Goal: Task Accomplishment & Management: Manage account settings

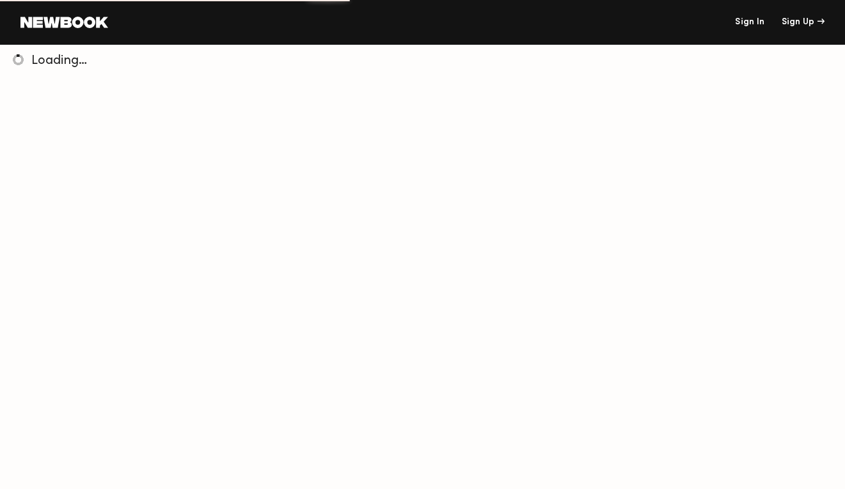
click at [749, 22] on link "Sign In" at bounding box center [749, 22] width 29 height 9
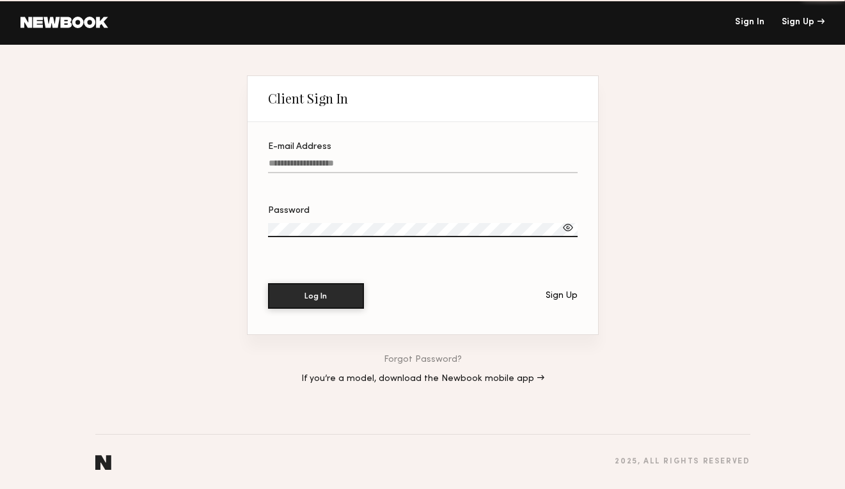
type input "**********"
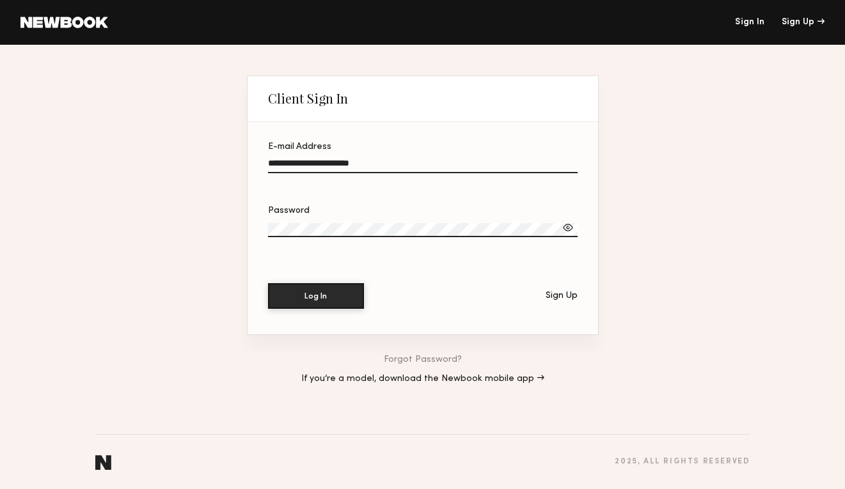
click at [749, 22] on link "Sign In" at bounding box center [749, 22] width 29 height 9
click at [321, 300] on button "Log In" at bounding box center [316, 296] width 96 height 26
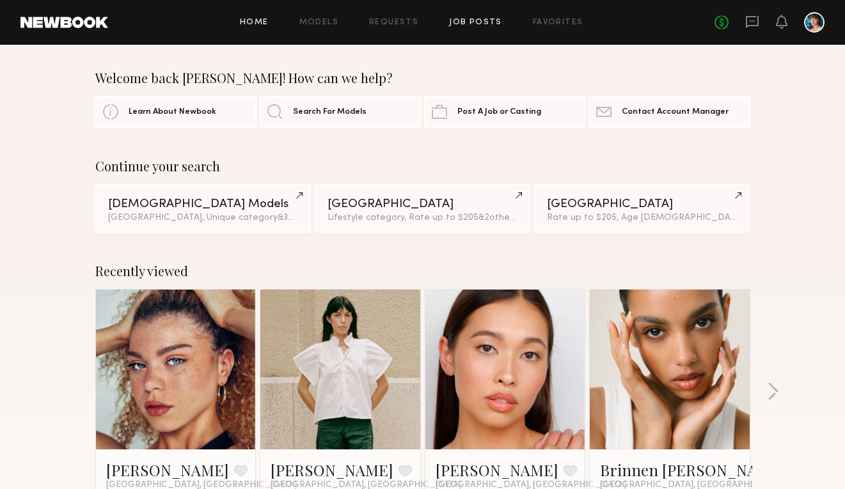
click at [467, 24] on link "Job Posts" at bounding box center [475, 23] width 53 height 8
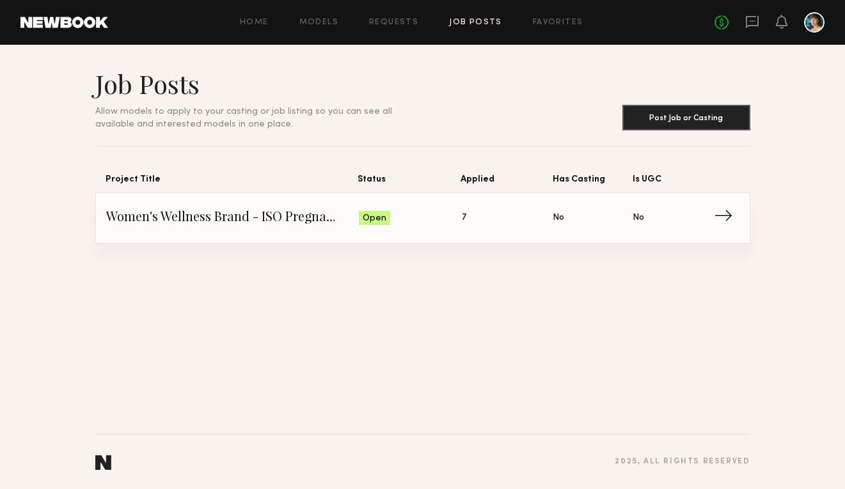
click at [304, 223] on span "Women's Wellness Brand - ISO Pregnant Model" at bounding box center [232, 218] width 253 height 19
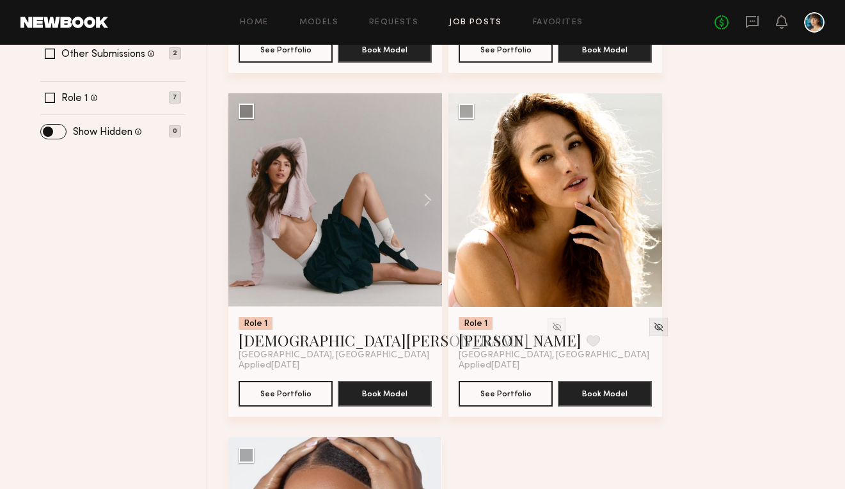
scroll to position [537, 0]
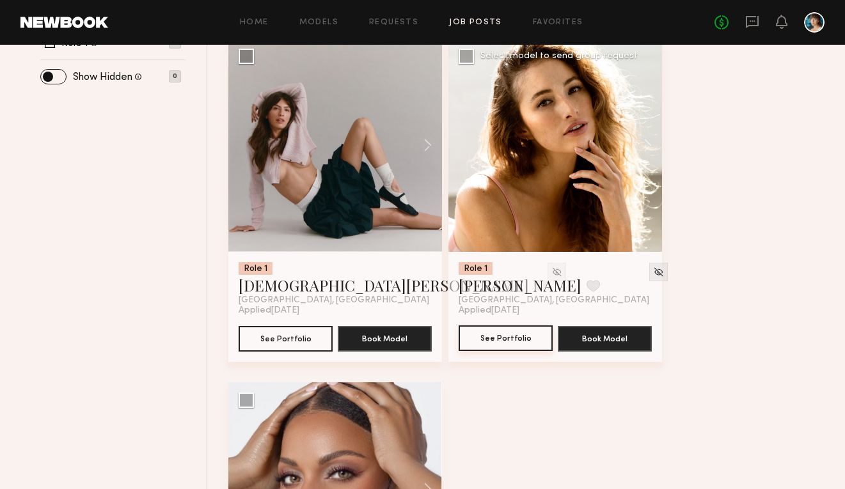
click at [486, 340] on button "See Portfolio" at bounding box center [506, 339] width 94 height 26
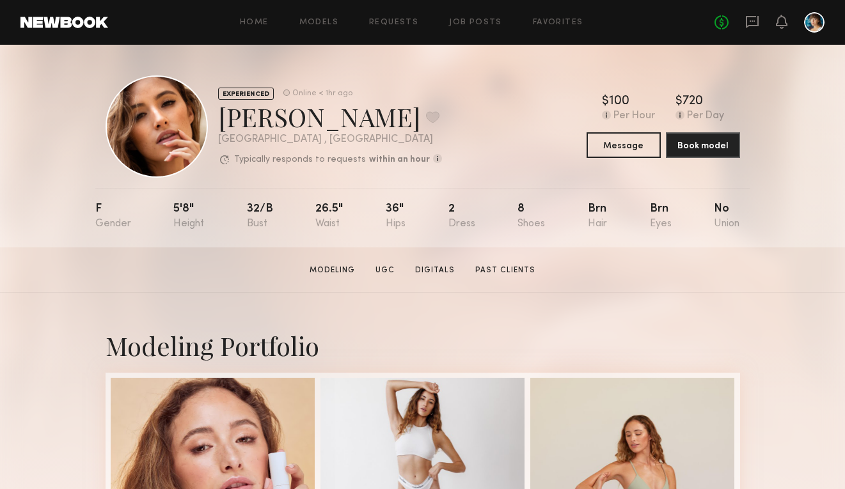
scroll to position [1, 0]
click at [628, 136] on button "Message" at bounding box center [624, 144] width 74 height 26
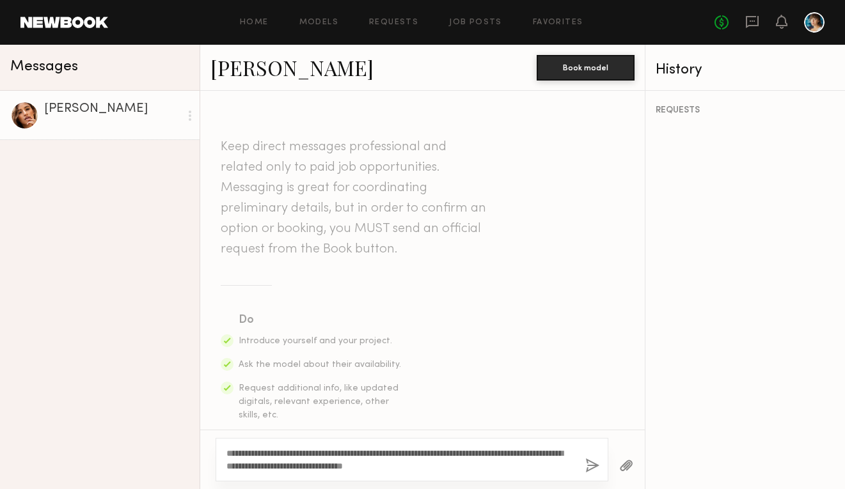
click at [546, 454] on textarea "**********" at bounding box center [401, 460] width 349 height 26
click at [495, 468] on textarea "**********" at bounding box center [401, 460] width 349 height 26
drag, startPoint x: 553, startPoint y: 453, endPoint x: 481, endPoint y: 454, distance: 71.7
click at [481, 454] on textarea "**********" at bounding box center [401, 460] width 349 height 26
click at [460, 470] on textarea "**********" at bounding box center [401, 460] width 349 height 26
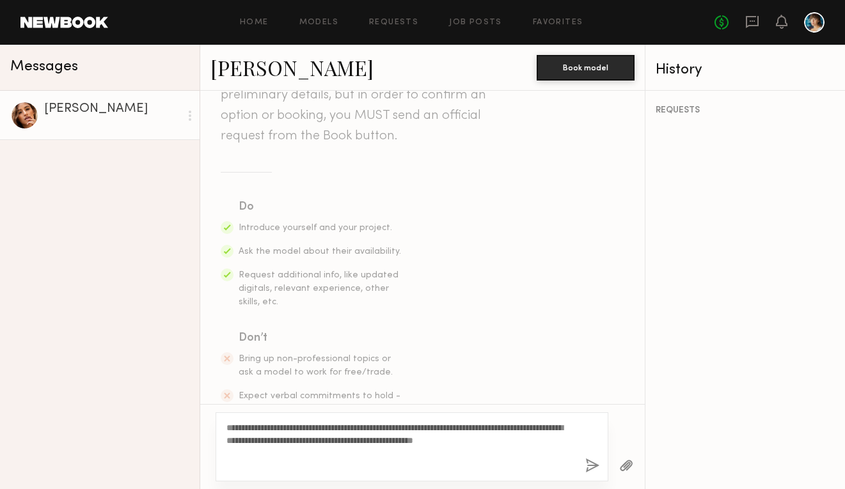
scroll to position [128, 0]
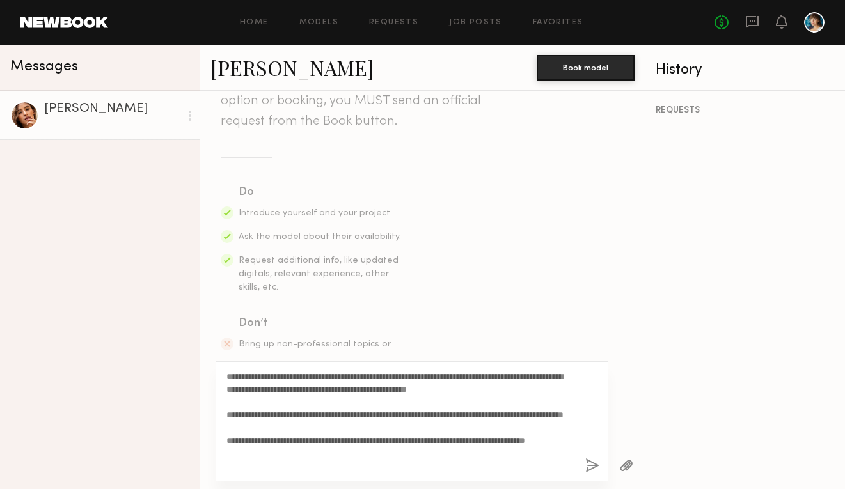
click at [352, 463] on textarea "**********" at bounding box center [401, 421] width 349 height 102
click at [352, 454] on textarea "**********" at bounding box center [401, 421] width 349 height 102
click at [373, 463] on textarea "**********" at bounding box center [401, 421] width 349 height 102
click at [343, 466] on textarea "**********" at bounding box center [401, 421] width 349 height 102
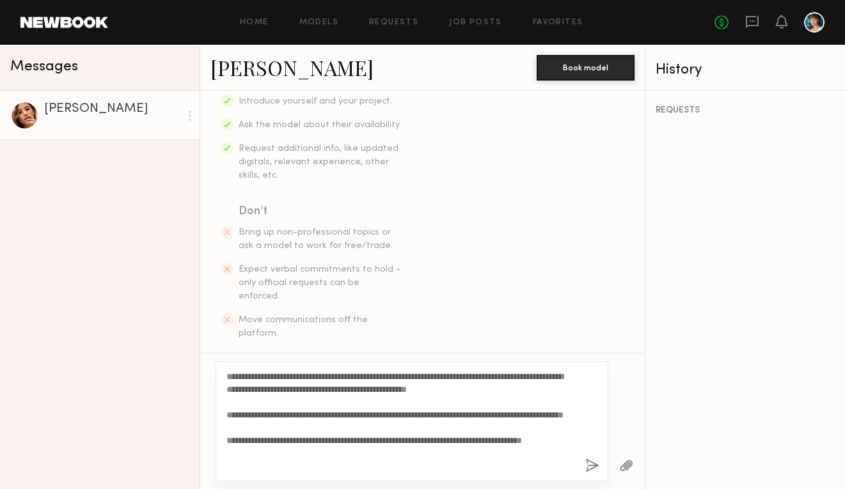
scroll to position [250, 0]
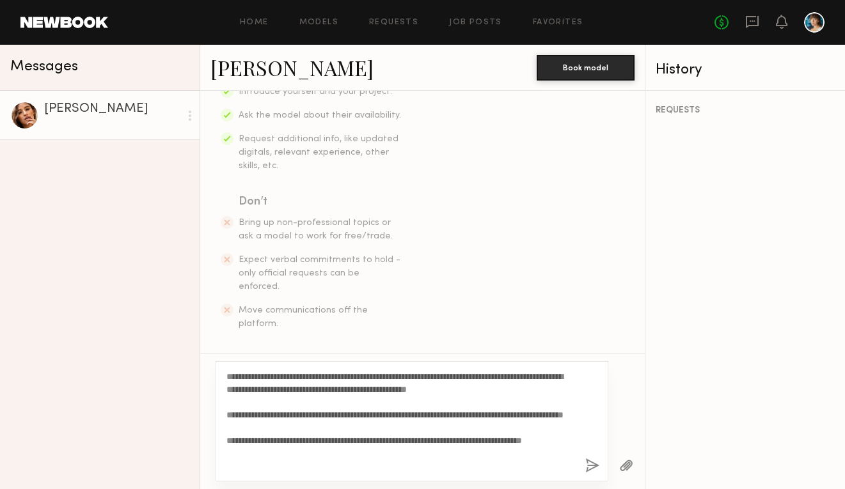
click at [314, 417] on textarea "**********" at bounding box center [401, 421] width 349 height 102
click at [445, 421] on textarea "**********" at bounding box center [401, 421] width 349 height 102
click at [387, 465] on textarea "**********" at bounding box center [401, 421] width 349 height 102
drag, startPoint x: 366, startPoint y: 467, endPoint x: 291, endPoint y: 467, distance: 74.9
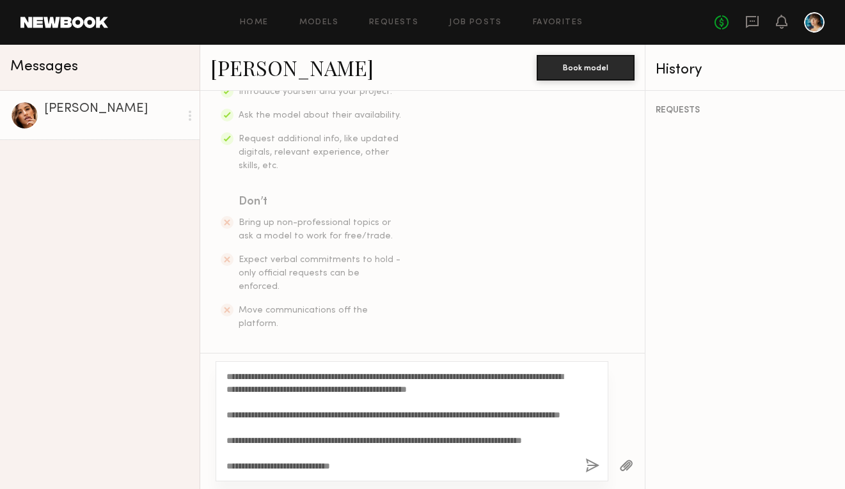
click at [291, 467] on textarea "**********" at bounding box center [401, 421] width 349 height 102
click at [285, 376] on textarea "**********" at bounding box center [401, 421] width 349 height 102
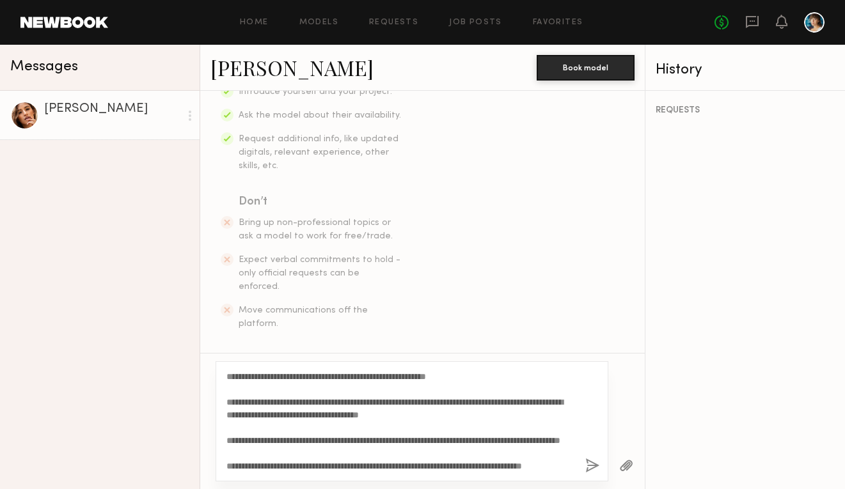
click at [265, 409] on textarea "**********" at bounding box center [401, 421] width 349 height 102
click at [264, 383] on textarea "**********" at bounding box center [401, 421] width 349 height 102
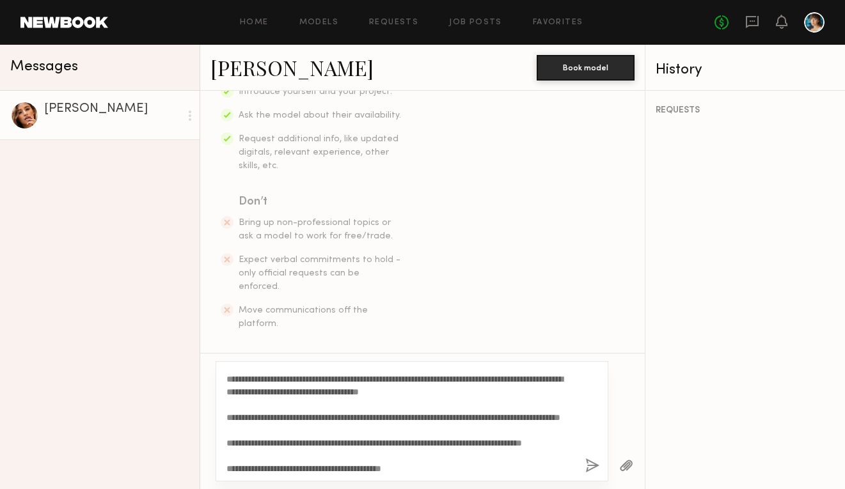
scroll to position [51, 0]
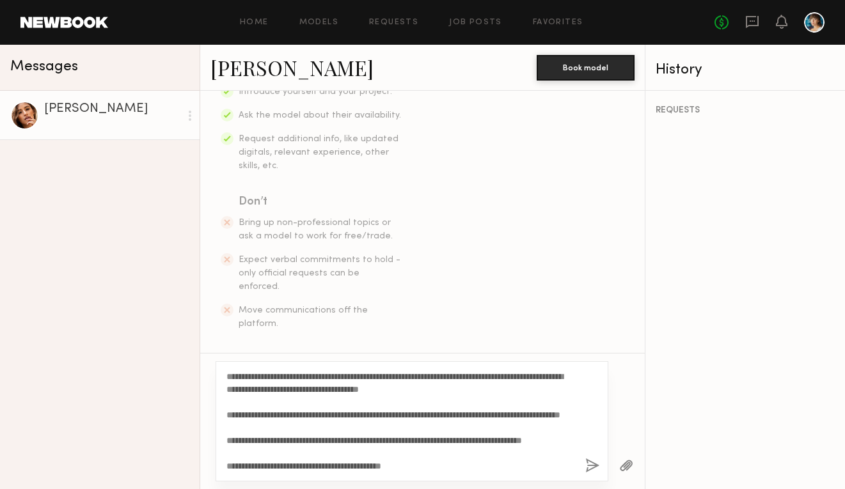
type textarea "**********"
click at [589, 471] on button "button" at bounding box center [592, 467] width 14 height 16
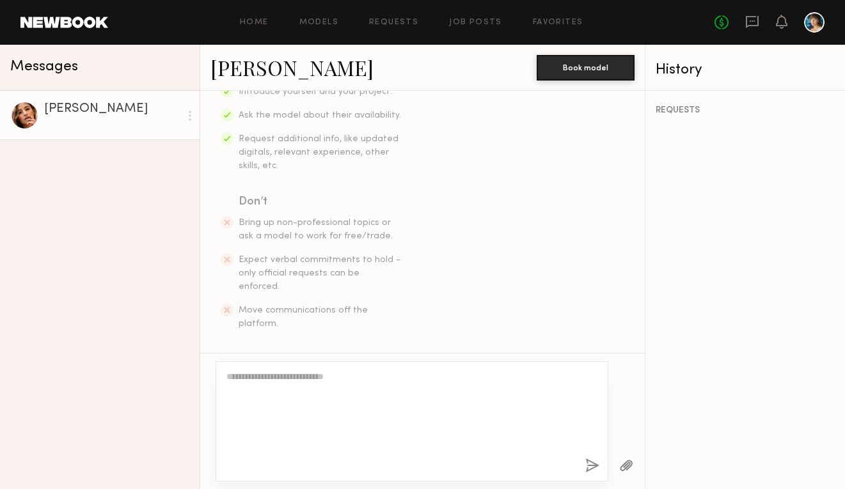
scroll to position [0, 0]
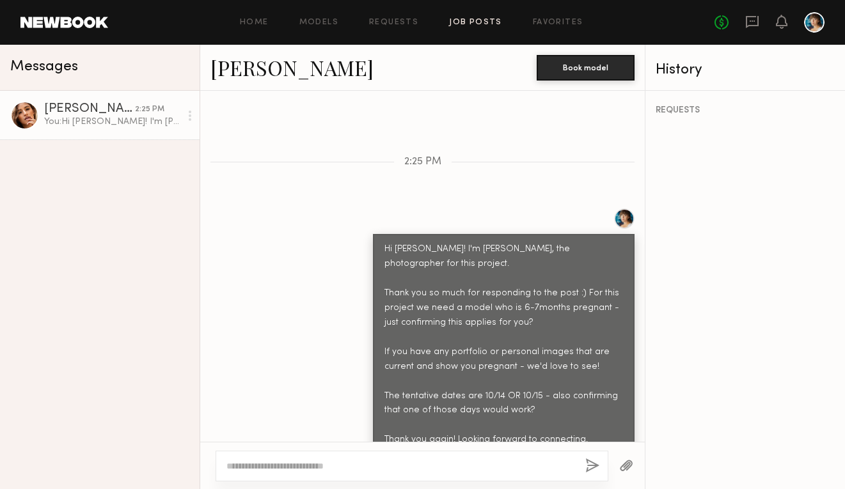
click at [482, 24] on link "Job Posts" at bounding box center [475, 23] width 53 height 8
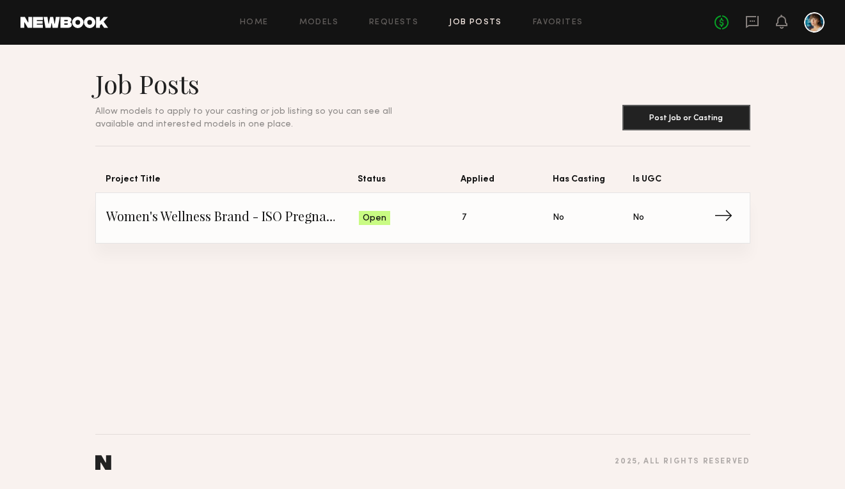
click at [408, 221] on span "Status: Open" at bounding box center [410, 218] width 103 height 19
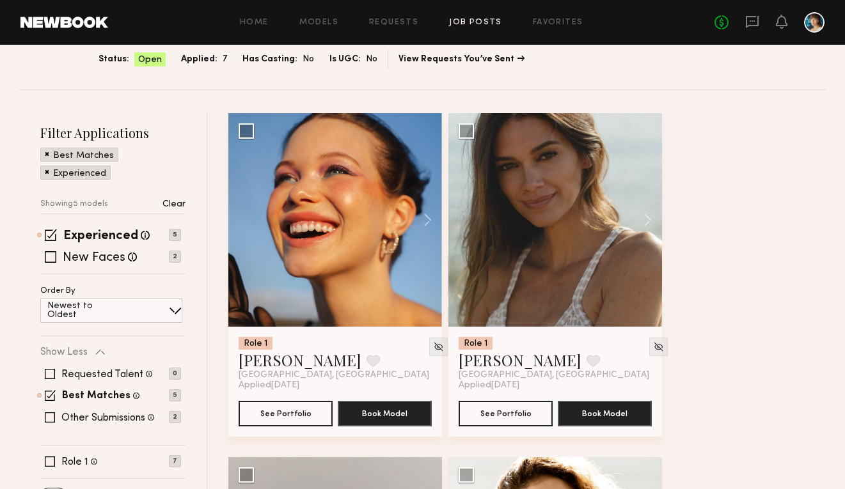
scroll to position [159, 0]
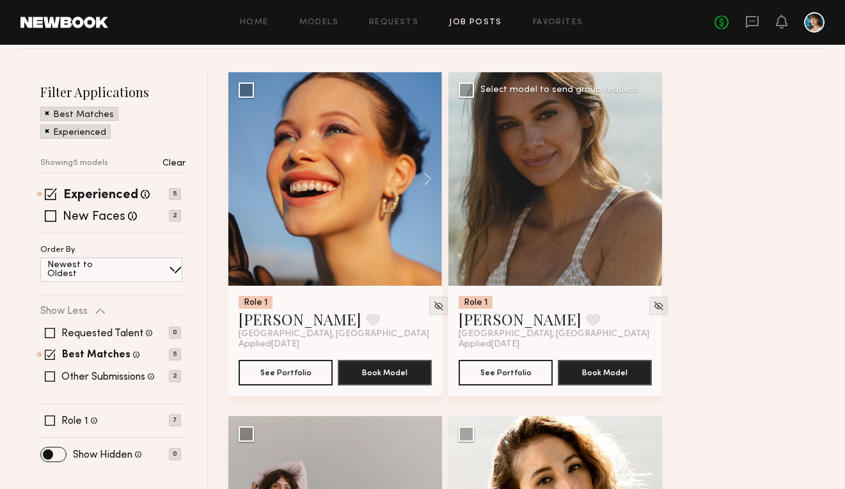
click at [569, 202] on div at bounding box center [556, 179] width 214 height 214
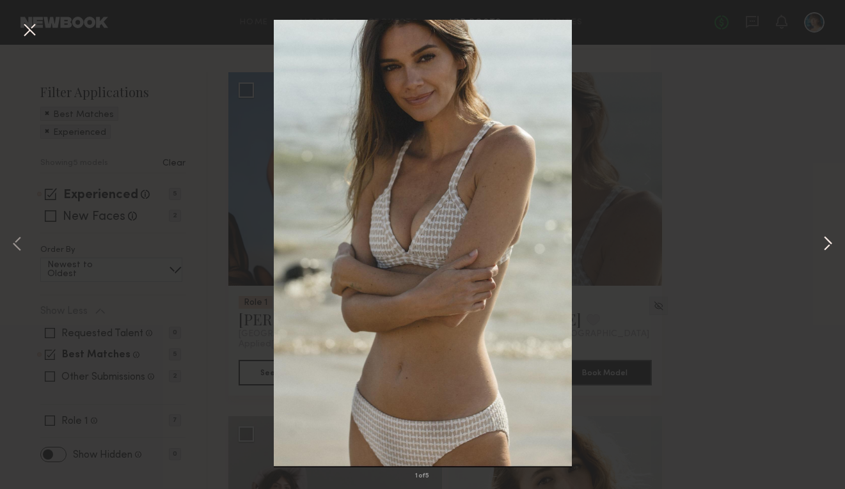
click at [833, 246] on button at bounding box center [827, 245] width 15 height 392
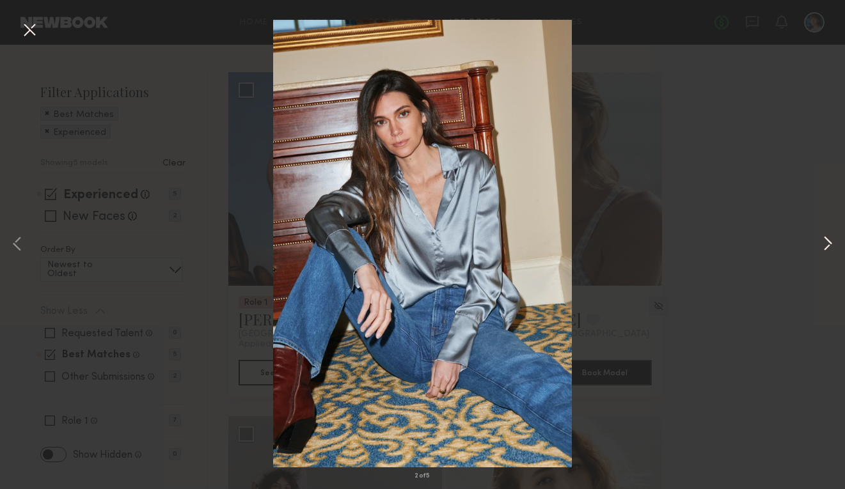
click at [833, 246] on button at bounding box center [827, 245] width 15 height 392
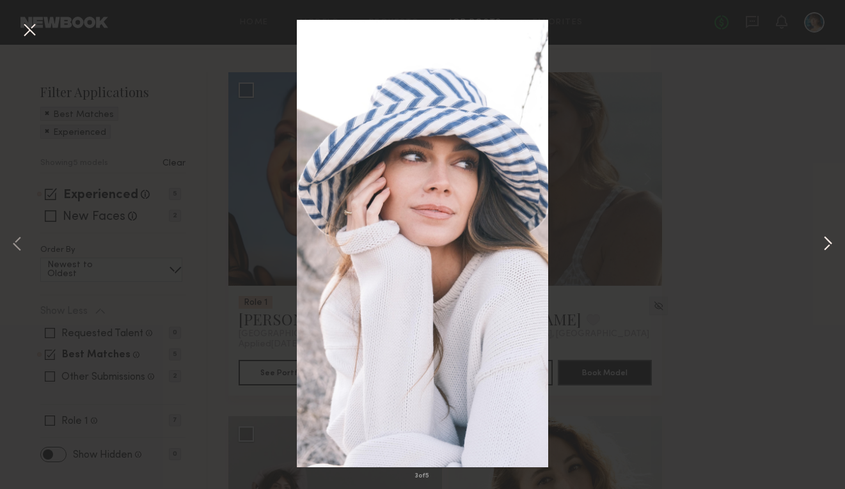
click at [833, 246] on button at bounding box center [827, 245] width 15 height 392
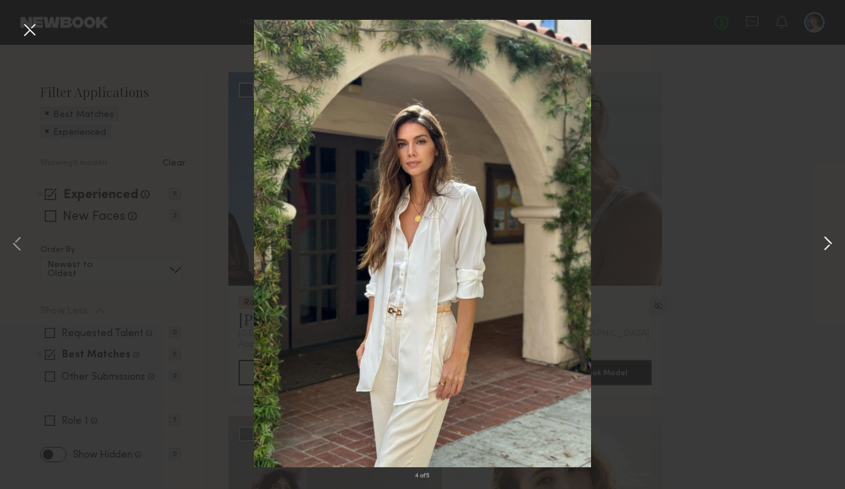
click at [833, 246] on button at bounding box center [827, 245] width 15 height 392
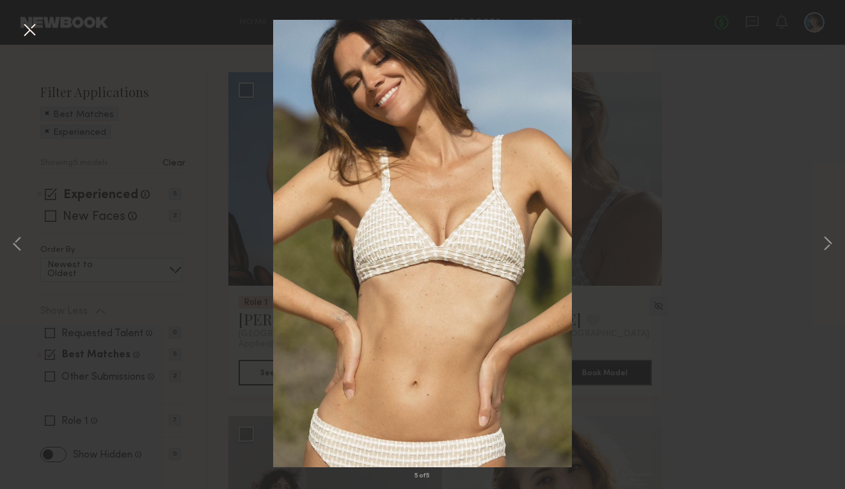
click at [789, 234] on div "5 of 5" at bounding box center [422, 244] width 845 height 489
click at [238, 224] on div "5 of 5" at bounding box center [422, 244] width 845 height 489
click at [761, 211] on div "5 of 5" at bounding box center [422, 244] width 845 height 489
click at [834, 248] on button at bounding box center [827, 245] width 15 height 392
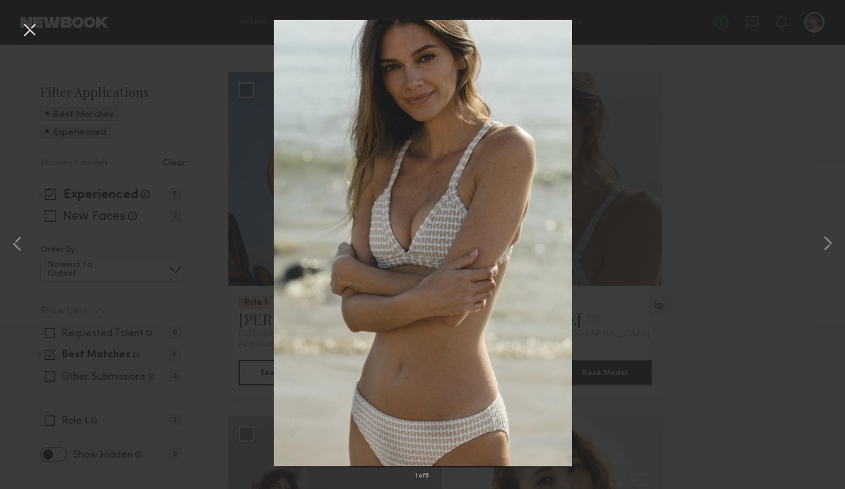
click at [24, 34] on button at bounding box center [29, 30] width 20 height 23
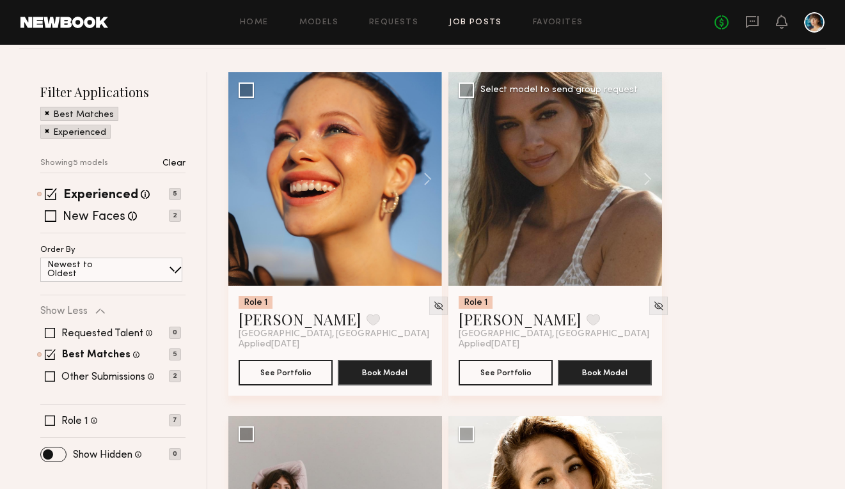
click at [596, 255] on div at bounding box center [556, 179] width 214 height 214
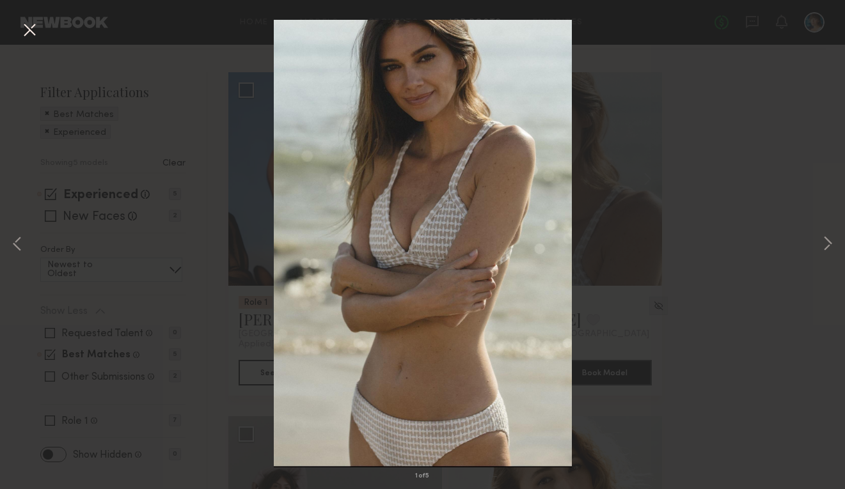
click at [29, 29] on button at bounding box center [29, 30] width 20 height 23
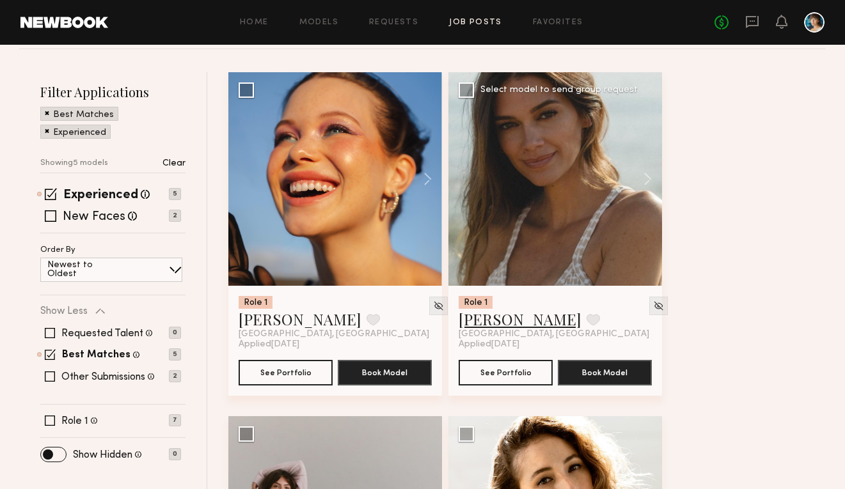
click at [502, 322] on link "[PERSON_NAME]" at bounding box center [520, 319] width 123 height 20
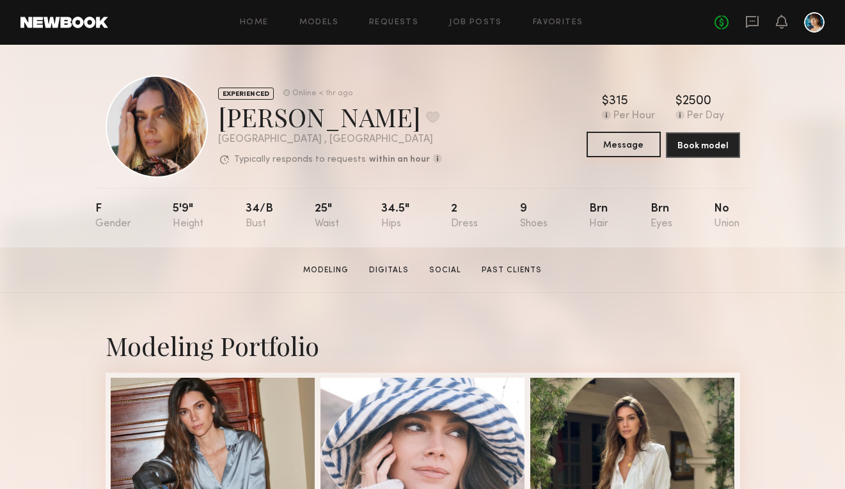
click at [637, 153] on button "Message" at bounding box center [624, 145] width 74 height 26
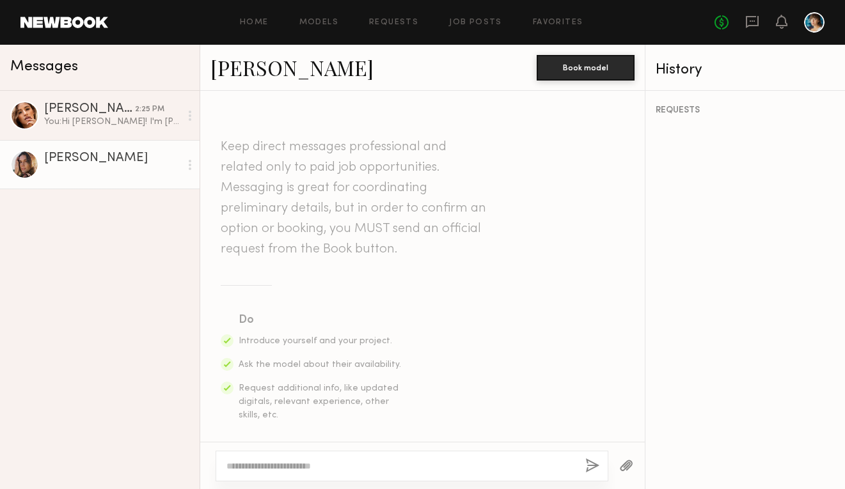
click at [333, 461] on textarea at bounding box center [401, 466] width 349 height 13
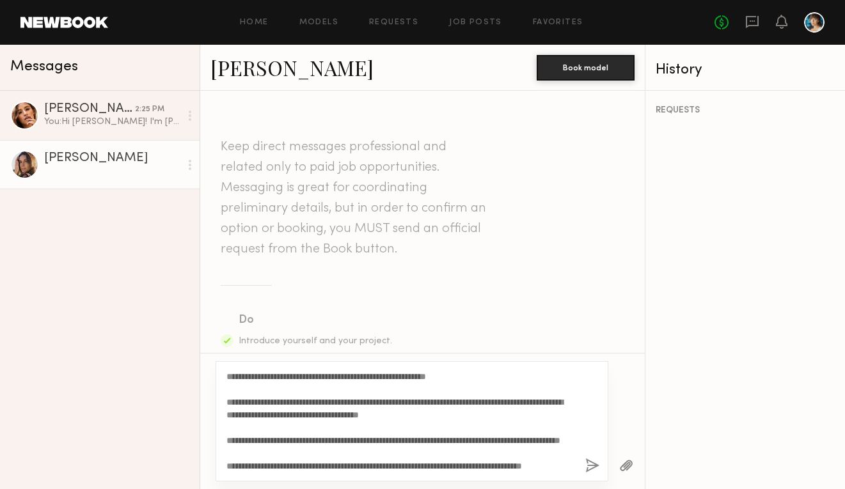
click at [264, 377] on textarea "**********" at bounding box center [401, 421] width 349 height 102
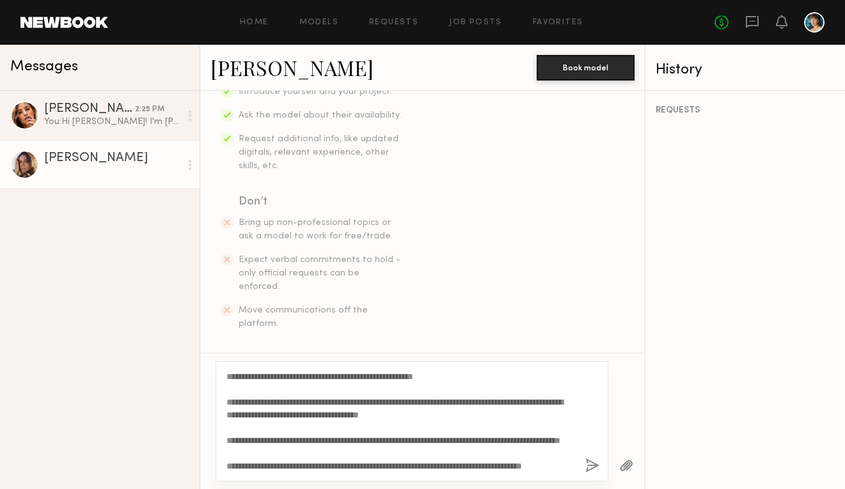
type textarea "**********"
click at [592, 463] on button "button" at bounding box center [592, 467] width 14 height 16
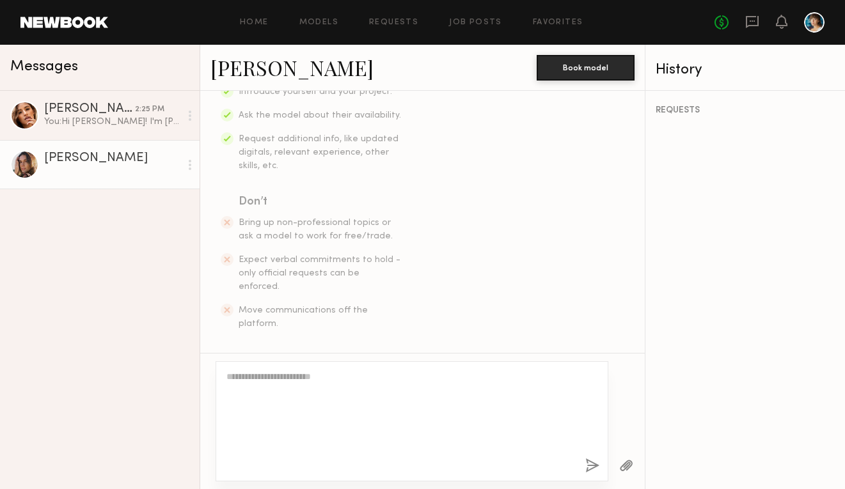
scroll to position [496, 0]
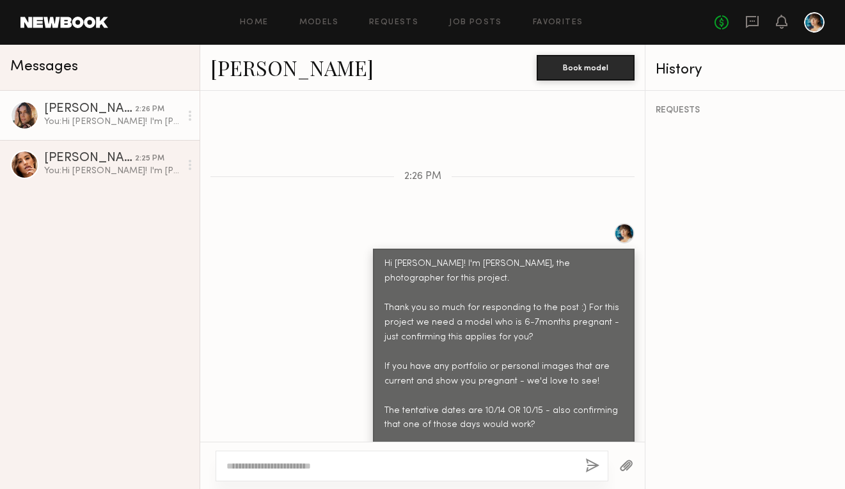
click at [505, 9] on header "Home Models Requests Job Posts Favorites Sign Out No fees up to $5,000" at bounding box center [422, 22] width 845 height 45
click at [481, 22] on link "Job Posts" at bounding box center [475, 23] width 53 height 8
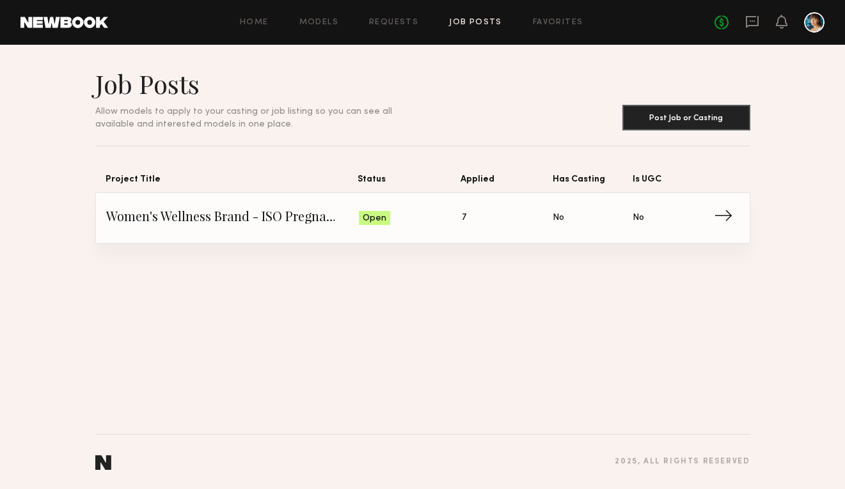
click at [417, 221] on span "Status: Open" at bounding box center [410, 218] width 103 height 19
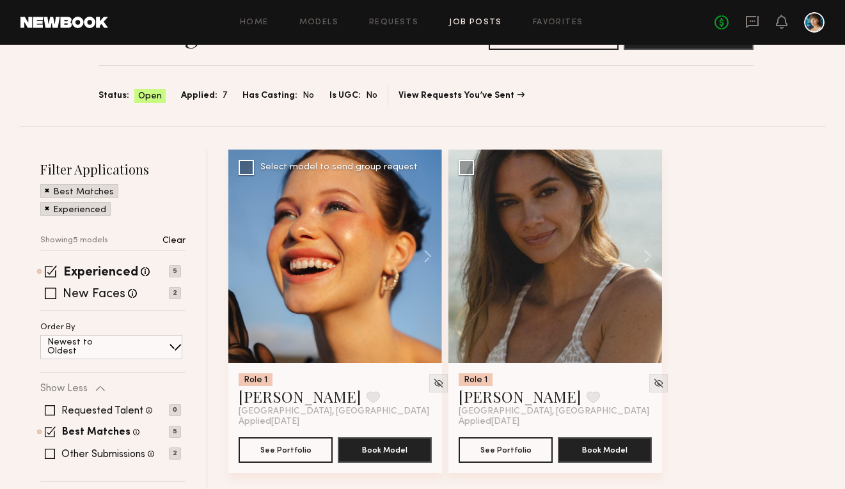
scroll to position [84, 0]
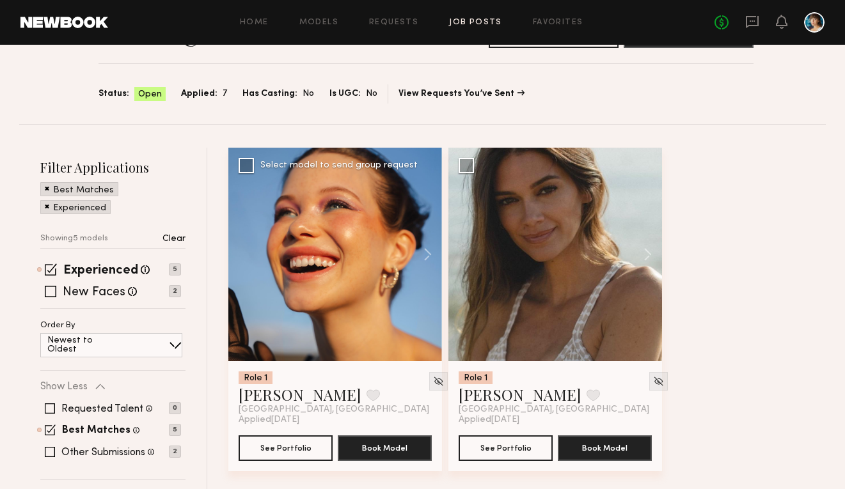
click at [342, 254] on div at bounding box center [335, 255] width 214 height 214
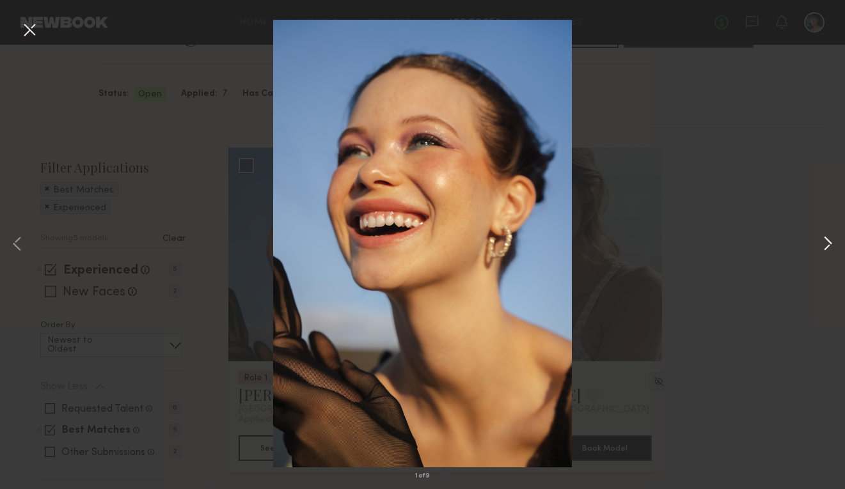
click at [824, 243] on button at bounding box center [827, 245] width 15 height 392
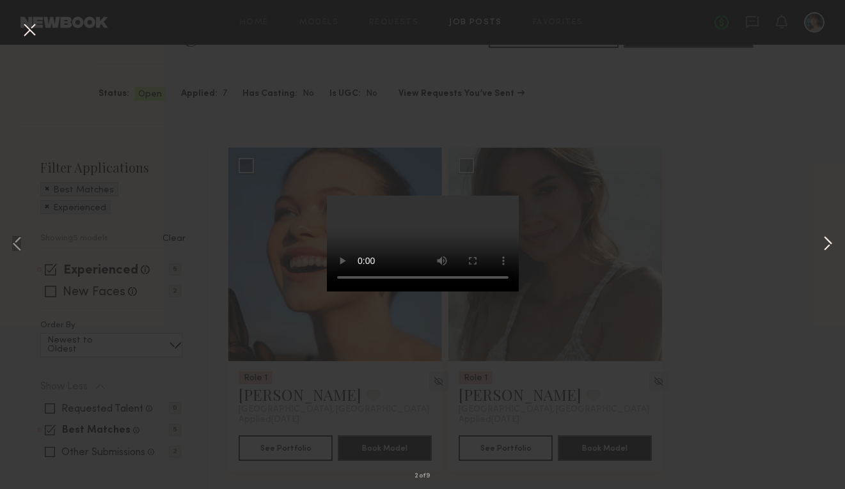
click at [826, 243] on button at bounding box center [827, 245] width 15 height 392
click at [777, 202] on div "4 of 9" at bounding box center [422, 244] width 845 height 489
click at [29, 29] on button at bounding box center [29, 30] width 20 height 23
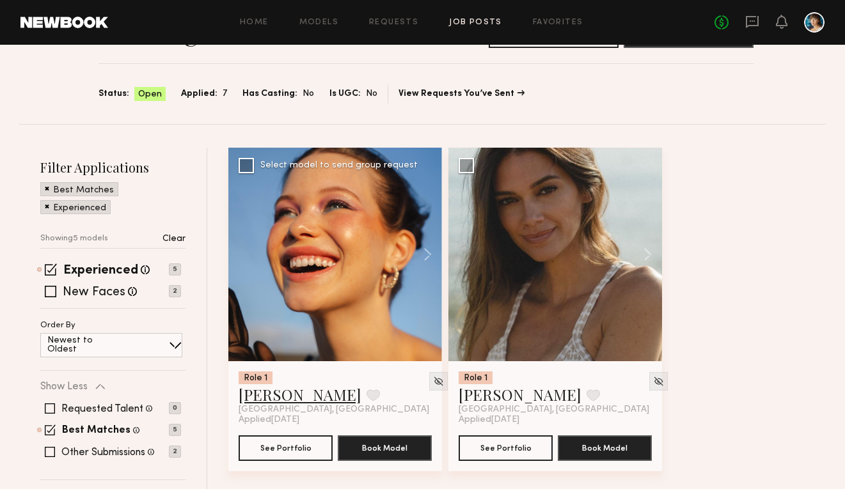
click at [283, 395] on link "[PERSON_NAME]" at bounding box center [300, 395] width 123 height 20
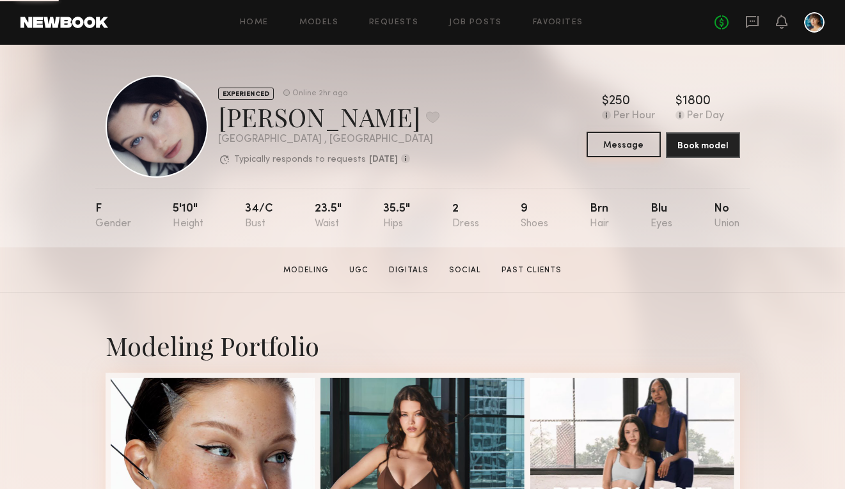
click at [630, 143] on button "Message" at bounding box center [624, 145] width 74 height 26
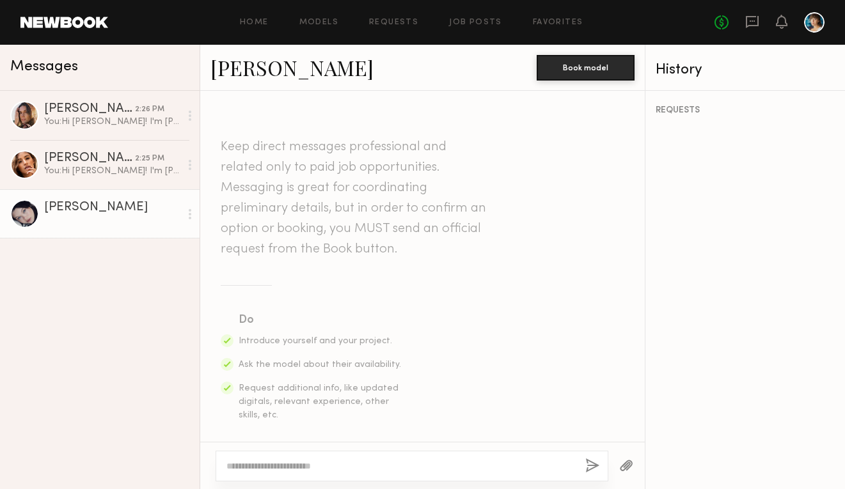
click at [298, 459] on div at bounding box center [412, 466] width 393 height 31
click at [296, 461] on textarea at bounding box center [401, 466] width 349 height 13
paste textarea "**********"
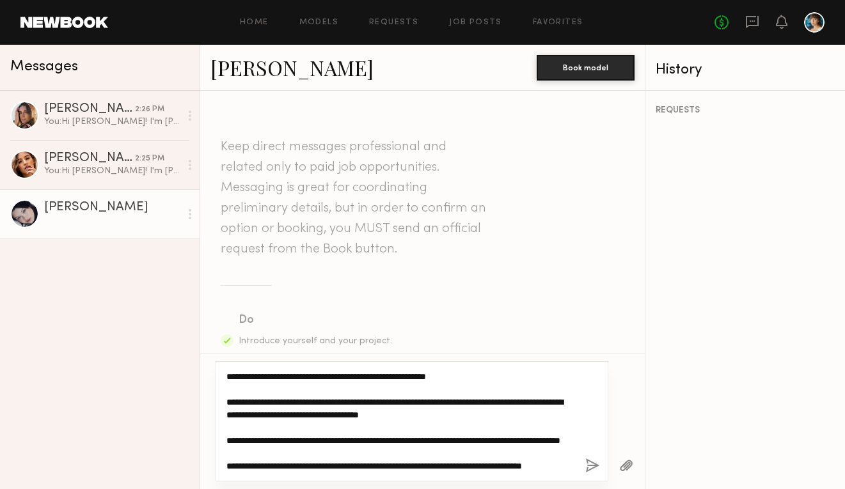
click at [255, 377] on textarea "**********" at bounding box center [401, 421] width 349 height 102
type textarea "**********"
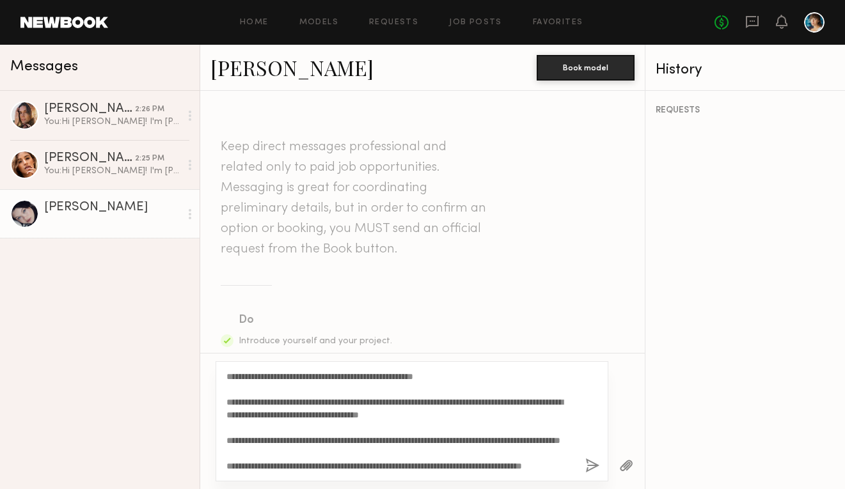
click at [588, 466] on button "button" at bounding box center [592, 467] width 14 height 16
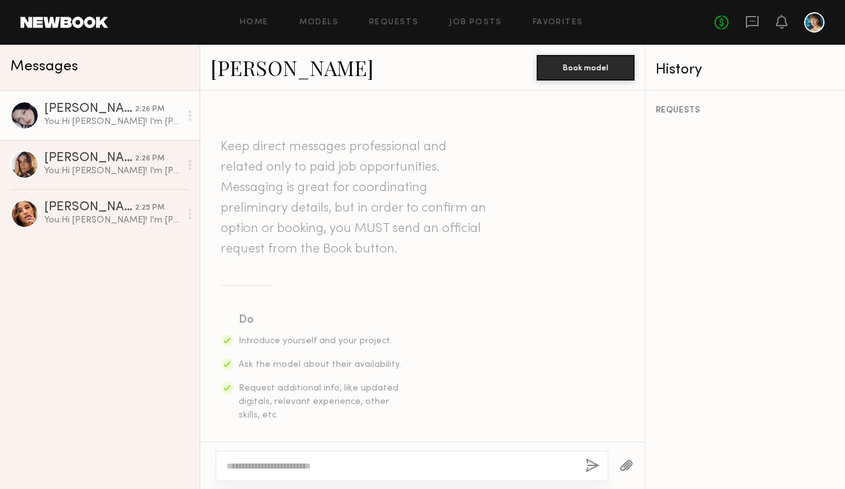
scroll to position [496, 0]
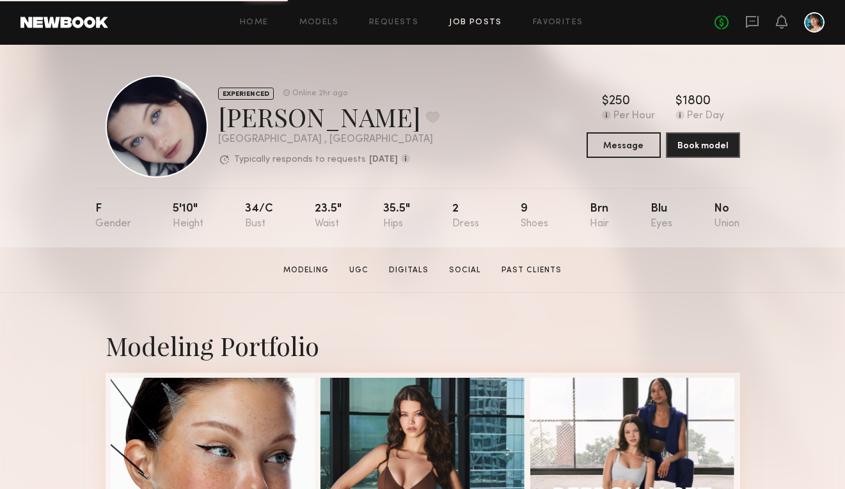
click at [487, 24] on link "Job Posts" at bounding box center [475, 23] width 53 height 8
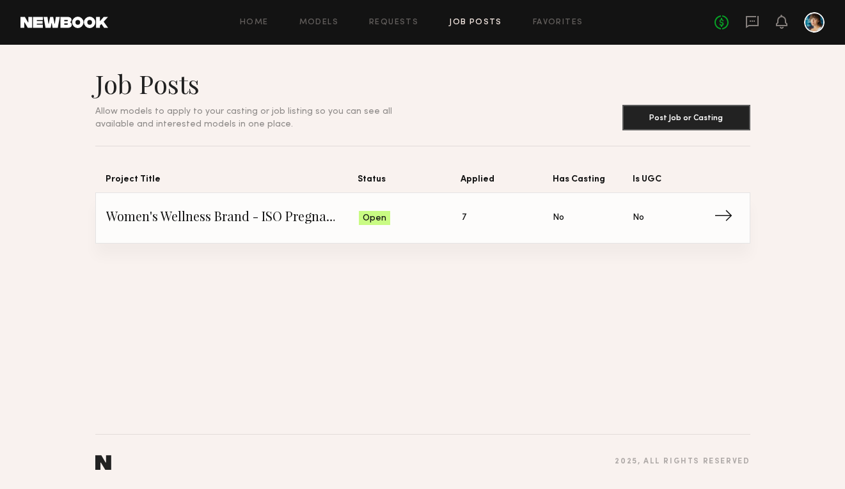
click at [325, 214] on span "Women's Wellness Brand - ISO Pregnant Model" at bounding box center [232, 218] width 253 height 19
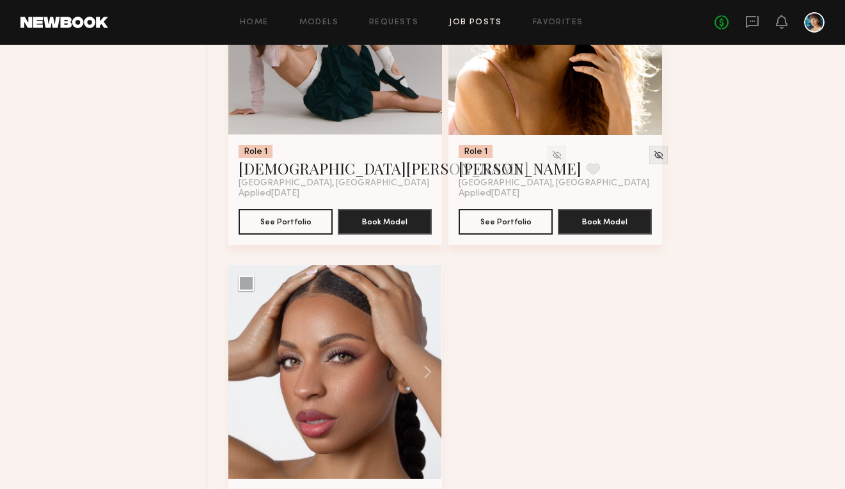
scroll to position [651, 0]
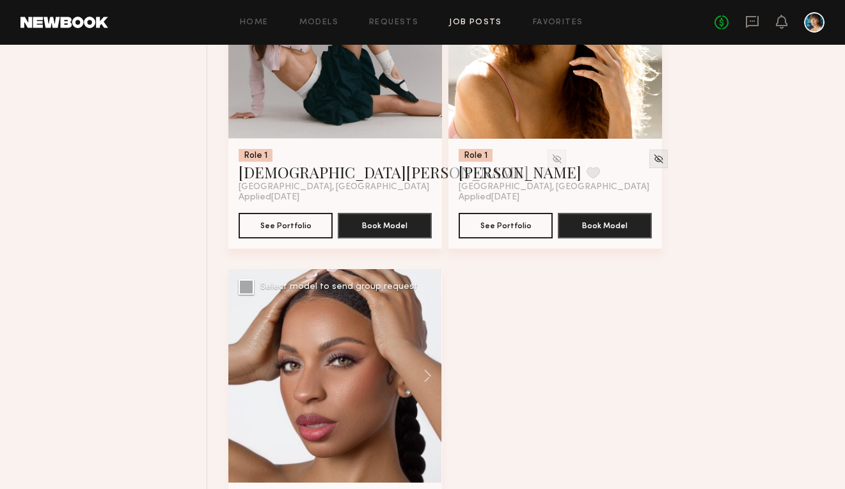
click at [363, 381] on div at bounding box center [335, 376] width 214 height 214
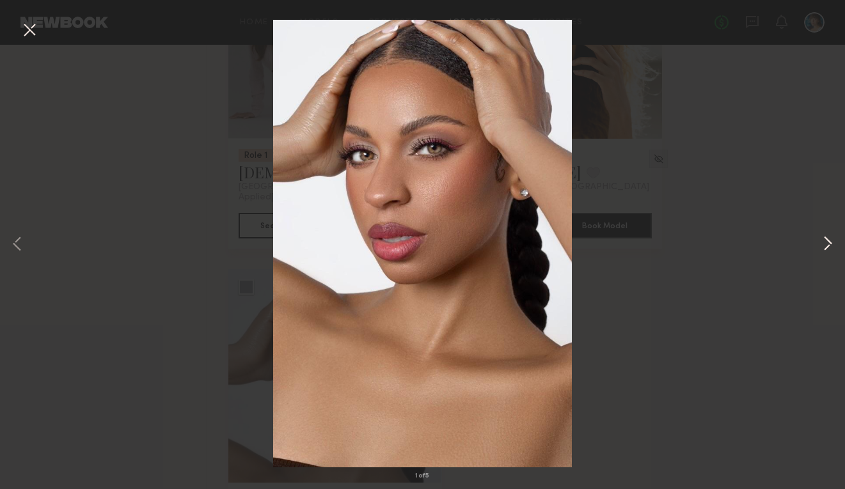
click at [823, 242] on button at bounding box center [827, 245] width 15 height 392
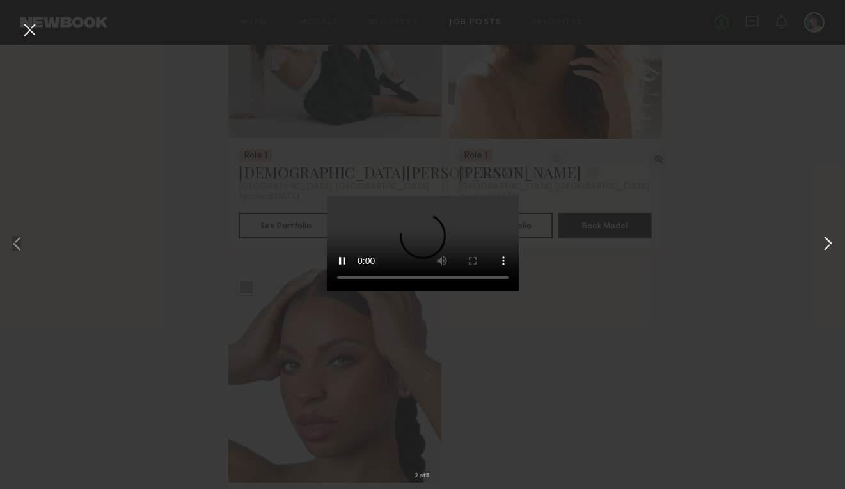
click at [823, 242] on button at bounding box center [827, 245] width 15 height 392
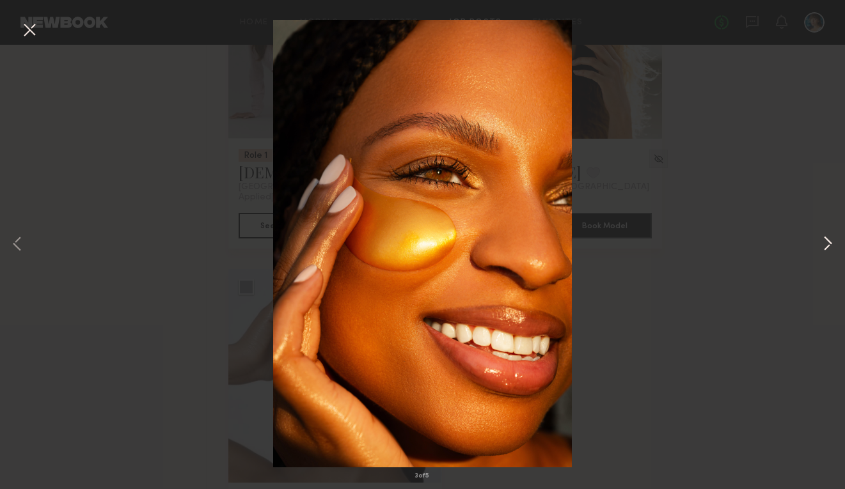
click at [823, 242] on button at bounding box center [827, 245] width 15 height 392
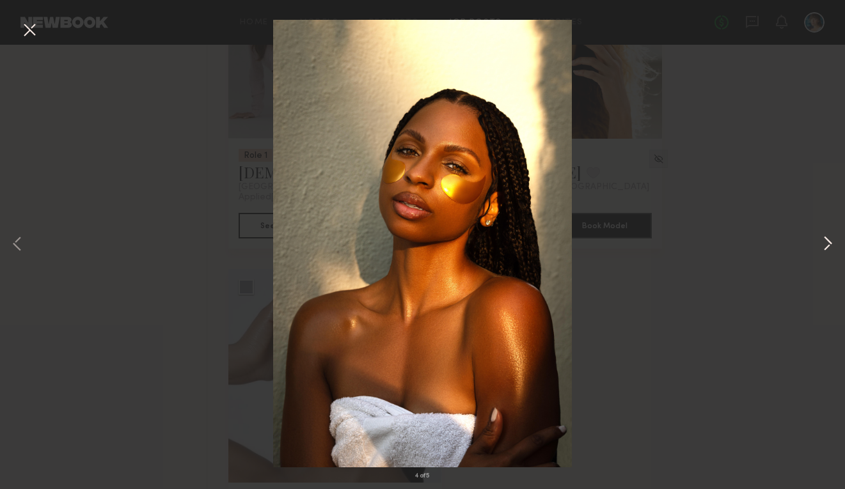
click at [826, 244] on button at bounding box center [827, 245] width 15 height 392
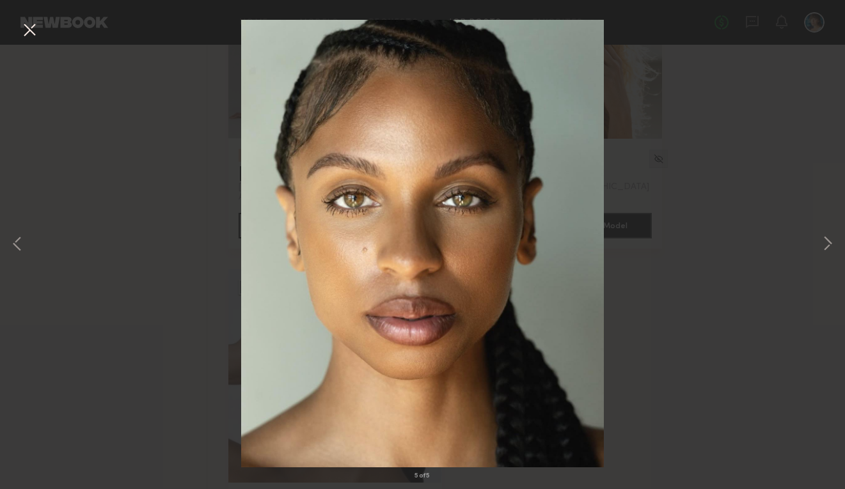
click at [771, 214] on div "5 of 5" at bounding box center [422, 244] width 845 height 489
click at [30, 30] on button at bounding box center [29, 30] width 20 height 23
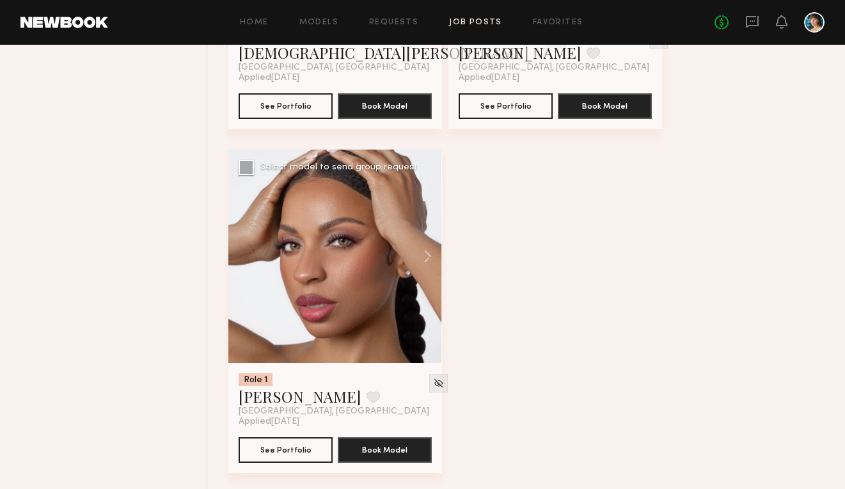
scroll to position [775, 0]
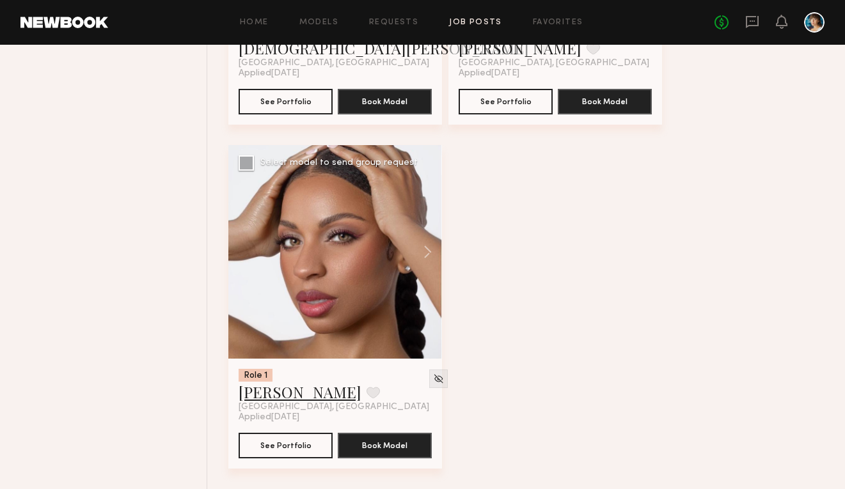
click at [270, 391] on link "[PERSON_NAME]" at bounding box center [300, 392] width 123 height 20
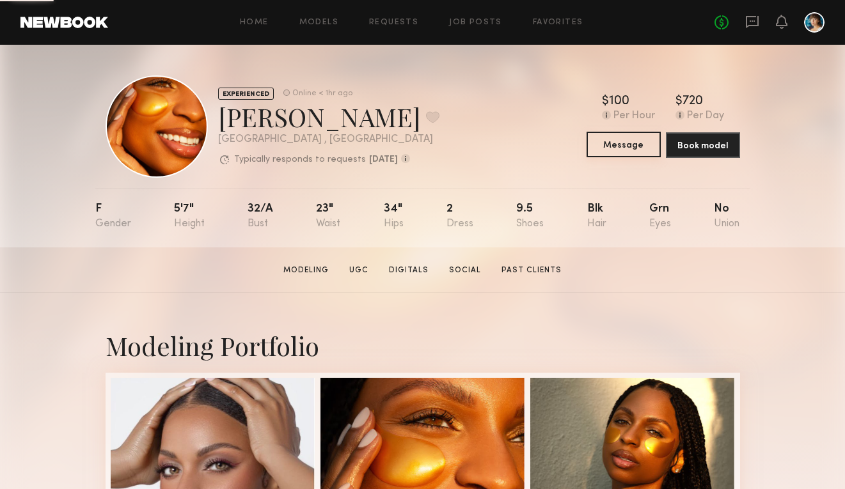
click at [610, 140] on button "Message" at bounding box center [624, 145] width 74 height 26
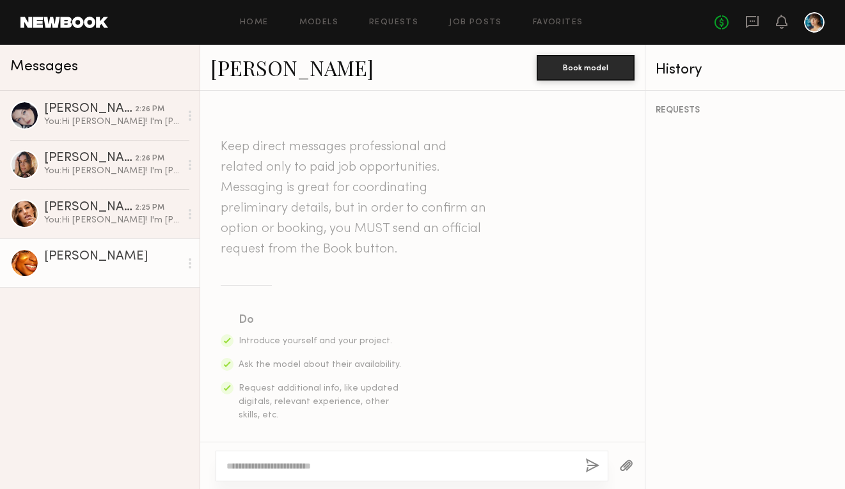
click at [280, 461] on textarea at bounding box center [401, 466] width 349 height 13
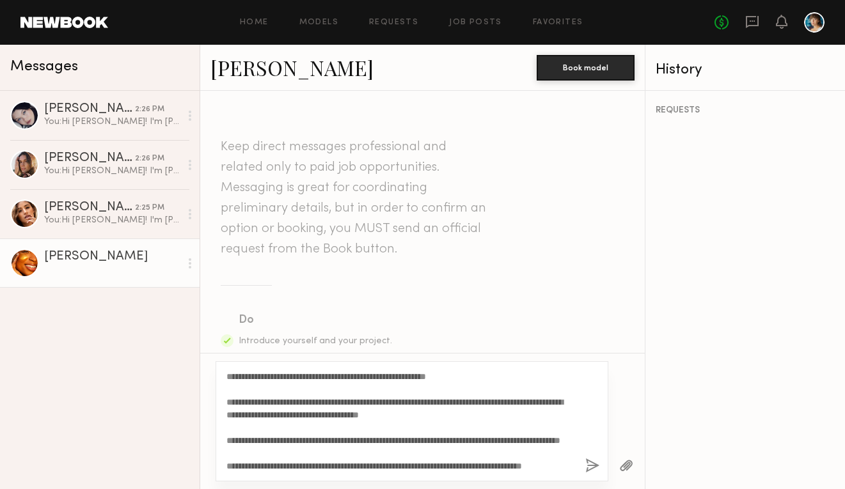
click at [266, 378] on textarea "**********" at bounding box center [401, 421] width 349 height 102
type textarea "**********"
click at [592, 468] on button "button" at bounding box center [592, 467] width 14 height 16
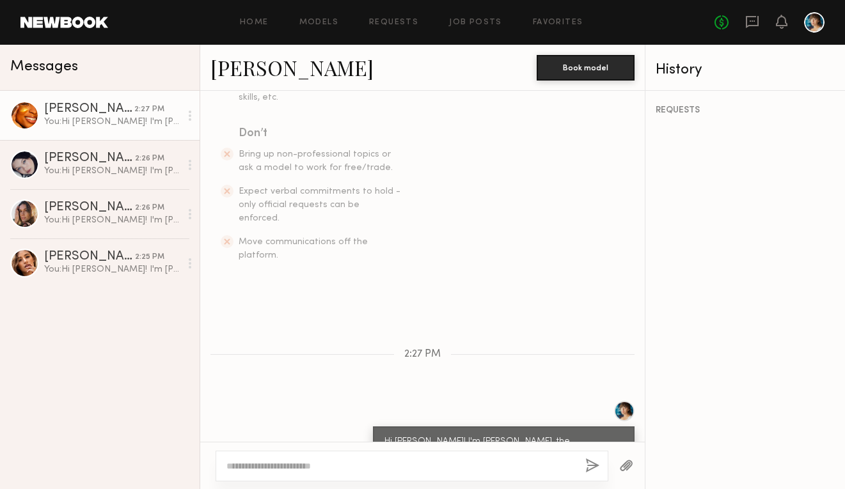
scroll to position [83, 0]
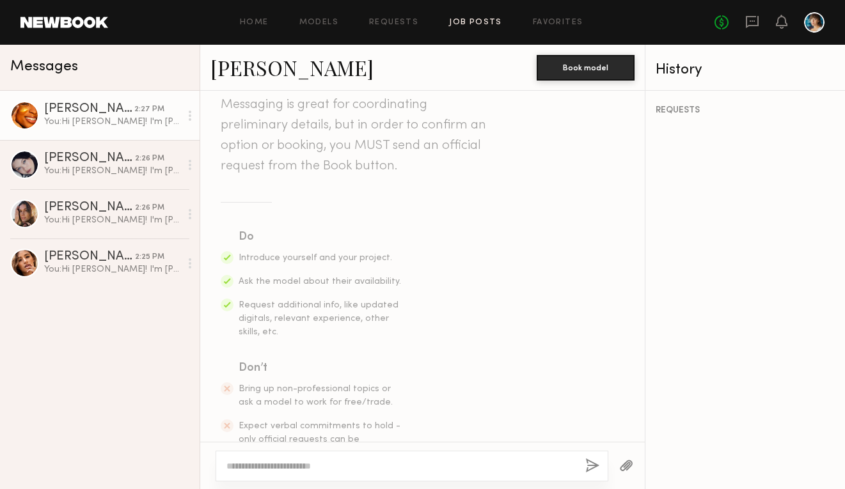
click at [486, 21] on link "Job Posts" at bounding box center [475, 23] width 53 height 8
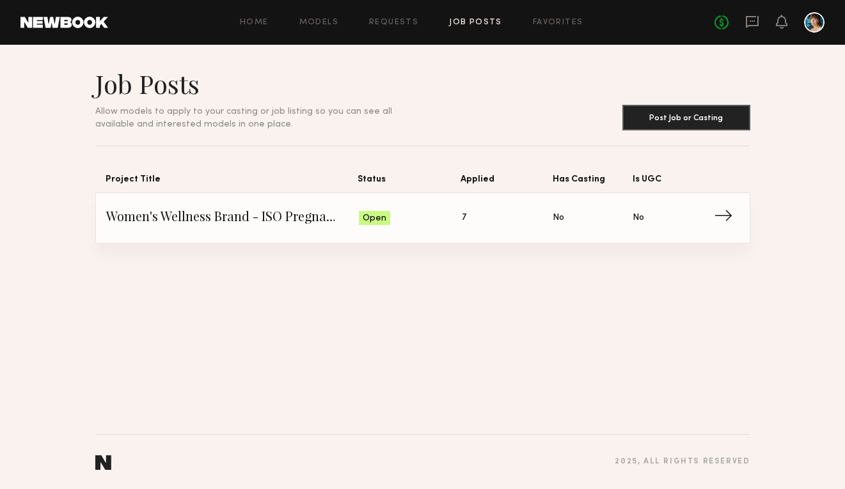
click at [369, 215] on span "Open" at bounding box center [375, 218] width 24 height 13
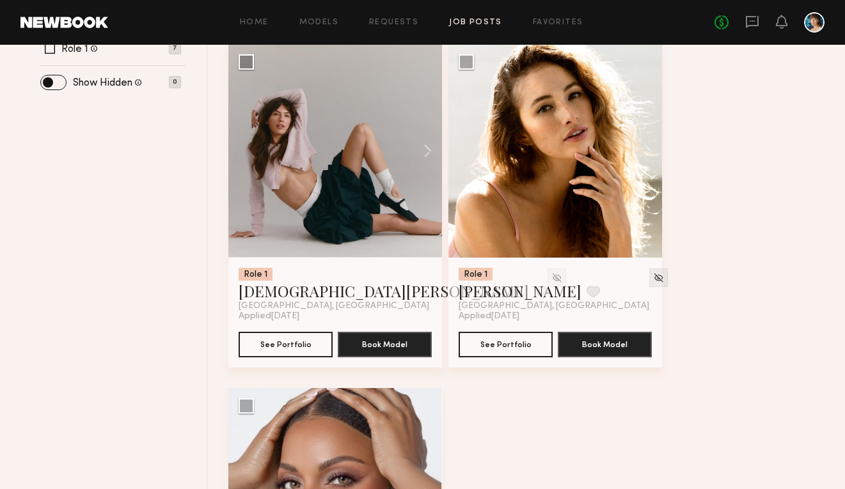
scroll to position [573, 0]
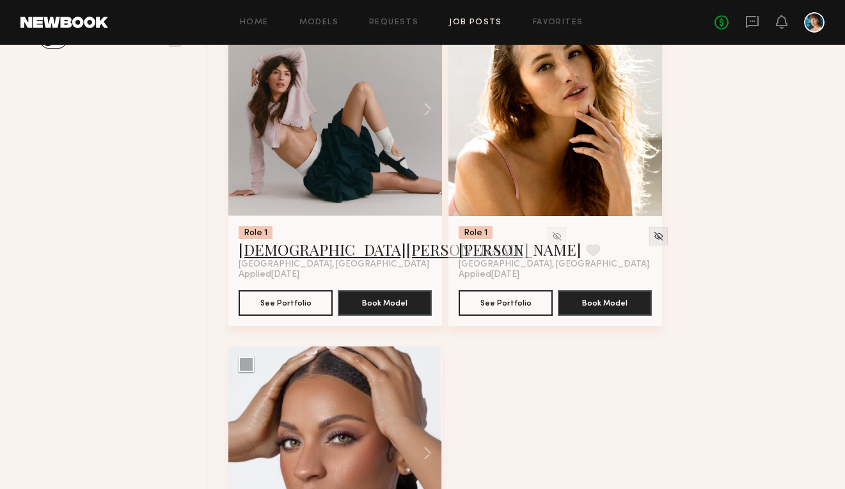
click at [263, 252] on link "Kristen J." at bounding box center [384, 249] width 290 height 20
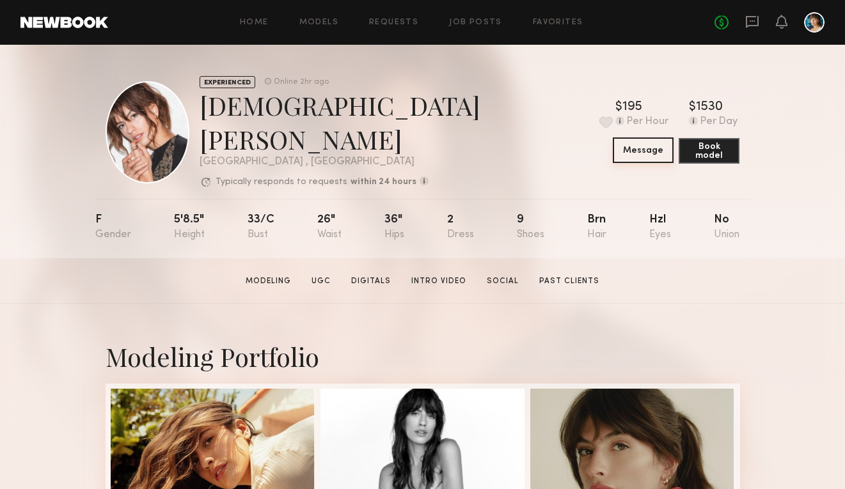
click at [623, 150] on button "Message" at bounding box center [643, 151] width 61 height 26
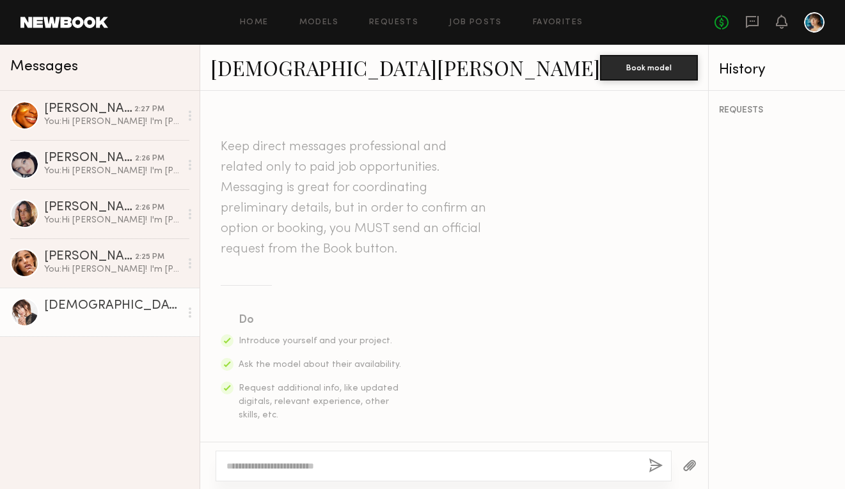
click at [294, 467] on textarea at bounding box center [433, 466] width 412 height 13
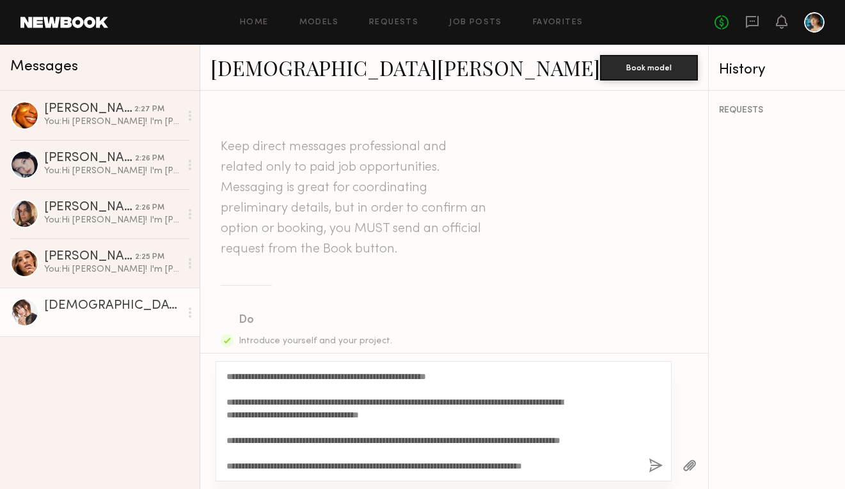
click at [262, 377] on textarea "**********" at bounding box center [401, 421] width 349 height 102
type textarea "**********"
click at [649, 467] on button "button" at bounding box center [656, 467] width 14 height 16
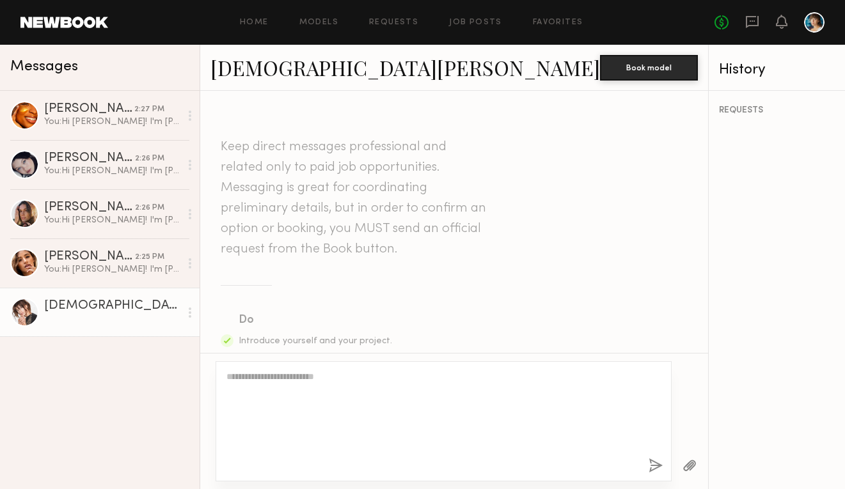
scroll to position [496, 0]
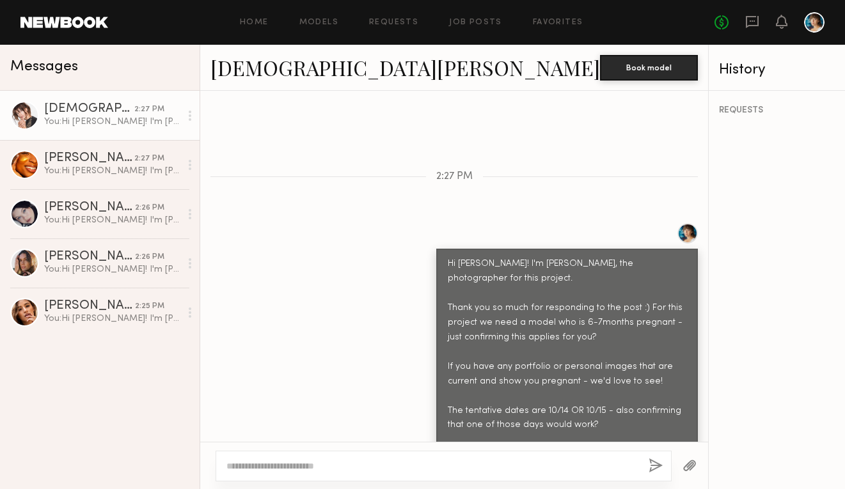
click at [482, 28] on div "Home Models Requests Job Posts Favorites Sign Out No fees up to $5,000" at bounding box center [466, 22] width 717 height 20
click at [478, 22] on link "Job Posts" at bounding box center [475, 23] width 53 height 8
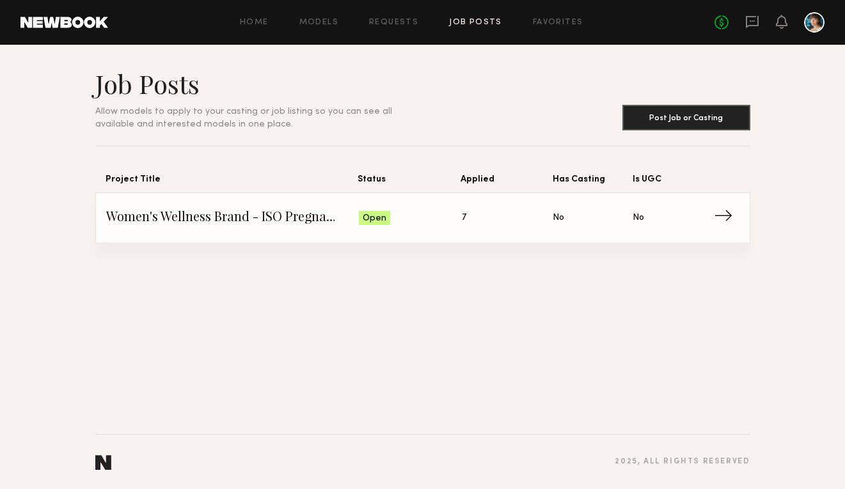
click at [326, 218] on span "Women's Wellness Brand - ISO Pregnant Model" at bounding box center [232, 218] width 253 height 19
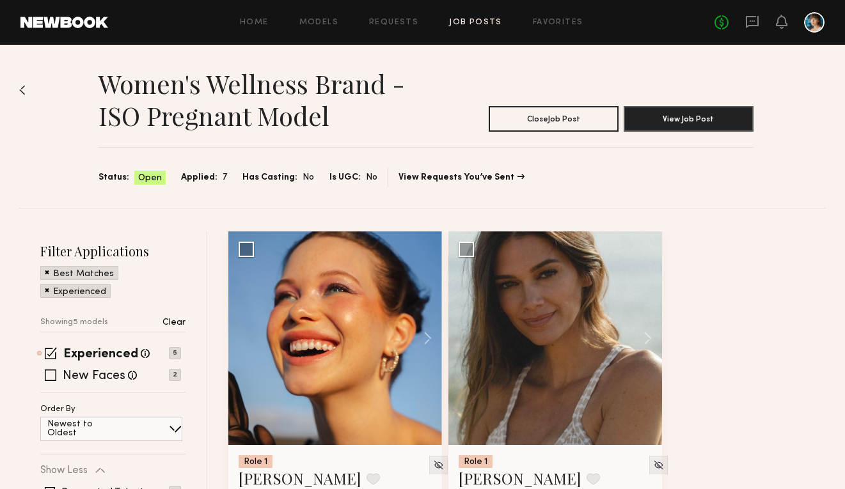
click at [205, 177] on span "Applied:" at bounding box center [199, 178] width 36 height 14
click at [265, 180] on span "Has Casting:" at bounding box center [270, 178] width 55 height 14
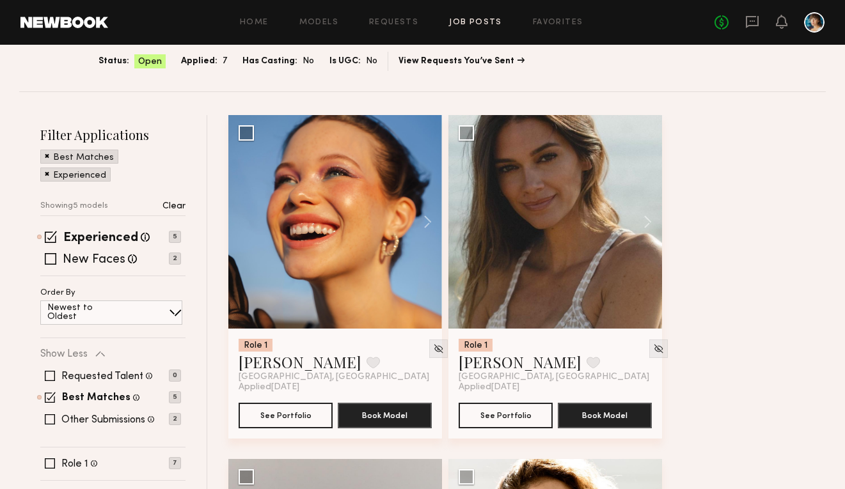
scroll to position [197, 0]
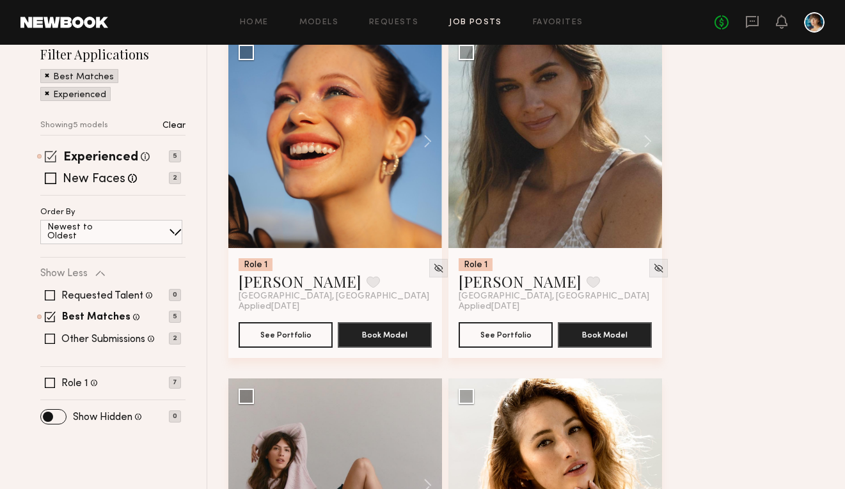
click at [49, 157] on span at bounding box center [51, 156] width 12 height 12
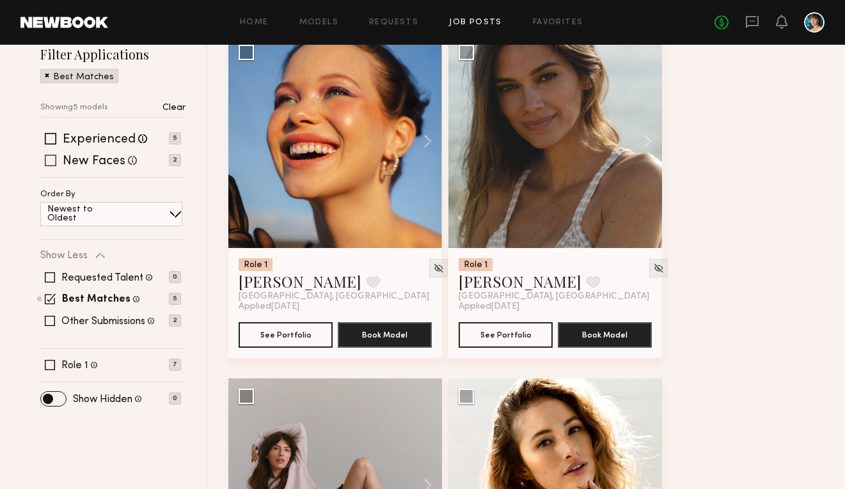
click at [50, 164] on span at bounding box center [51, 161] width 12 height 12
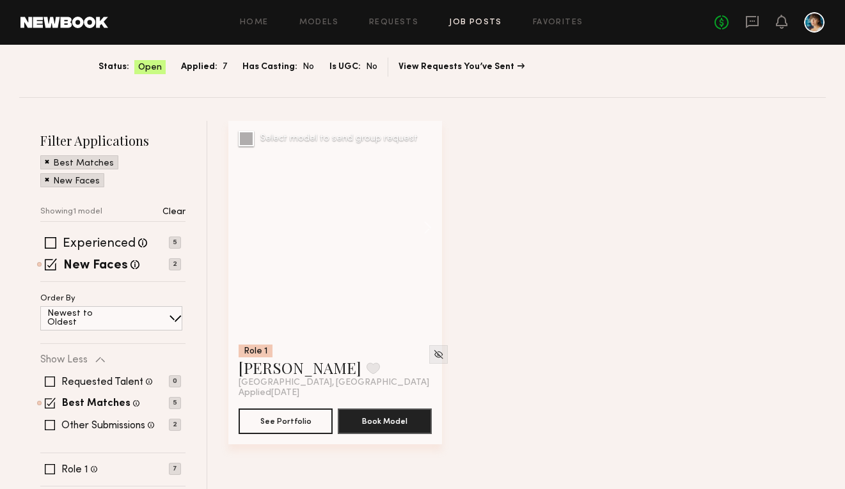
scroll to position [124, 0]
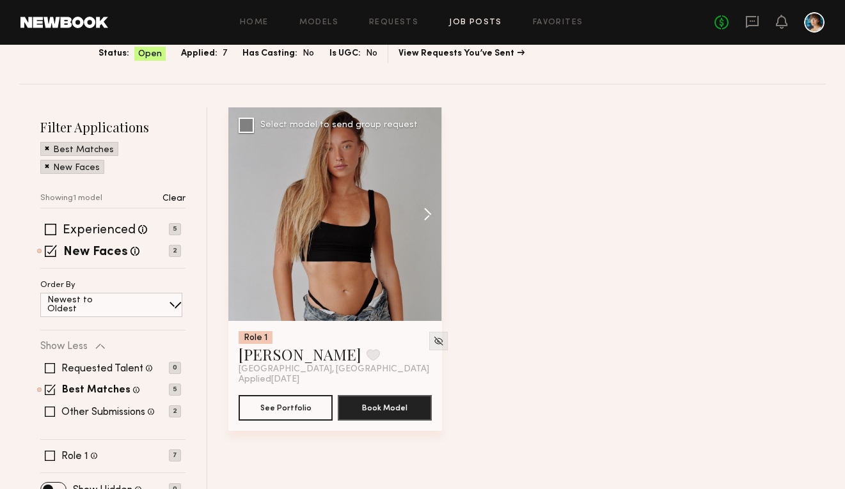
click at [427, 211] on button at bounding box center [421, 214] width 41 height 214
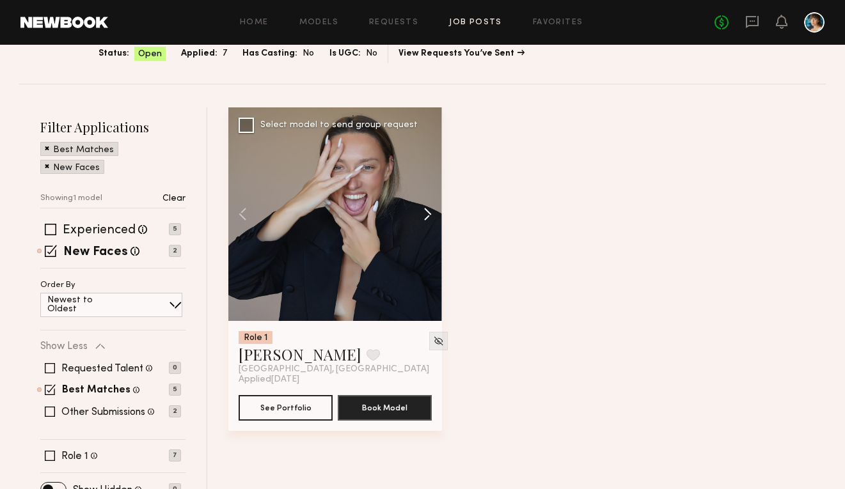
click at [427, 211] on button at bounding box center [421, 214] width 41 height 214
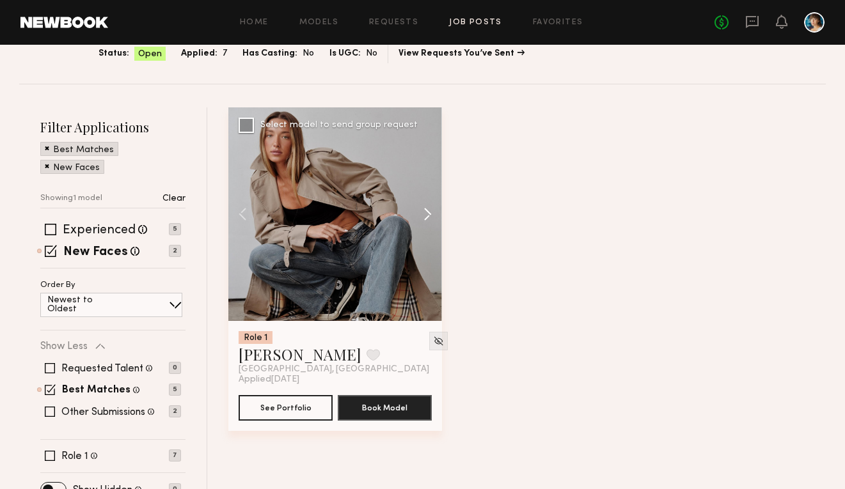
click at [427, 211] on button at bounding box center [421, 214] width 41 height 214
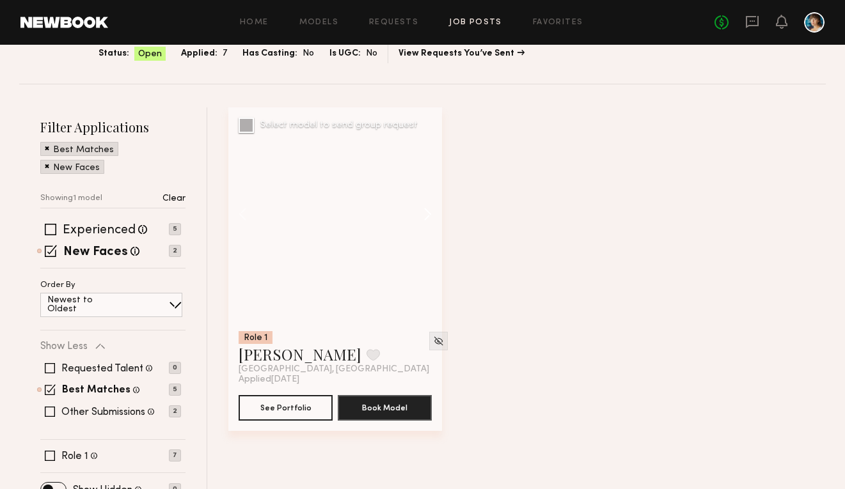
click at [427, 211] on button at bounding box center [421, 214] width 41 height 214
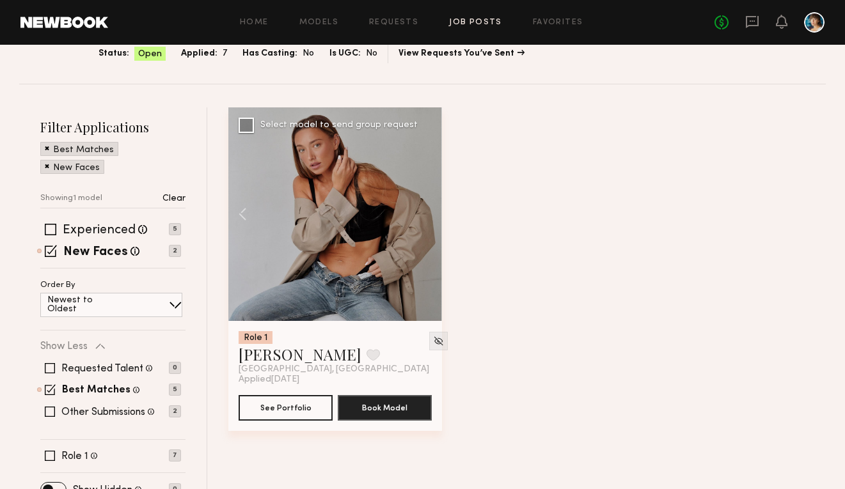
click at [427, 211] on div at bounding box center [335, 214] width 214 height 214
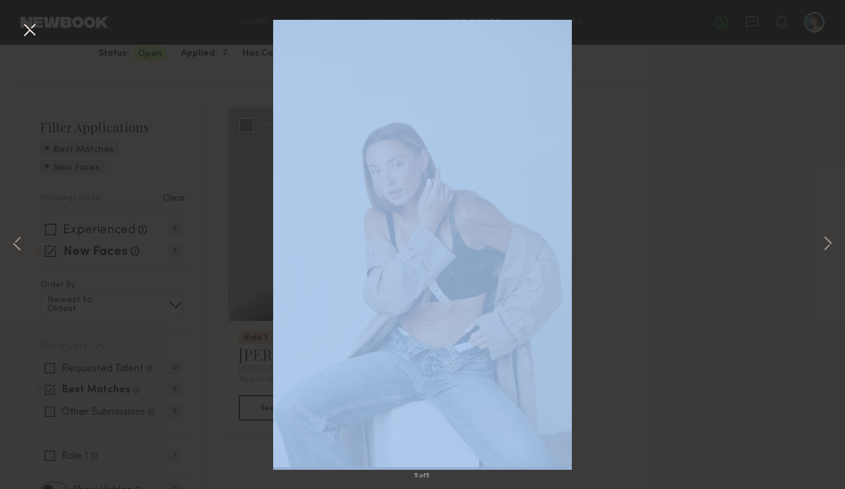
click at [427, 211] on div "5 of 5" at bounding box center [422, 244] width 845 height 489
click at [821, 250] on button at bounding box center [827, 245] width 15 height 392
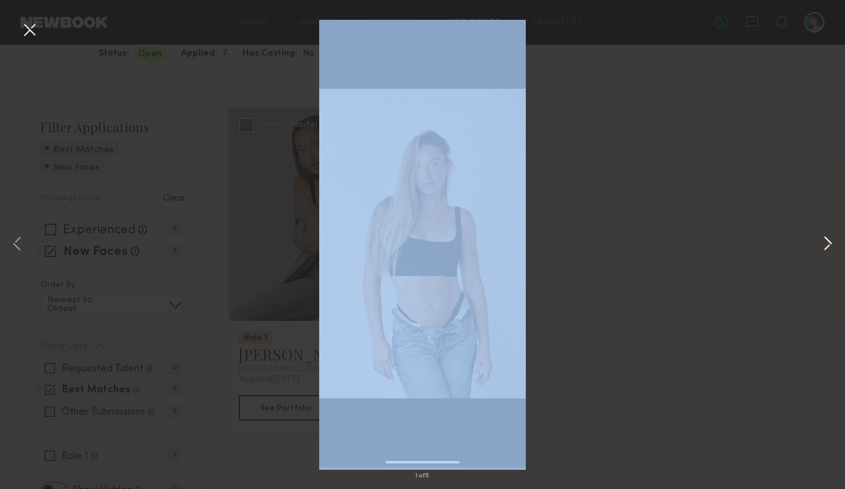
click at [825, 244] on button at bounding box center [827, 245] width 15 height 392
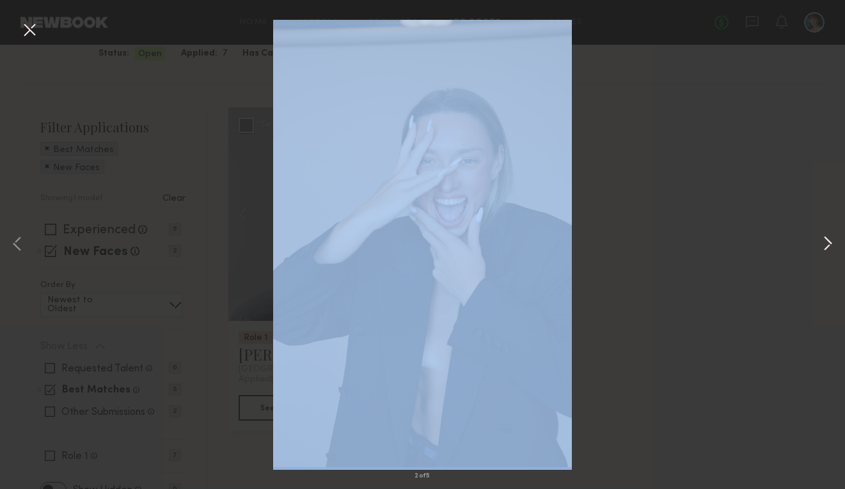
click at [825, 244] on button at bounding box center [827, 245] width 15 height 392
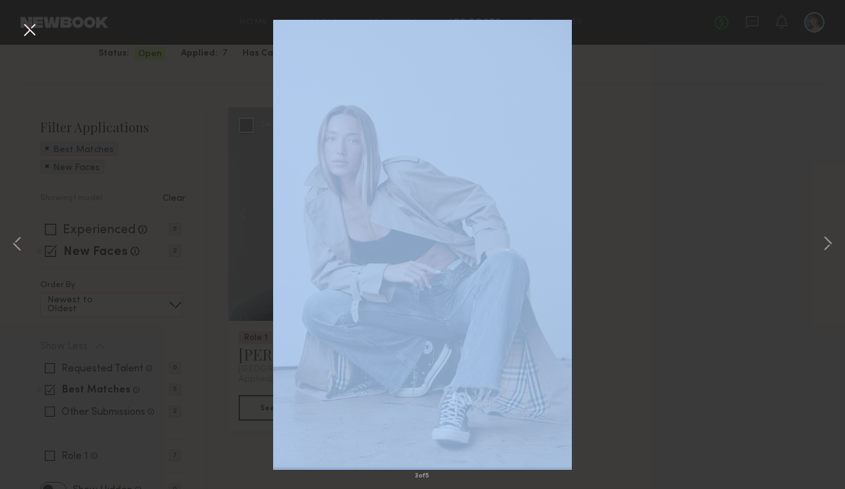
click at [683, 230] on div "3 of 5" at bounding box center [422, 244] width 845 height 489
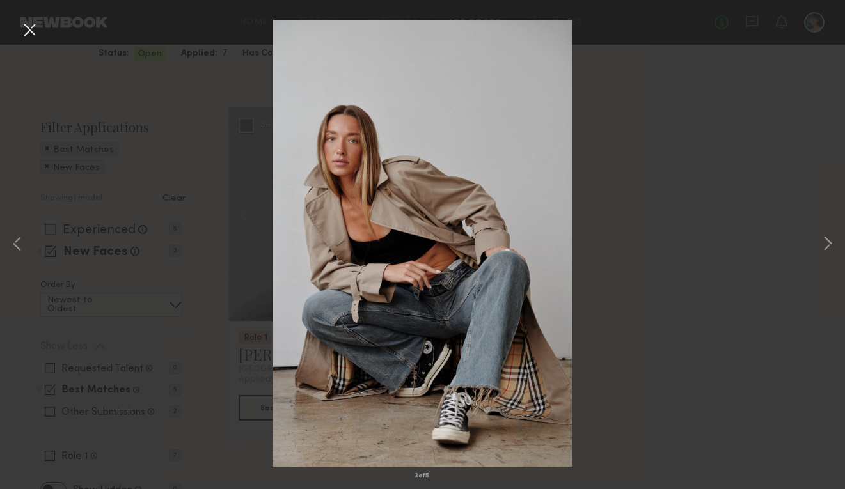
click at [683, 230] on div "3 of 5" at bounding box center [422, 244] width 845 height 489
click at [35, 32] on button at bounding box center [29, 30] width 20 height 23
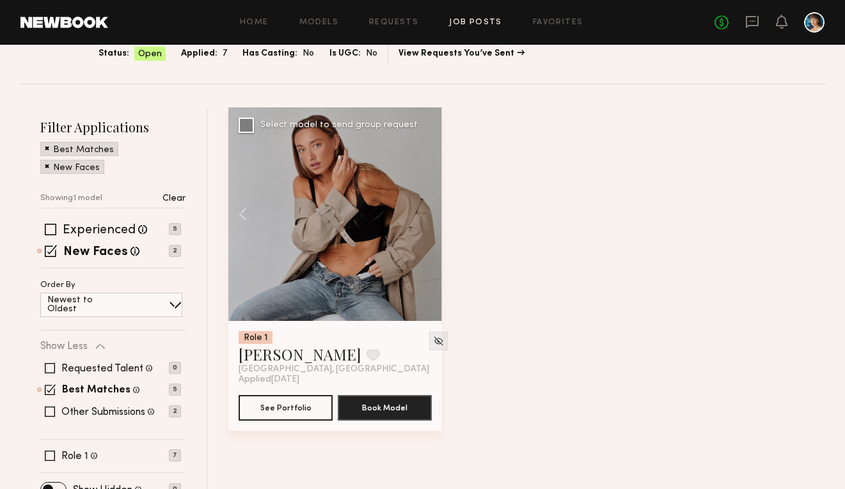
click at [379, 231] on div at bounding box center [335, 214] width 214 height 214
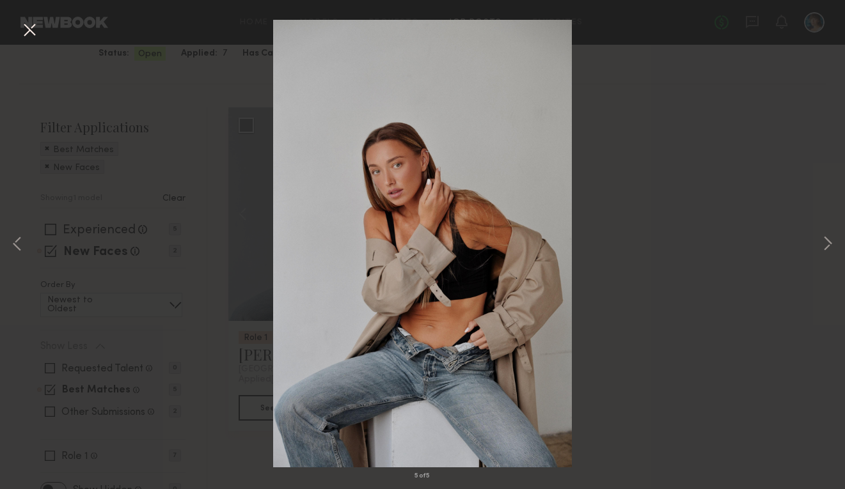
click at [36, 33] on button at bounding box center [29, 30] width 20 height 23
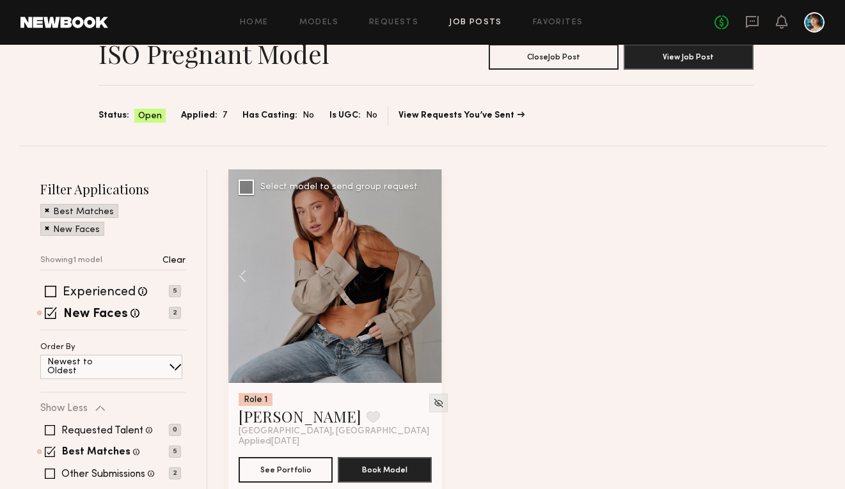
scroll to position [0, 0]
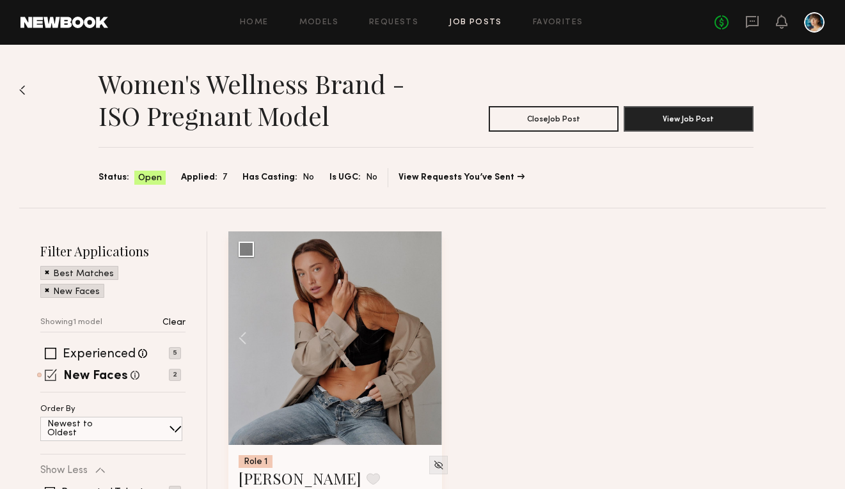
click at [51, 369] on span at bounding box center [51, 375] width 12 height 12
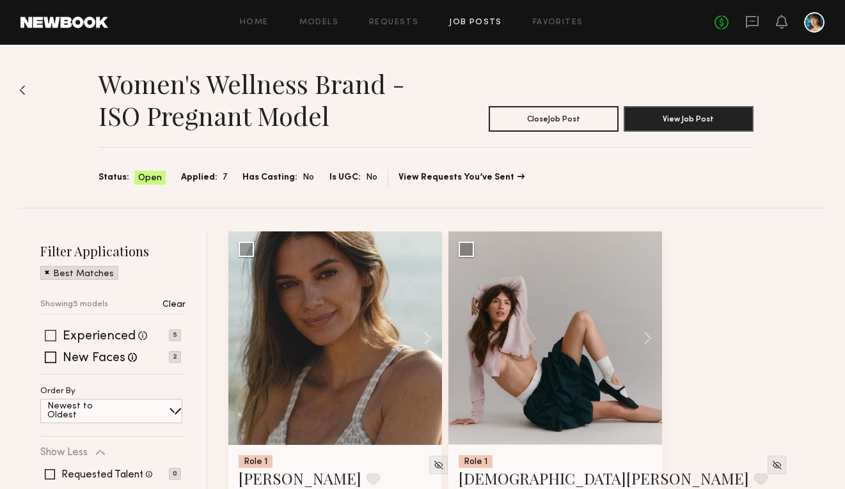
click at [48, 337] on span at bounding box center [51, 336] width 12 height 12
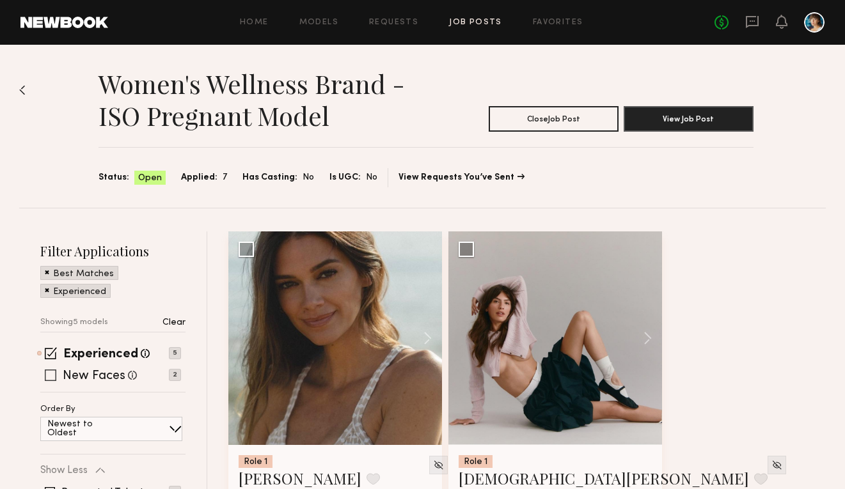
click at [49, 374] on span at bounding box center [51, 376] width 12 height 12
click at [472, 23] on link "Job Posts" at bounding box center [475, 23] width 53 height 8
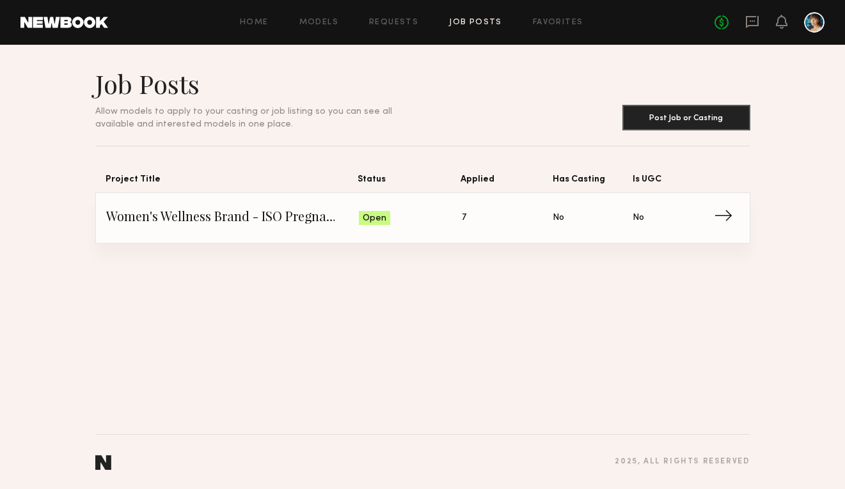
click at [393, 218] on span "Status: Open" at bounding box center [410, 218] width 103 height 19
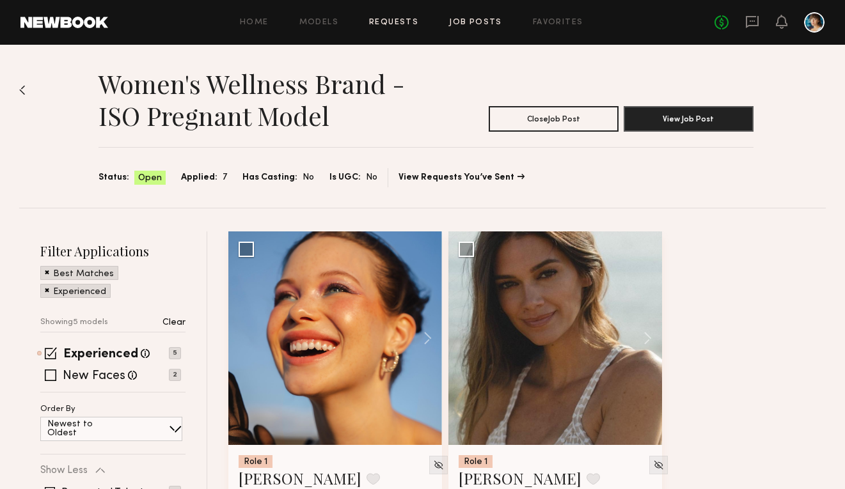
click at [392, 20] on link "Requests" at bounding box center [393, 23] width 49 height 8
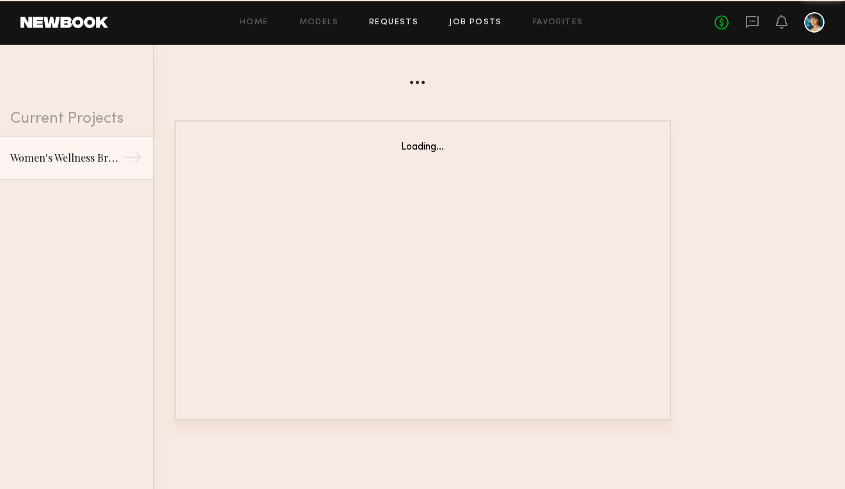
click at [479, 19] on link "Job Posts" at bounding box center [475, 23] width 53 height 8
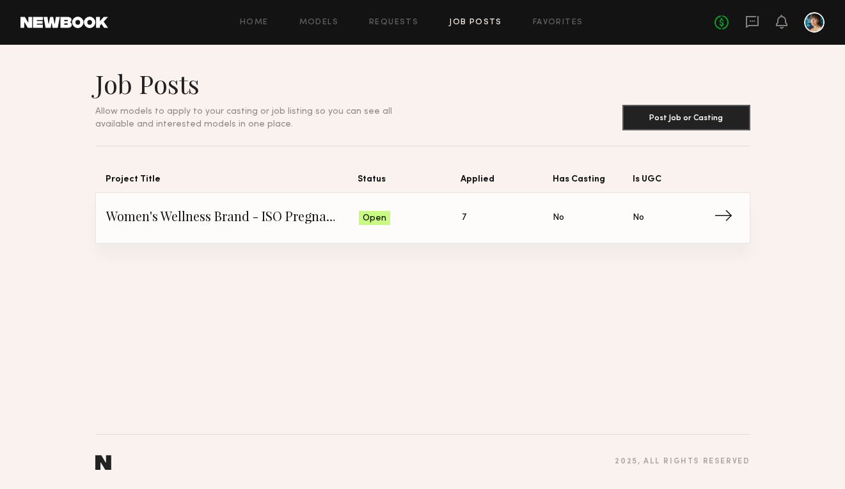
click at [390, 230] on link "Women's Wellness Brand - ISO Pregnant Model Status: Open Applied: 7 Has Casting…" at bounding box center [422, 218] width 633 height 50
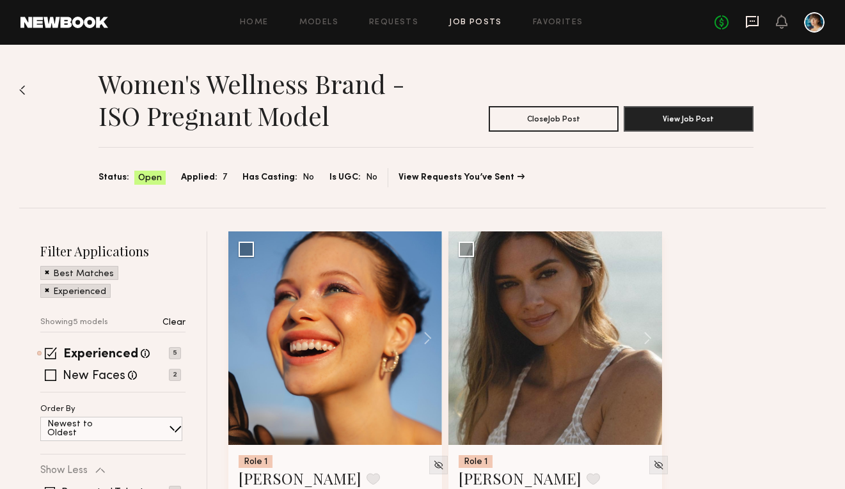
click at [756, 19] on icon at bounding box center [752, 22] width 14 height 14
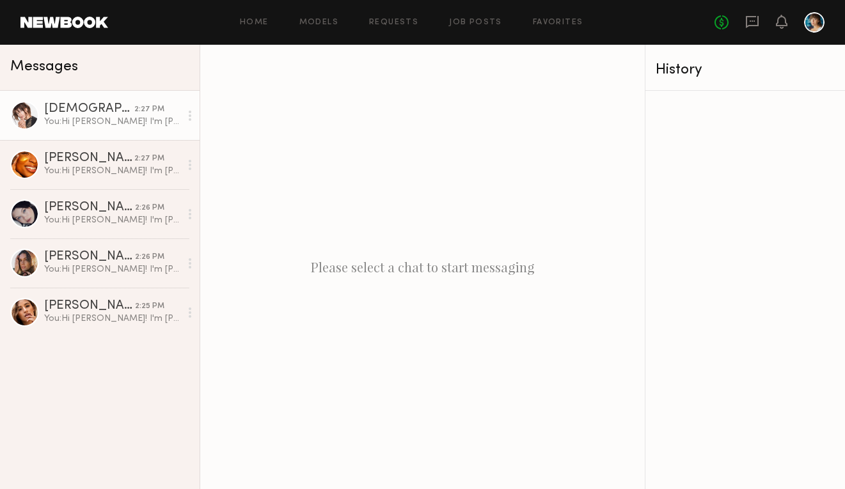
click at [113, 116] on div "You: Hi Kristen! I'm Shanley, the photographer for this project. Thank you so m…" at bounding box center [112, 122] width 136 height 12
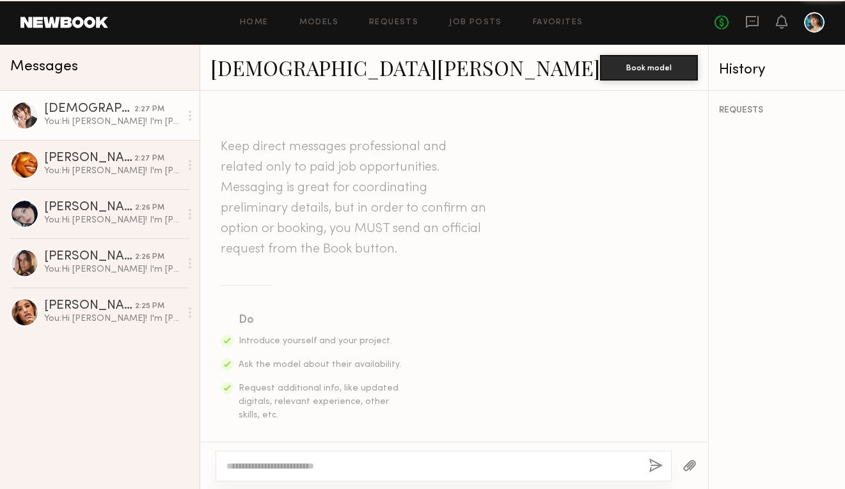
scroll to position [496, 0]
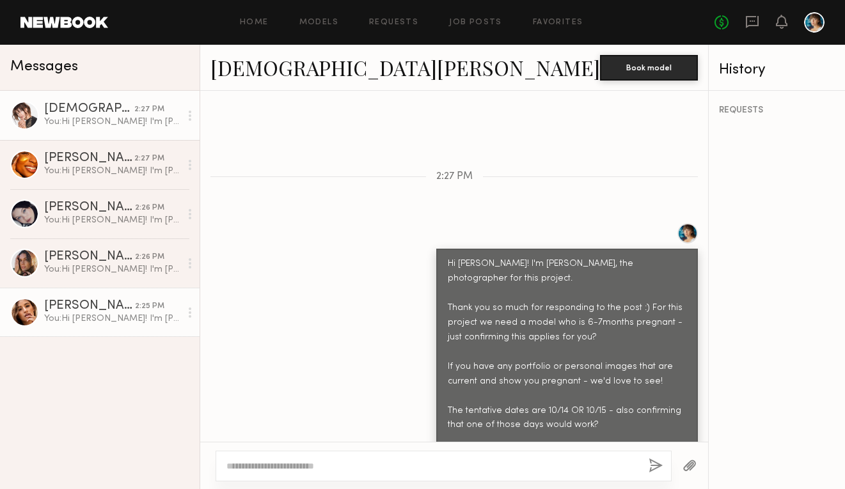
click at [120, 315] on div "You: Hi Jacqueline! I'm Shanley, the photographer for this project. Thank you s…" at bounding box center [112, 319] width 136 height 12
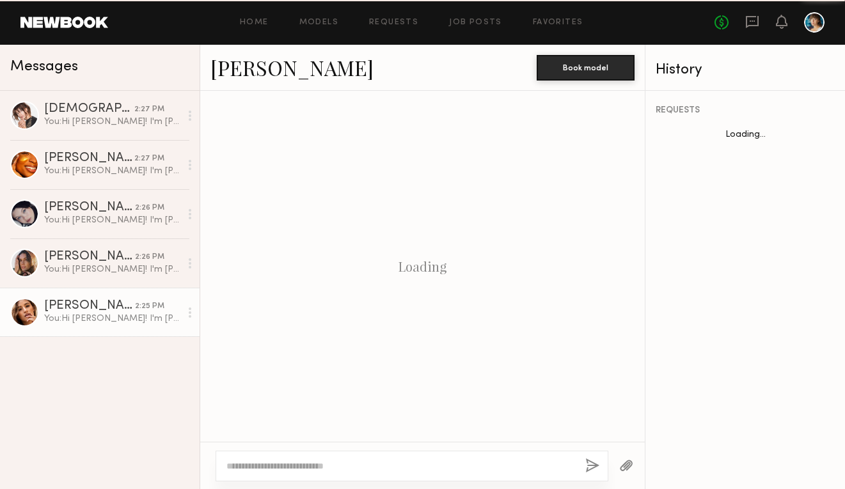
scroll to position [511, 0]
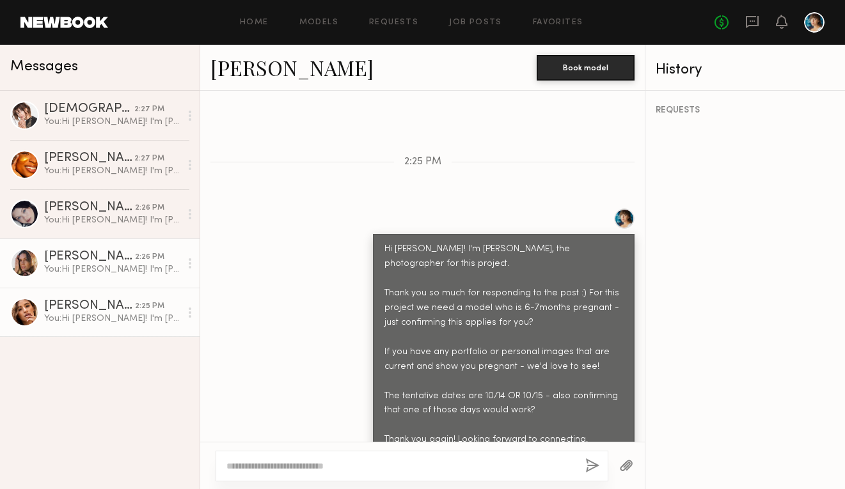
click at [114, 264] on div "You: Hi Carrie! I'm Shanley, the photographer for this project. Thank you so mu…" at bounding box center [112, 270] width 136 height 12
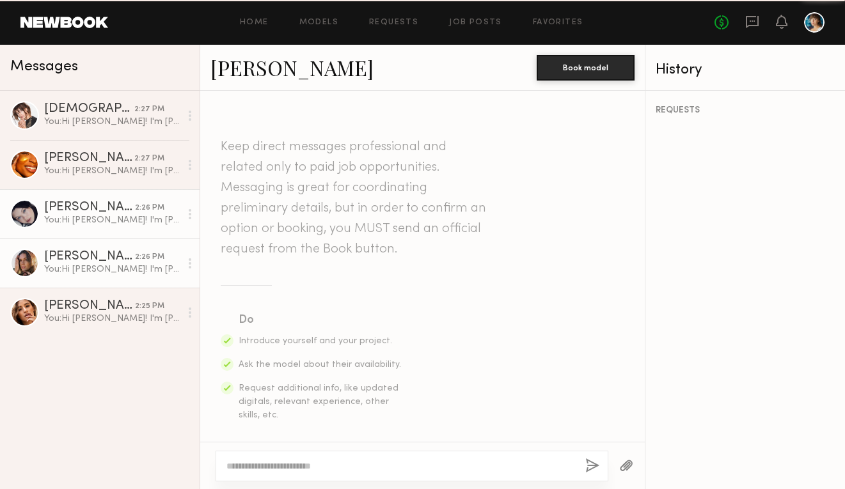
scroll to position [496, 0]
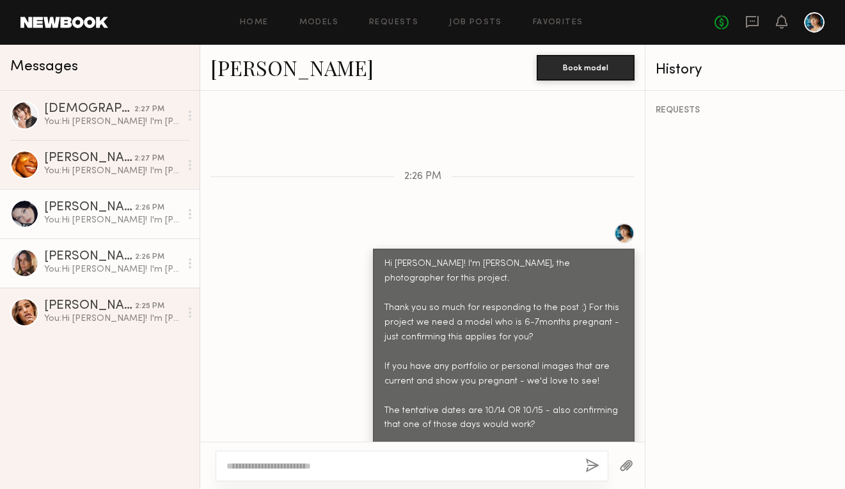
click at [114, 218] on div "You: Hi Marina! I'm Shanley, the photographer for this project. Thank you so mu…" at bounding box center [112, 220] width 136 height 12
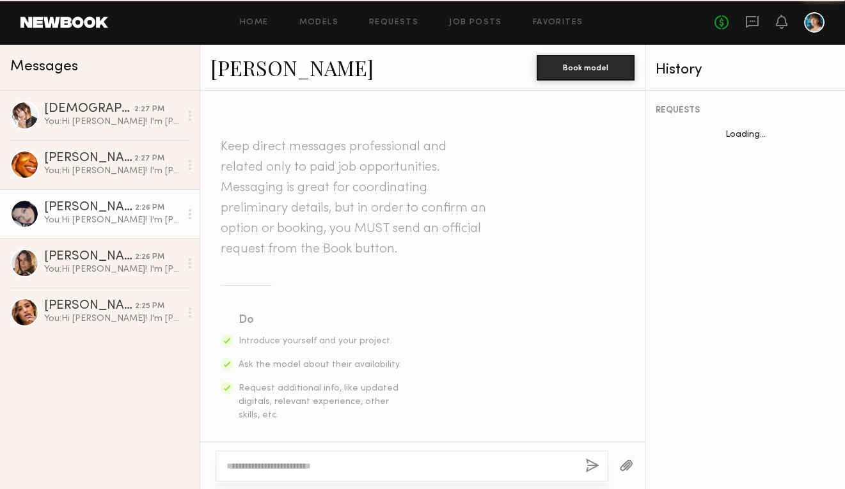
scroll to position [496, 0]
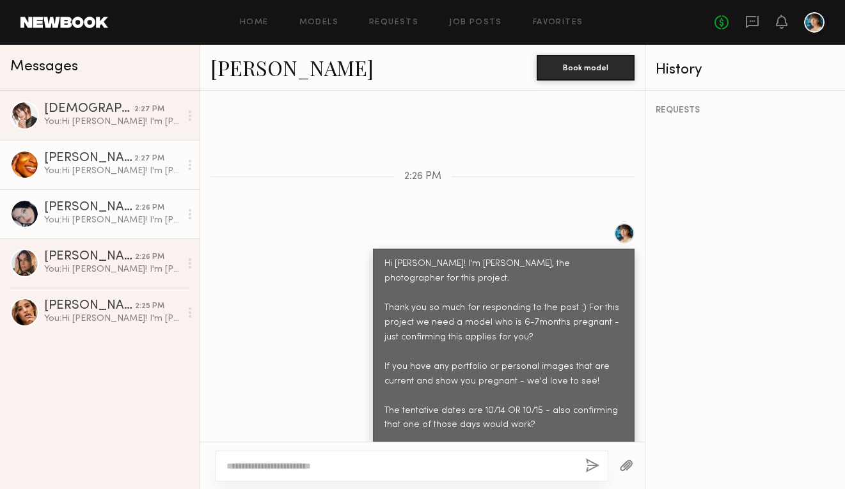
click at [106, 178] on link "Danika E. 2:27 PM You: Hi Danika! I'm Shanley, the photographer for this projec…" at bounding box center [100, 164] width 200 height 49
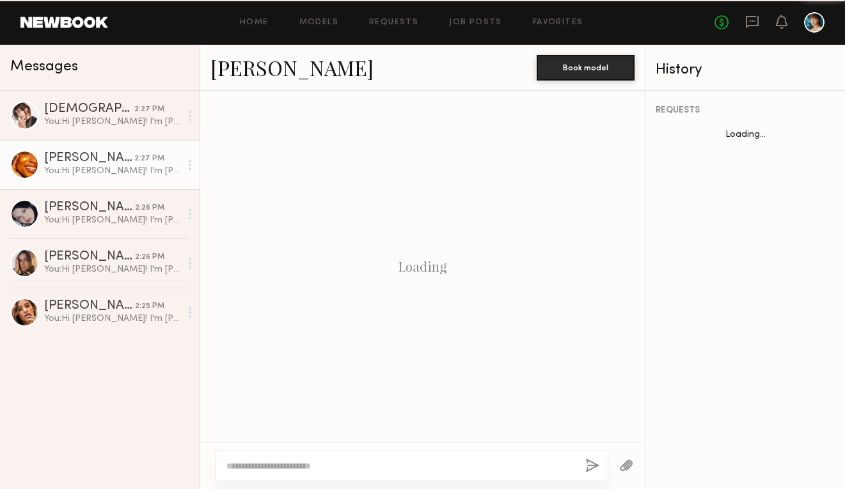
scroll to position [496, 0]
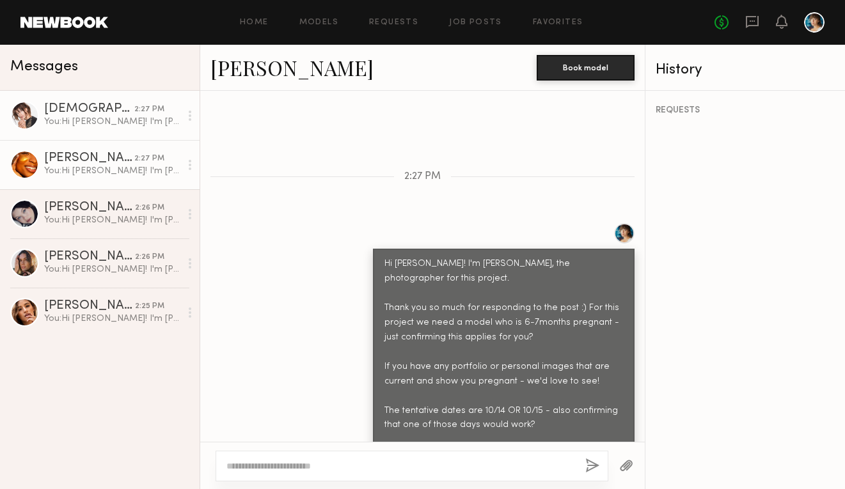
click at [102, 127] on div "You: Hi Kristen! I'm Shanley, the photographer for this project. Thank you so m…" at bounding box center [112, 122] width 136 height 12
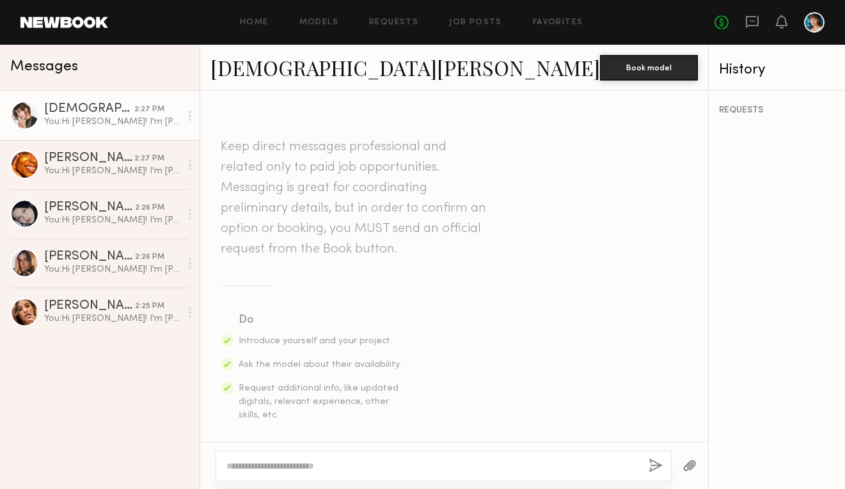
scroll to position [496, 0]
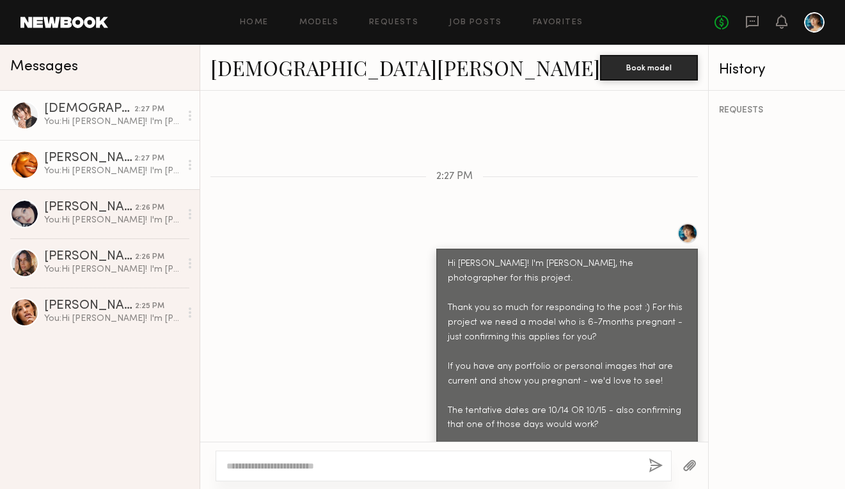
click at [99, 163] on div "[PERSON_NAME]" at bounding box center [89, 158] width 90 height 13
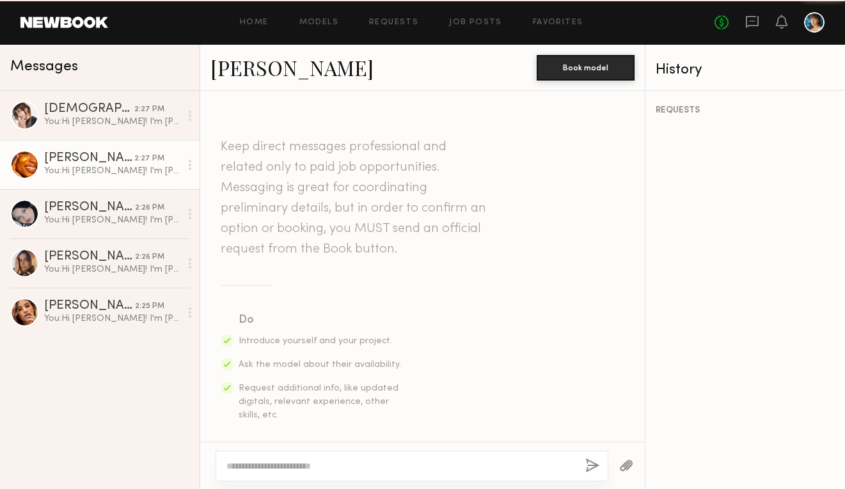
scroll to position [496, 0]
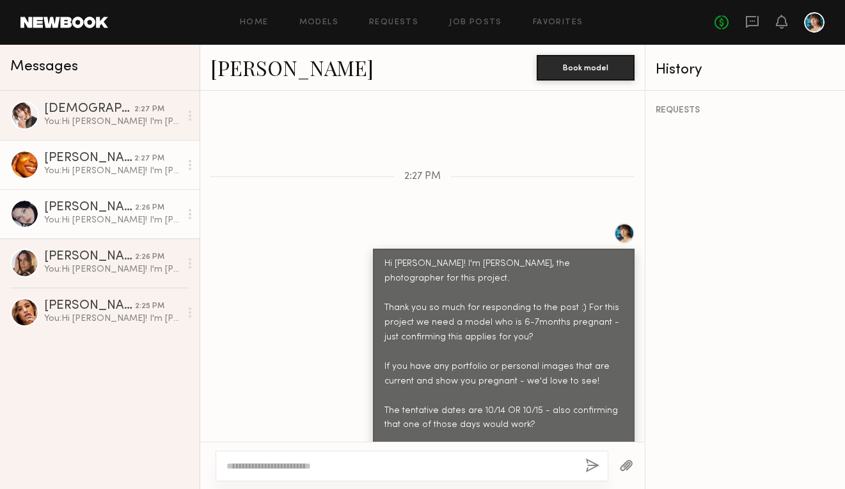
click at [95, 207] on div "[PERSON_NAME]" at bounding box center [89, 208] width 91 height 13
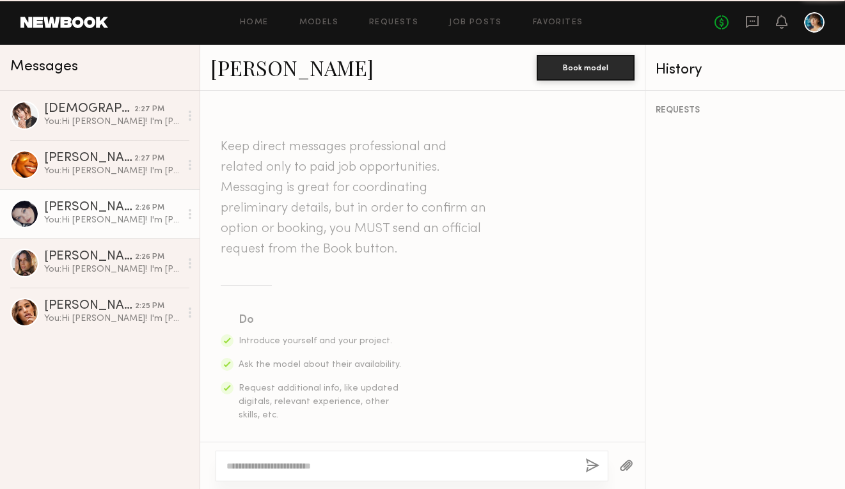
scroll to position [496, 0]
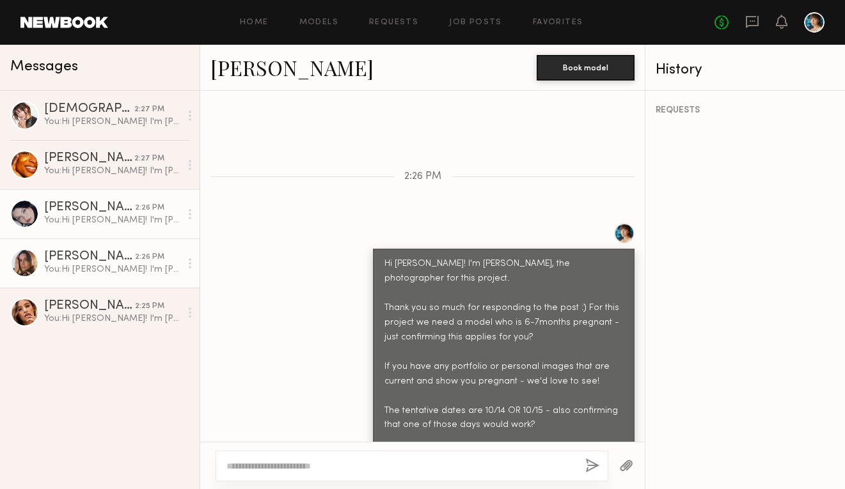
click at [92, 251] on div "[PERSON_NAME]" at bounding box center [89, 257] width 91 height 13
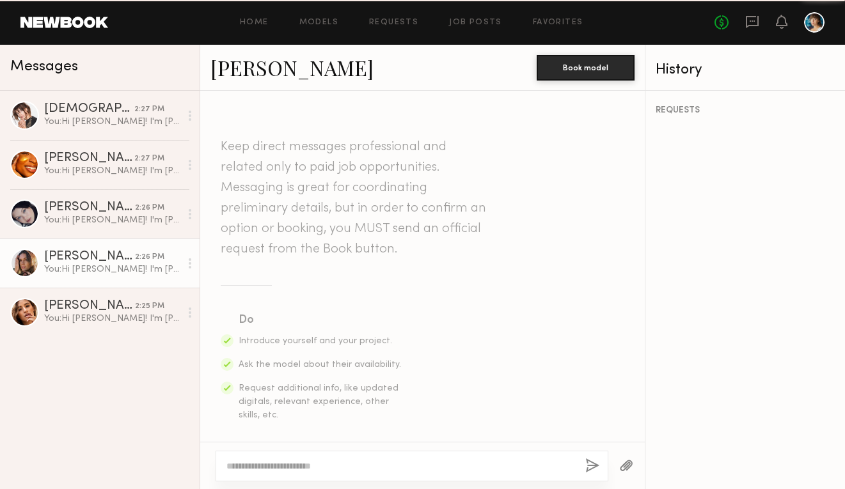
scroll to position [496, 0]
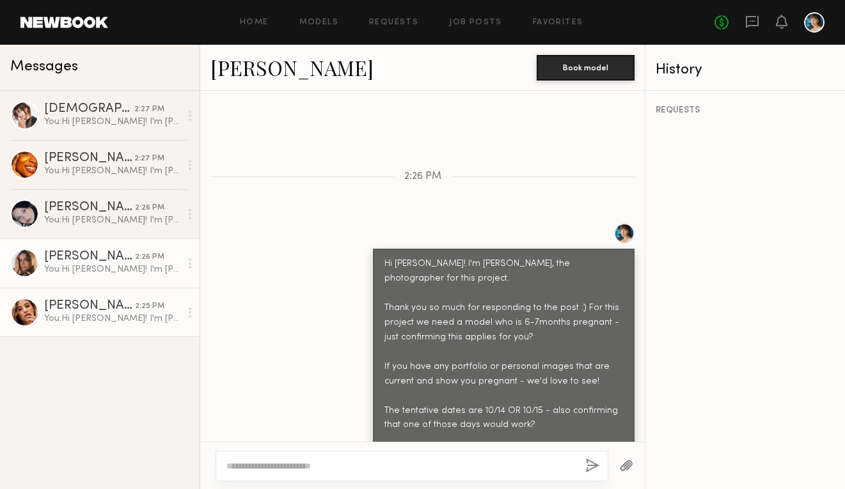
click at [85, 304] on div "Jacqueline R." at bounding box center [89, 306] width 91 height 13
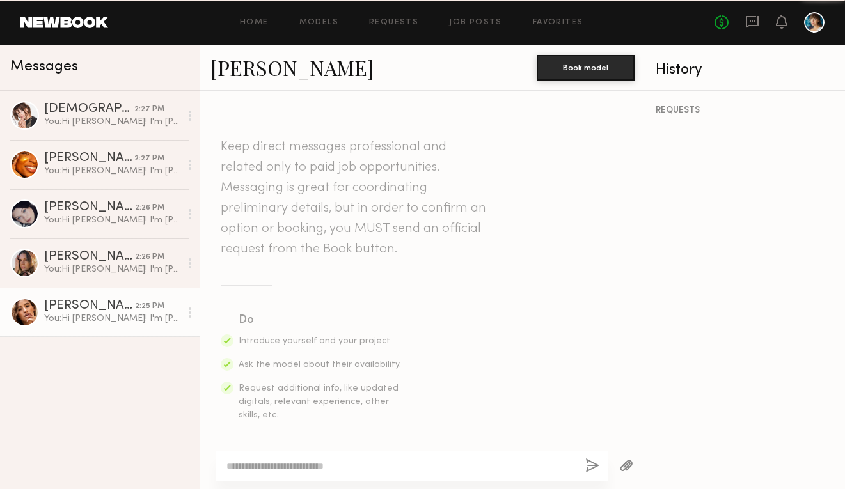
scroll to position [511, 0]
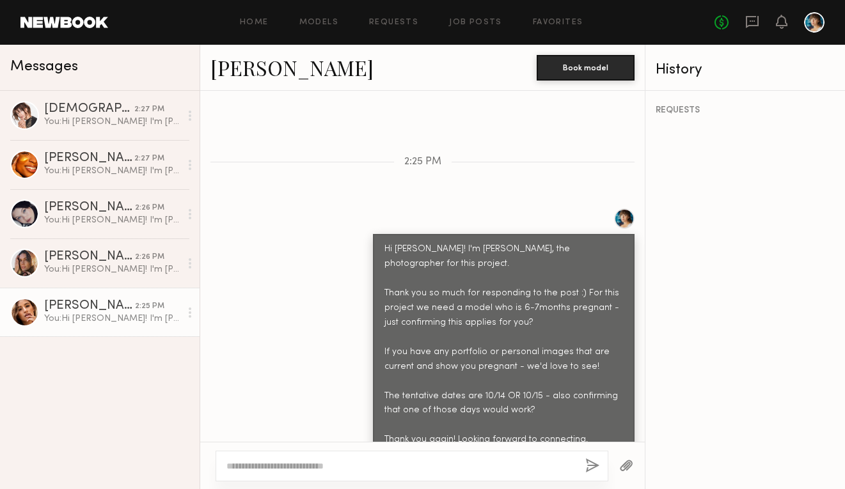
click at [816, 19] on div at bounding box center [814, 22] width 20 height 20
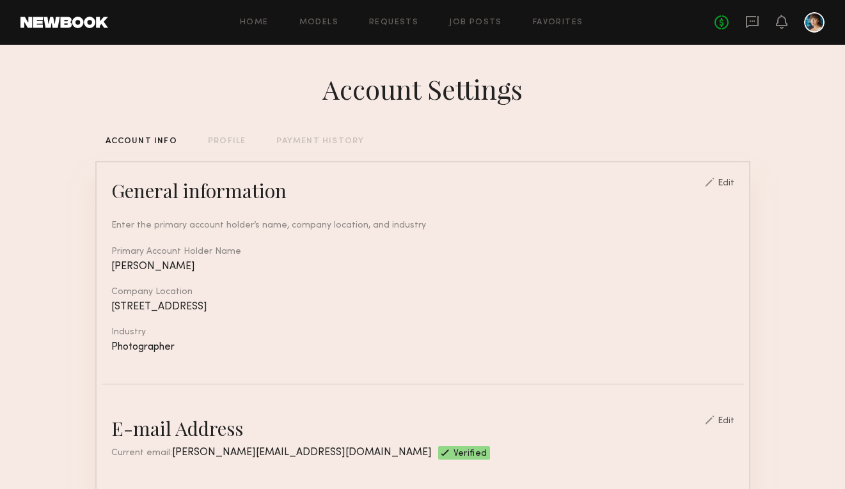
click at [406, 17] on div "Home Models Requests Job Posts Favorites Sign Out No fees up to $5,000" at bounding box center [466, 22] width 717 height 20
click at [319, 31] on div "Home Models Requests Job Posts Favorites Sign Out No fees up to $5,000" at bounding box center [466, 22] width 717 height 20
click at [319, 26] on link "Models" at bounding box center [318, 23] width 39 height 8
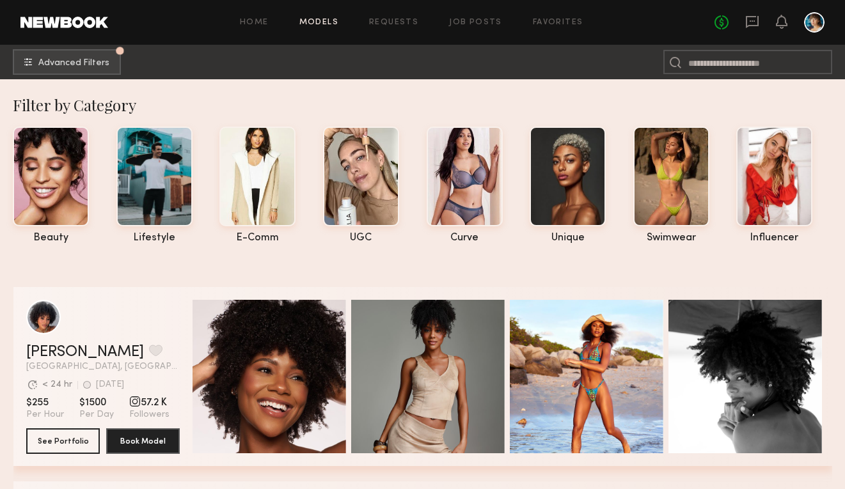
click at [477, 17] on div "Home Models Requests Job Posts Favorites Sign Out No fees up to $5,000" at bounding box center [466, 22] width 717 height 20
click at [477, 22] on link "Job Posts" at bounding box center [475, 23] width 53 height 8
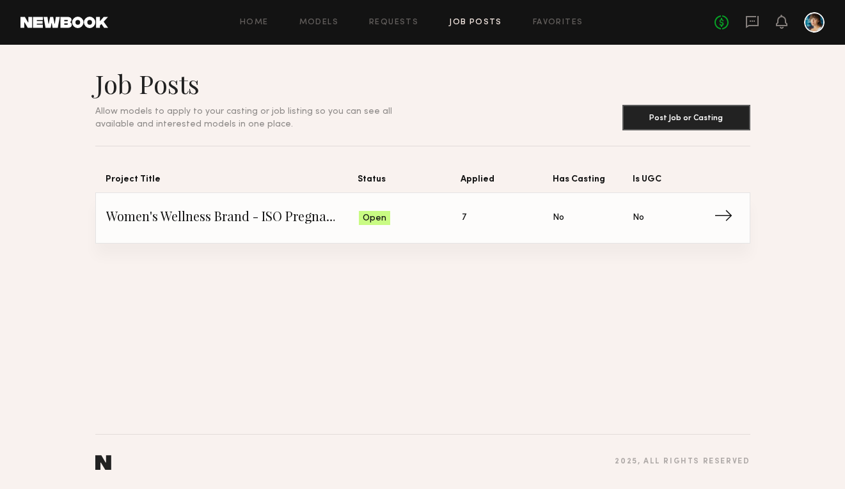
click at [392, 203] on link "Women's Wellness Brand - ISO Pregnant Model Status: Open Applied: 7 Has Casting…" at bounding box center [422, 218] width 633 height 50
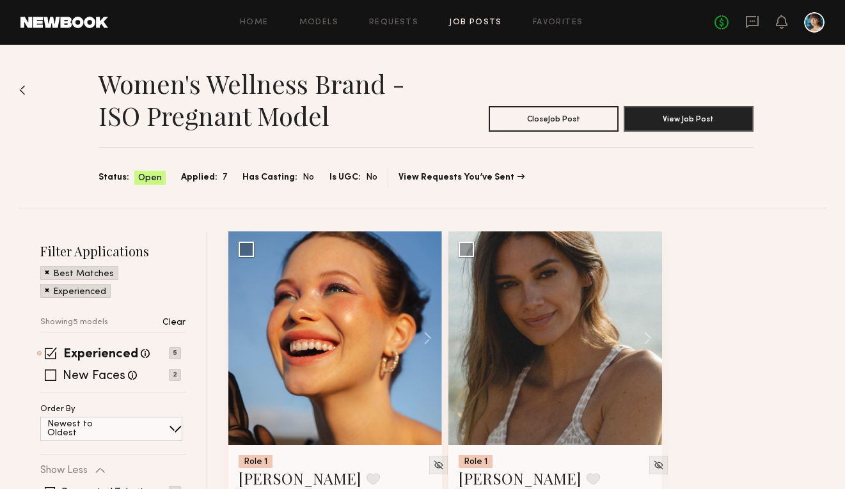
scroll to position [7, 0]
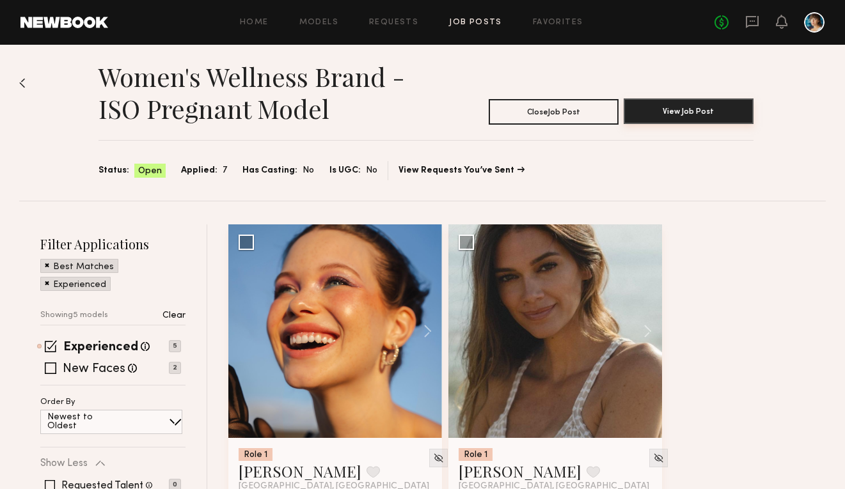
click at [689, 106] on button "View Job Post" at bounding box center [689, 112] width 130 height 26
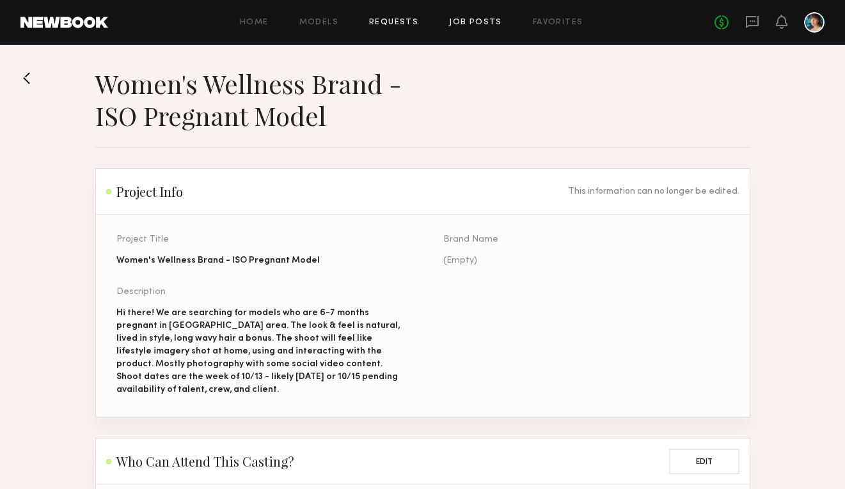
click at [409, 23] on link "Requests" at bounding box center [393, 23] width 49 height 8
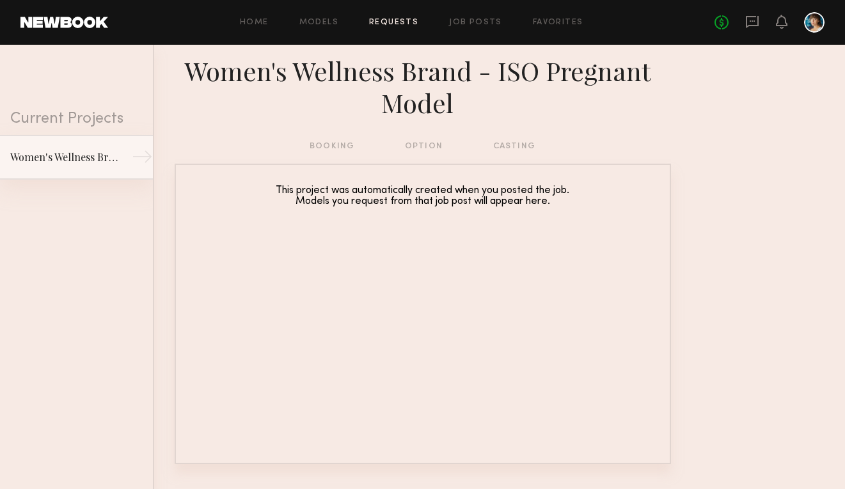
click at [127, 160] on link "Women's Wellness Brand - ISO Pregnant Model →" at bounding box center [76, 157] width 153 height 45
click at [133, 158] on div "→" at bounding box center [142, 160] width 21 height 26
click at [328, 149] on div "booking option casting" at bounding box center [423, 146] width 226 height 14
click at [321, 21] on link "Models" at bounding box center [318, 23] width 39 height 8
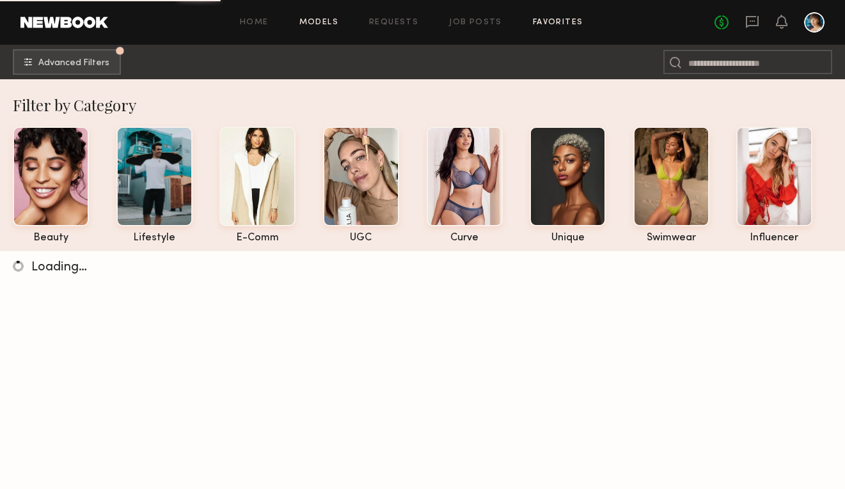
click at [553, 19] on link "Favorites" at bounding box center [558, 23] width 51 height 8
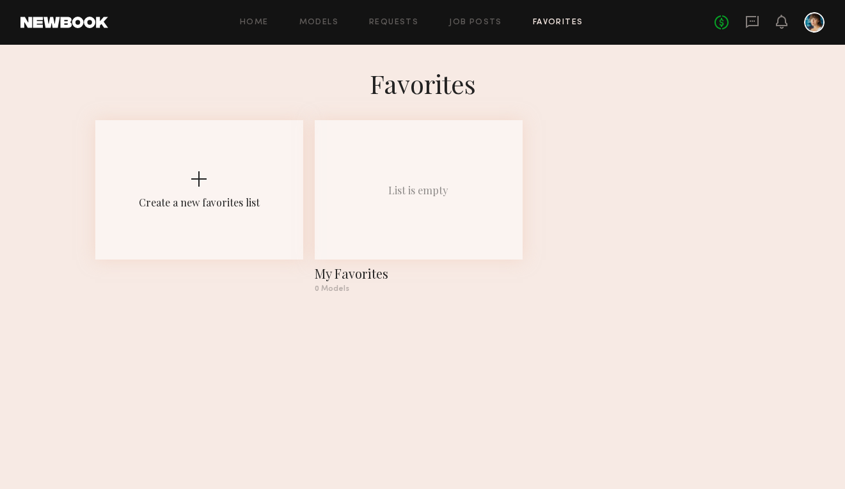
click at [815, 17] on div at bounding box center [814, 22] width 20 height 20
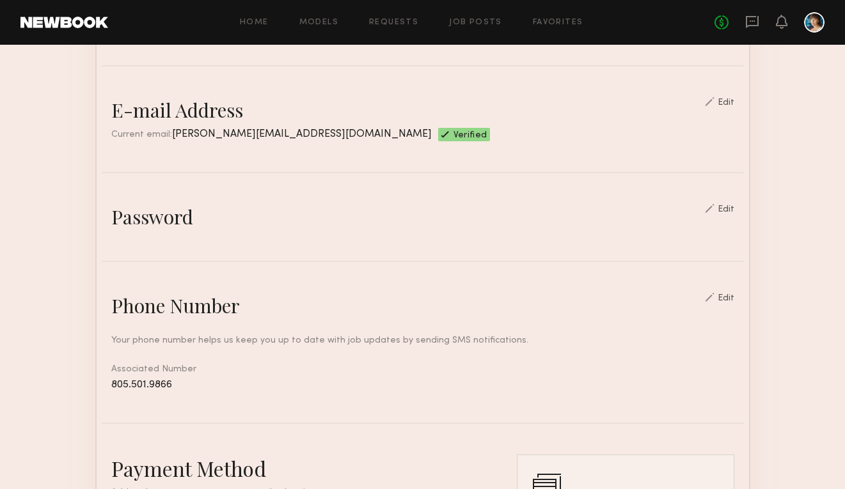
scroll to position [30, 0]
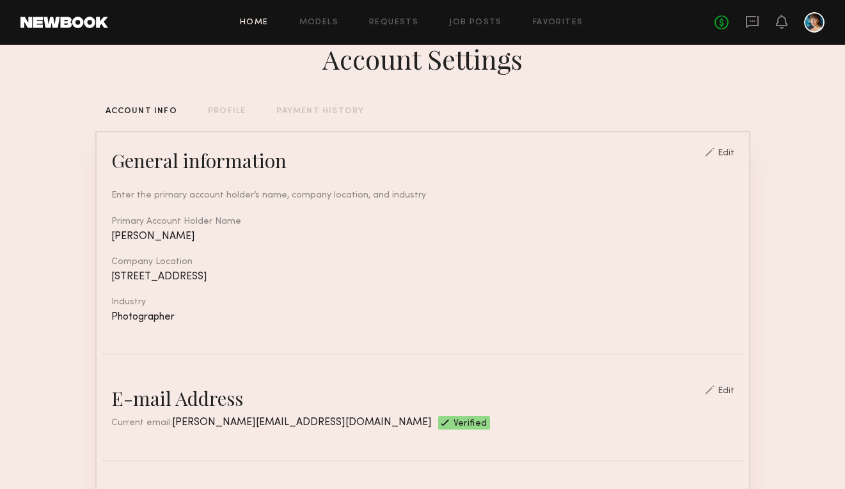
click at [260, 25] on link "Home" at bounding box center [254, 23] width 29 height 8
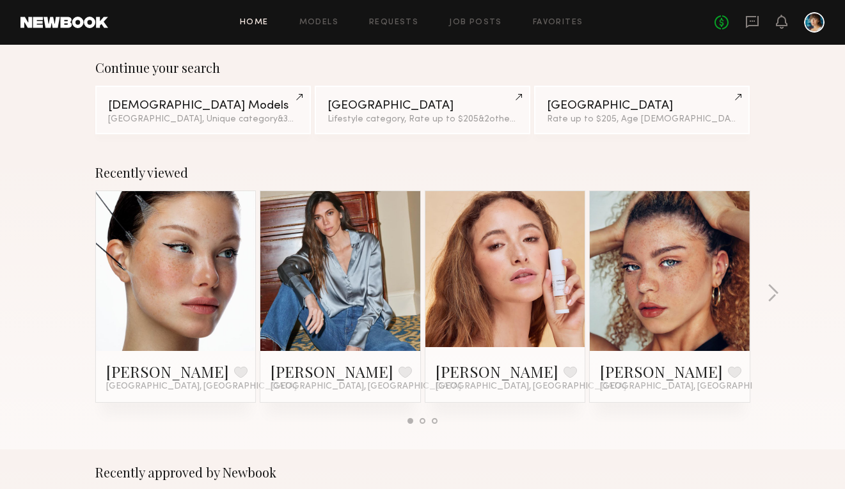
scroll to position [118, 0]
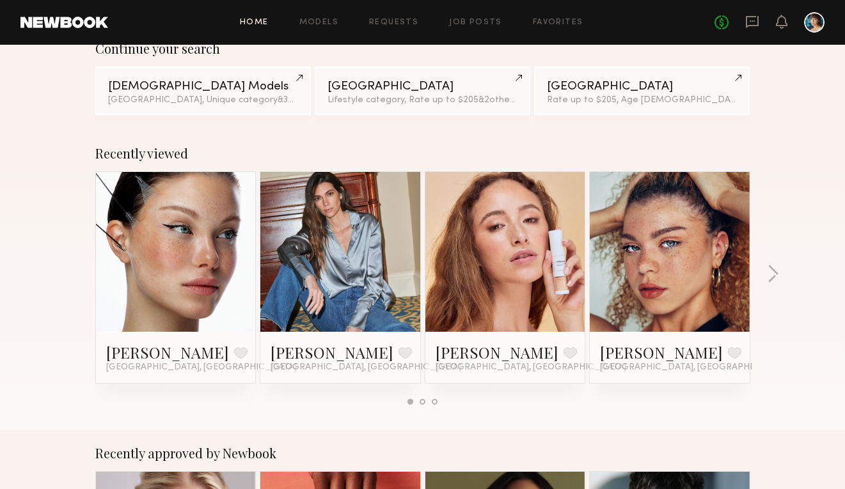
click at [460, 312] on div at bounding box center [505, 252] width 160 height 160
click at [514, 293] on link at bounding box center [505, 252] width 78 height 160
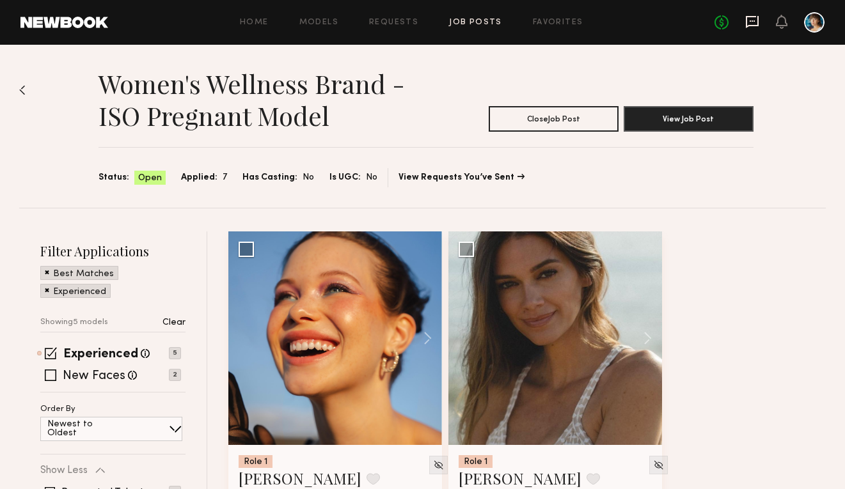
click at [748, 24] on icon at bounding box center [752, 22] width 14 height 14
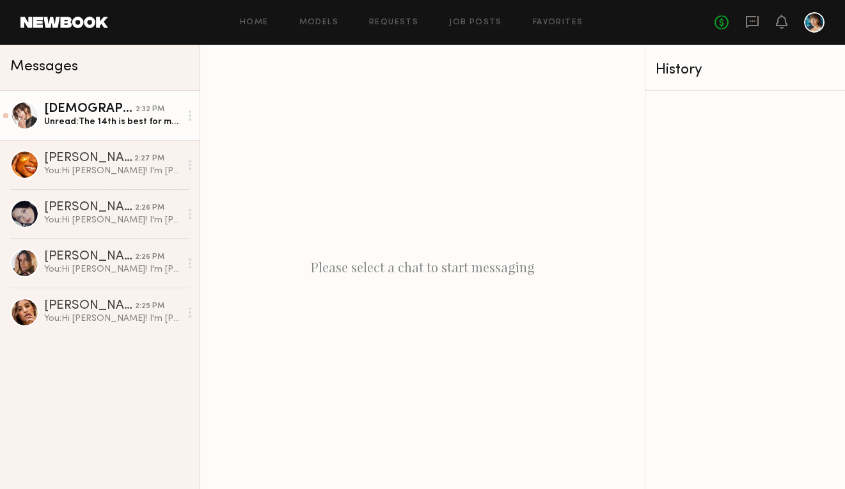
click at [49, 120] on div "Unread: The 14th is best for me but i can make the 15th work if we can wrap by …" at bounding box center [112, 122] width 136 height 12
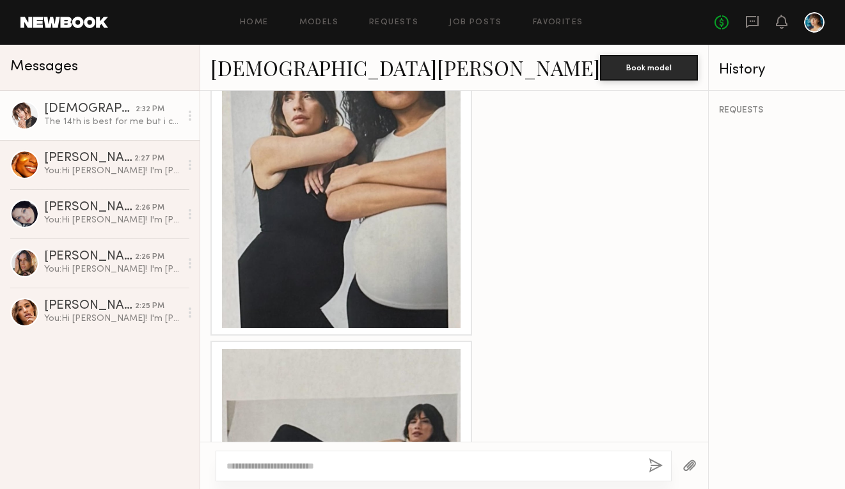
scroll to position [2159, 0]
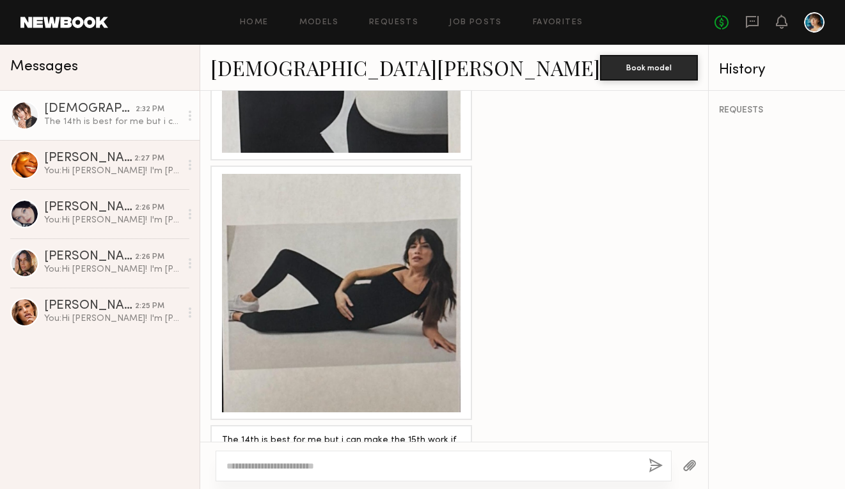
click at [301, 460] on textarea at bounding box center [433, 466] width 412 height 13
click at [552, 467] on textarea "**********" at bounding box center [401, 466] width 349 height 13
click at [550, 464] on textarea "**********" at bounding box center [401, 466] width 349 height 13
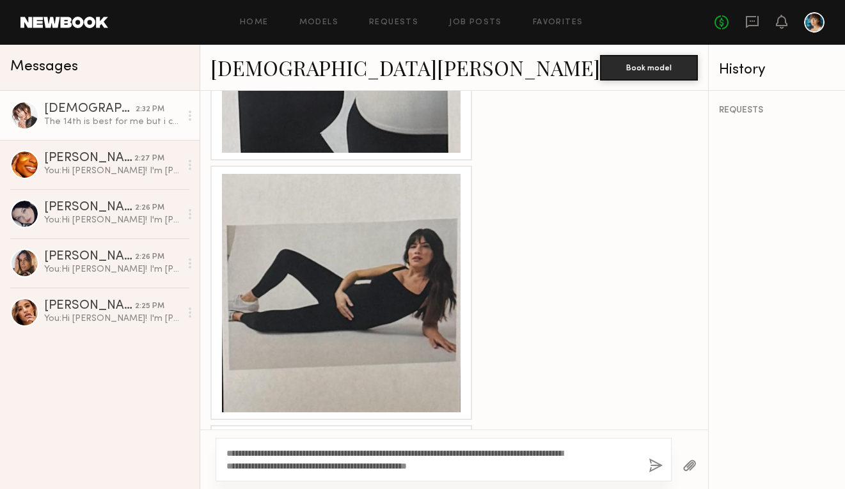
drag, startPoint x: 548, startPoint y: 465, endPoint x: 462, endPoint y: 465, distance: 86.4
click at [462, 465] on textarea "**********" at bounding box center [401, 460] width 349 height 26
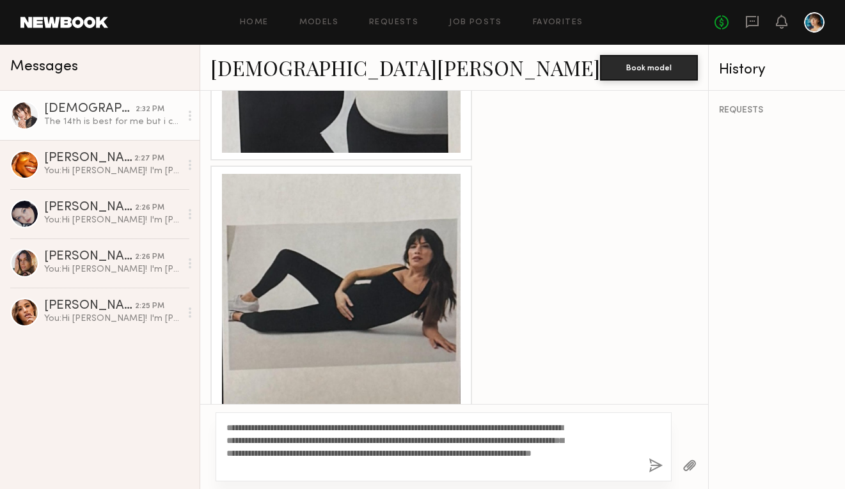
drag, startPoint x: 475, startPoint y: 468, endPoint x: 367, endPoint y: 466, distance: 108.1
click at [367, 466] on textarea "**********" at bounding box center [401, 447] width 349 height 51
click at [546, 441] on textarea "**********" at bounding box center [401, 447] width 349 height 51
click at [448, 459] on textarea "**********" at bounding box center [401, 447] width 349 height 51
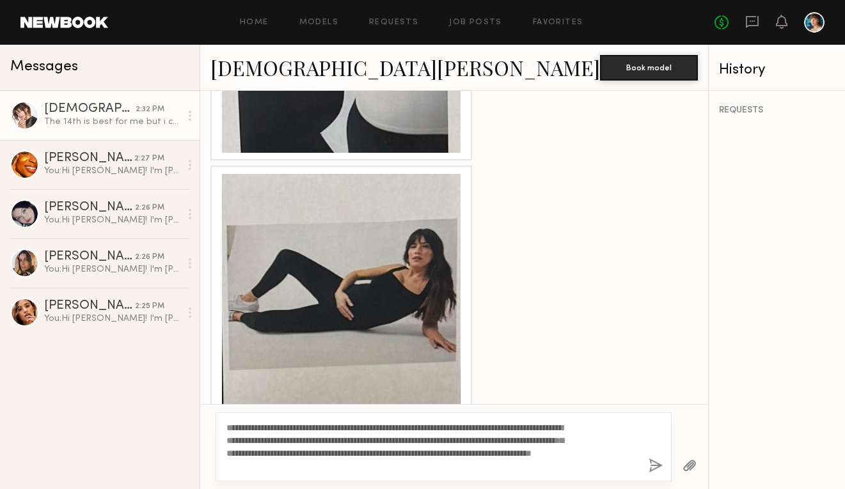
click at [468, 468] on textarea "**********" at bounding box center [401, 447] width 349 height 51
drag, startPoint x: 462, startPoint y: 469, endPoint x: 374, endPoint y: 466, distance: 87.7
click at [374, 466] on textarea "**********" at bounding box center [401, 447] width 349 height 51
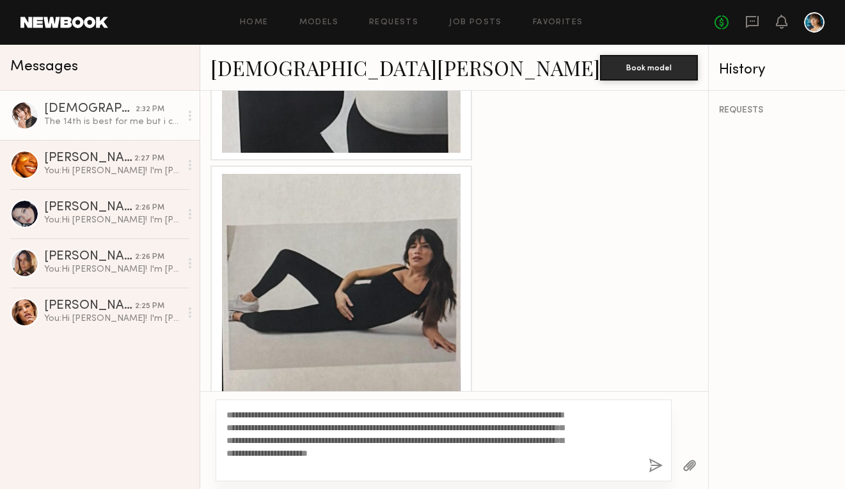
type textarea "**********"
click at [649, 468] on button "button" at bounding box center [656, 467] width 14 height 16
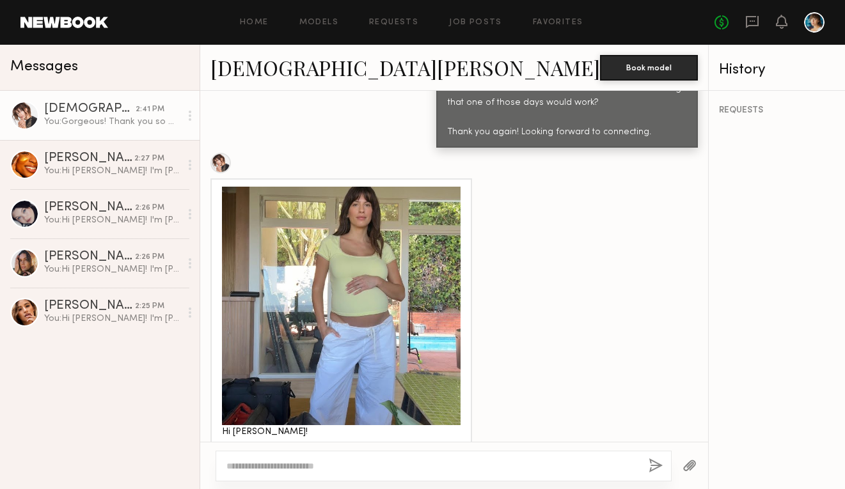
scroll to position [806, 0]
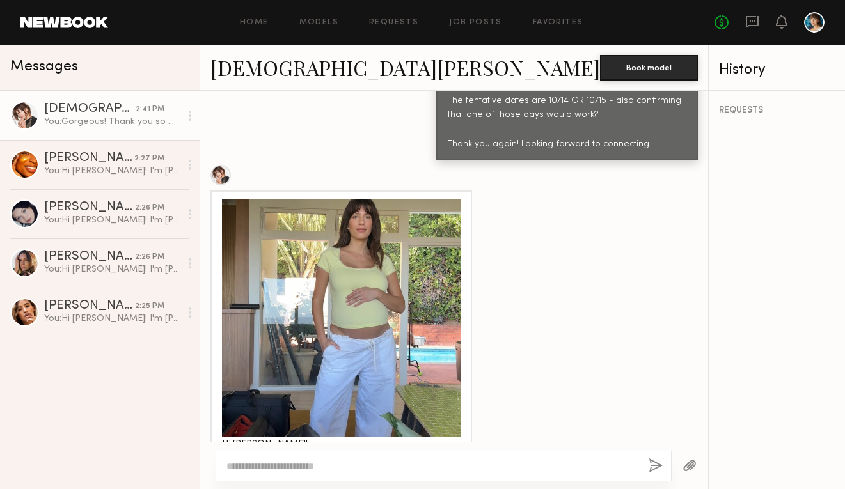
click at [246, 68] on link "[DEMOGRAPHIC_DATA][PERSON_NAME]" at bounding box center [406, 68] width 390 height 28
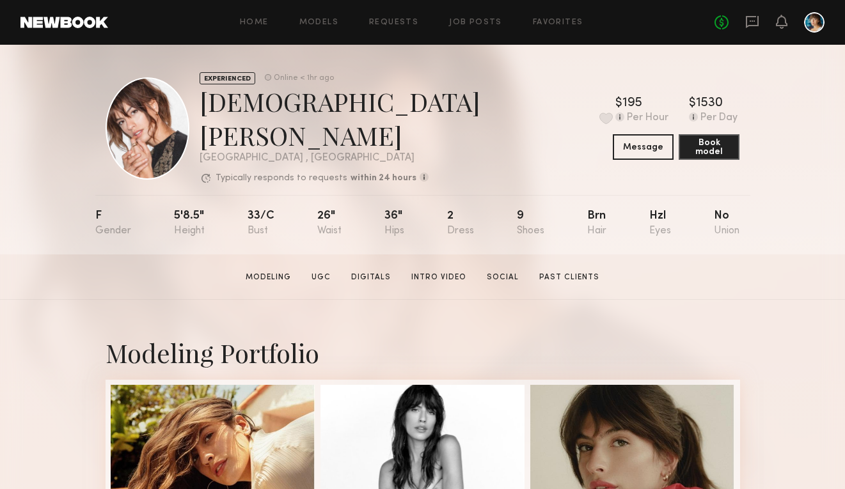
scroll to position [3, 0]
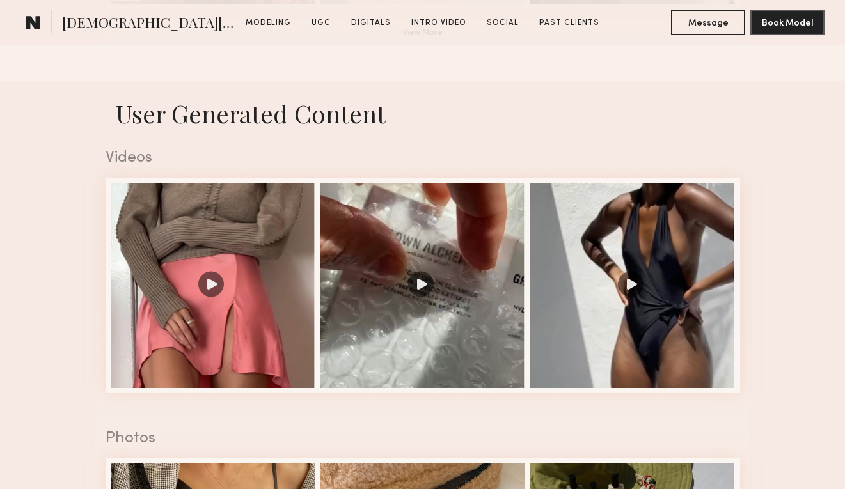
scroll to position [1240, 0]
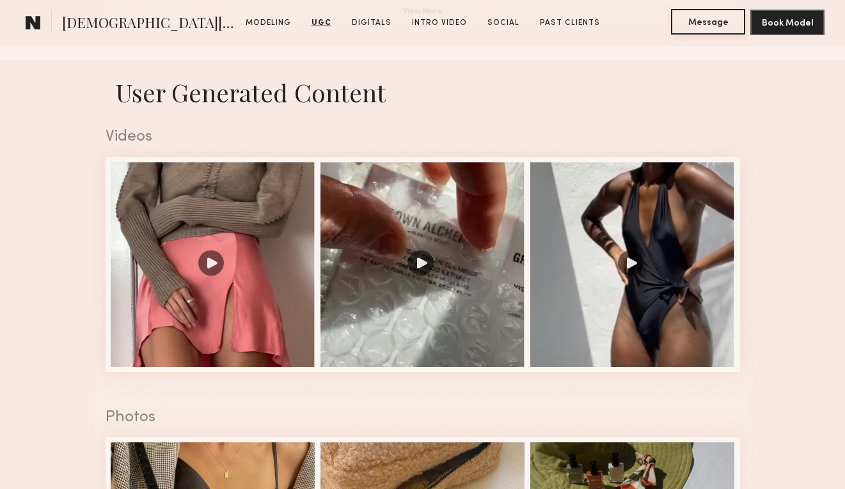
click at [710, 20] on button "Message" at bounding box center [708, 22] width 74 height 26
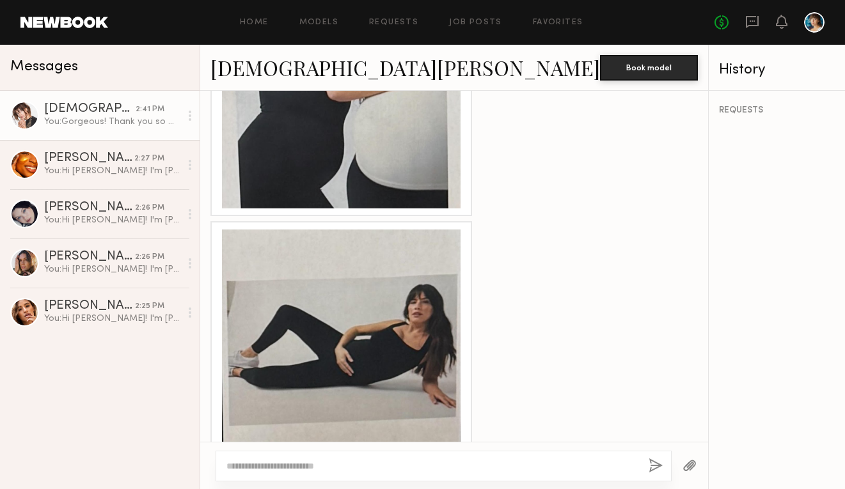
scroll to position [2113, 0]
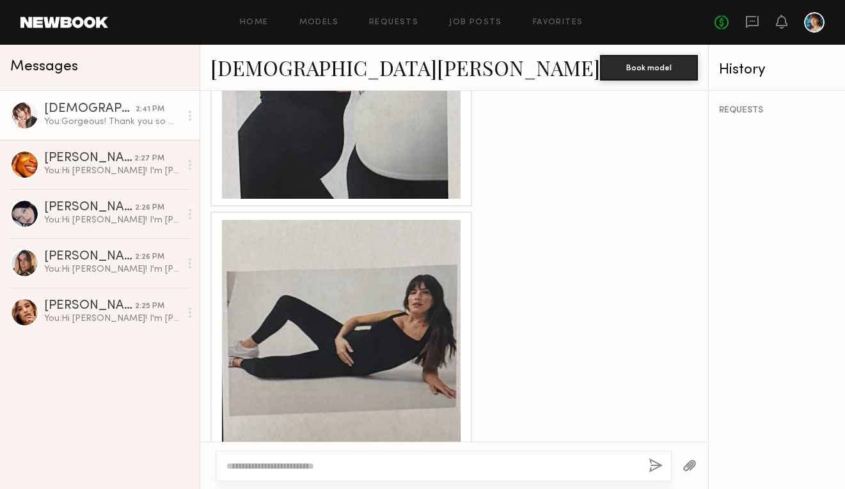
drag, startPoint x: 363, startPoint y: 230, endPoint x: 676, endPoint y: 3, distance: 386.5
click at [0, 0] on nb-messenger-layout "Home Models Requests Job Posts Favorites Sign Out No fees up to $5,000 Messages…" at bounding box center [422, 244] width 845 height 489
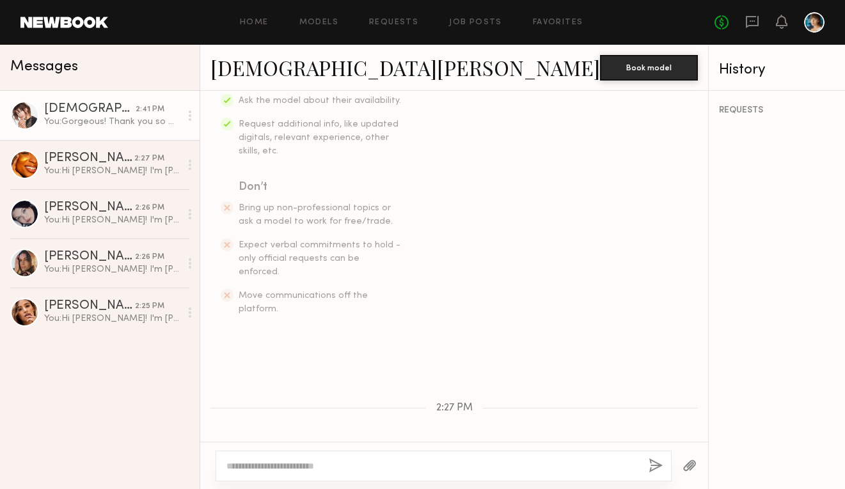
scroll to position [0, 0]
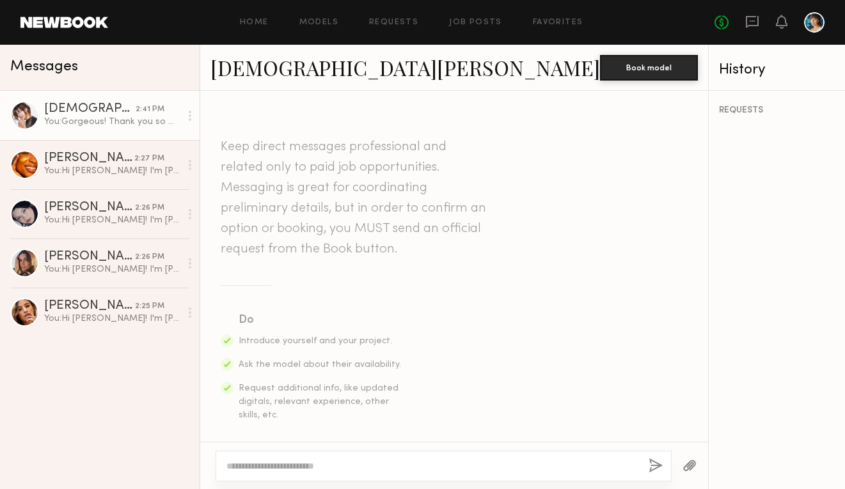
click at [89, 107] on div "[DEMOGRAPHIC_DATA][PERSON_NAME]" at bounding box center [89, 109] width 91 height 13
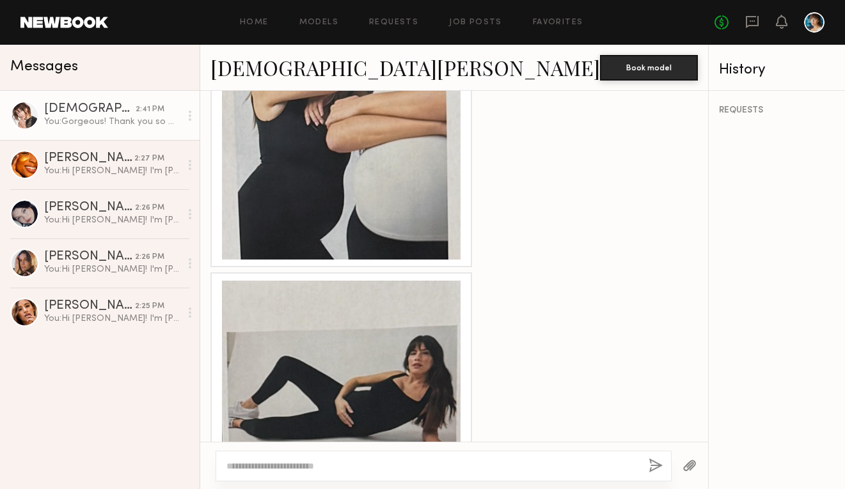
scroll to position [1836, 0]
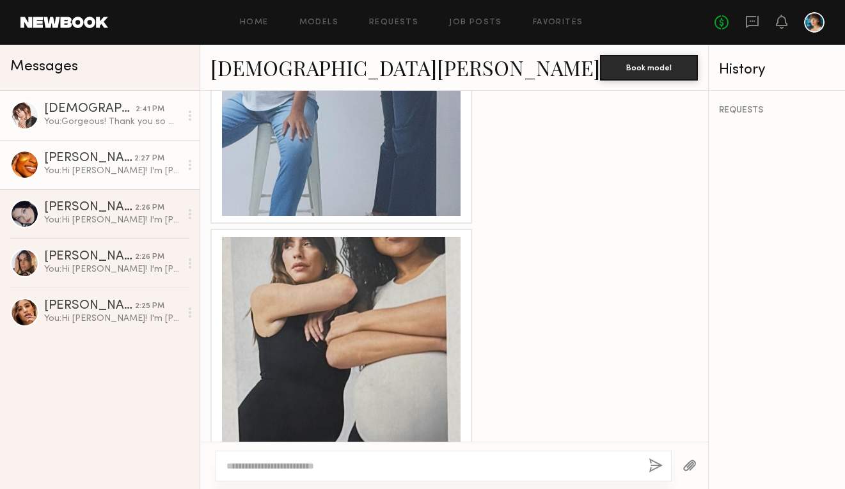
click at [93, 173] on div "You: Hi [PERSON_NAME]! I'm [PERSON_NAME], the photographer for this project. Th…" at bounding box center [112, 171] width 136 height 12
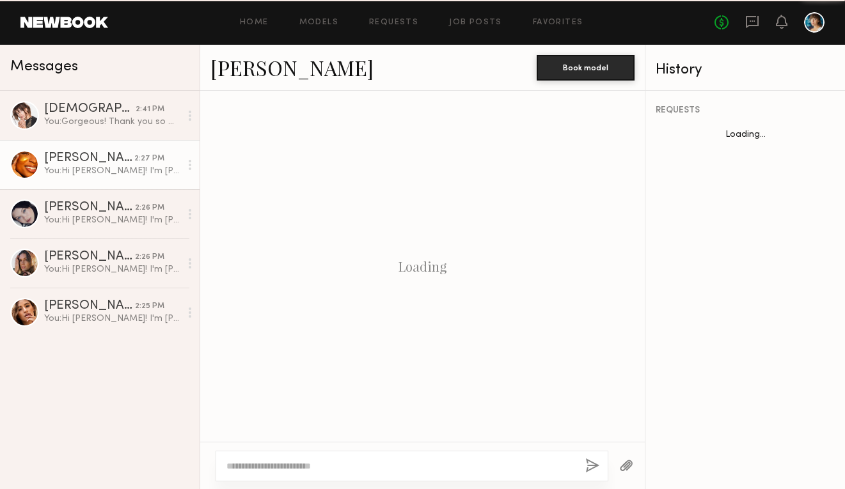
scroll to position [496, 0]
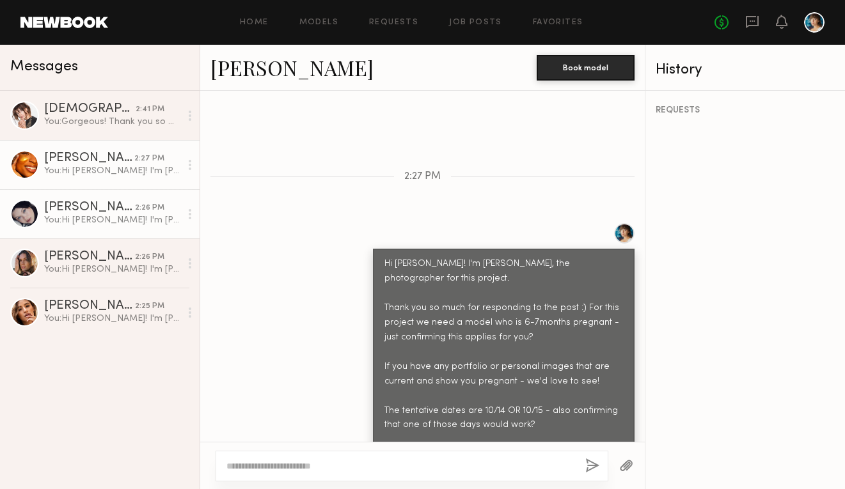
click at [91, 216] on div "You: Hi [PERSON_NAME]! I'm [PERSON_NAME], the photographer for this project. Th…" at bounding box center [112, 220] width 136 height 12
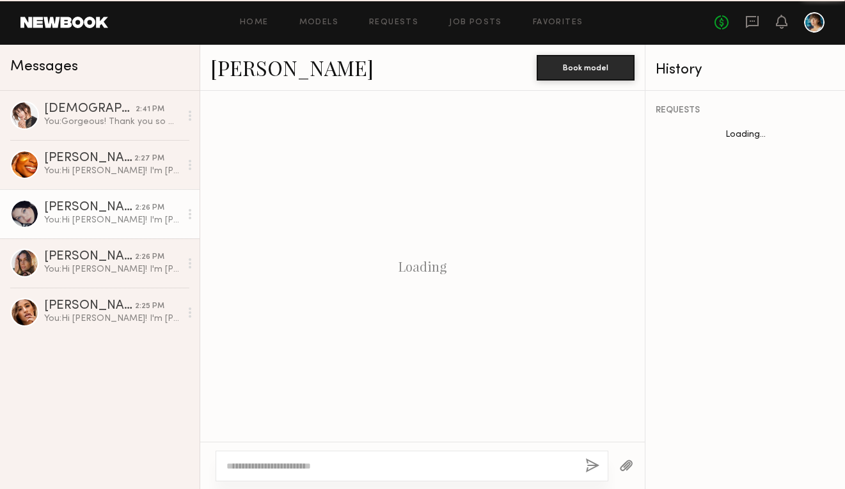
scroll to position [496, 0]
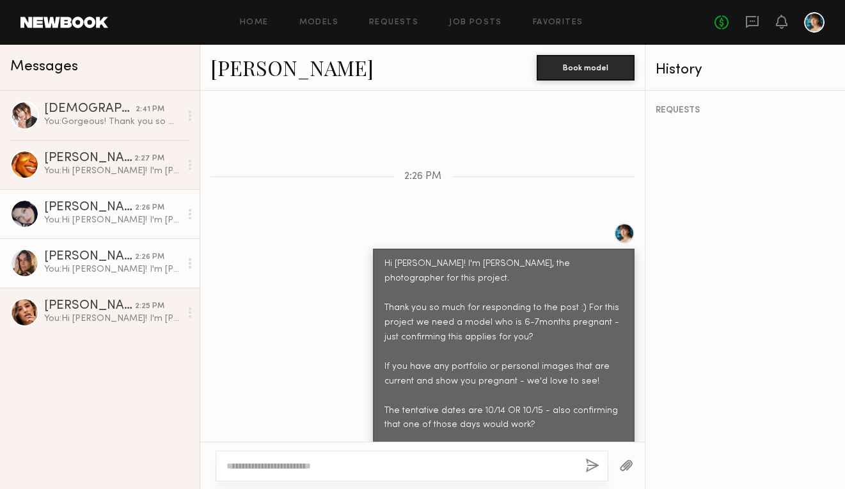
click at [91, 271] on div "You: Hi [PERSON_NAME]! I'm [PERSON_NAME], the photographer for this project. Th…" at bounding box center [112, 270] width 136 height 12
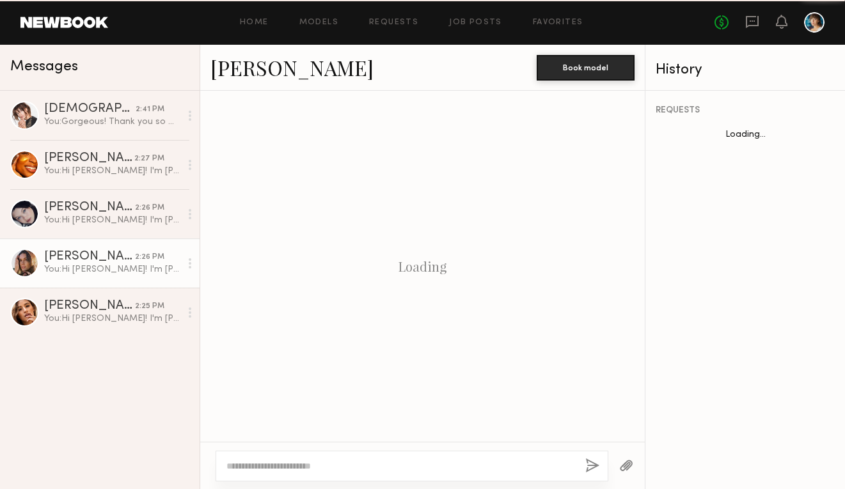
scroll to position [496, 0]
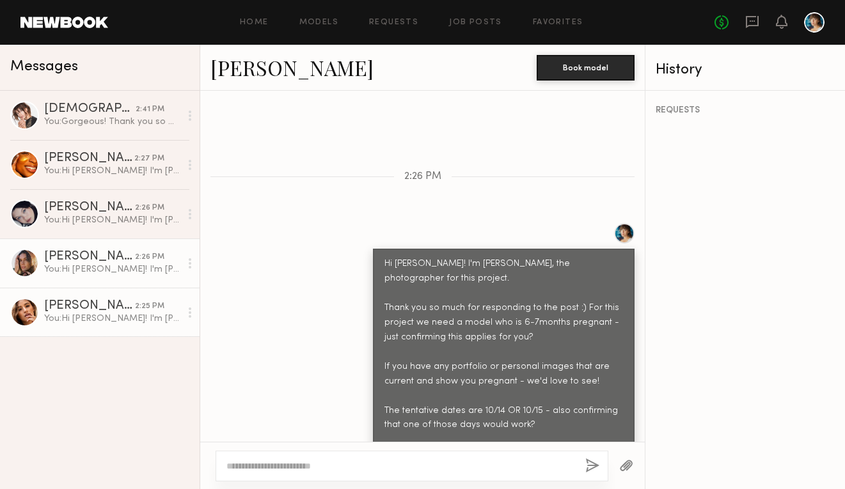
click at [91, 308] on div "[PERSON_NAME]" at bounding box center [89, 306] width 91 height 13
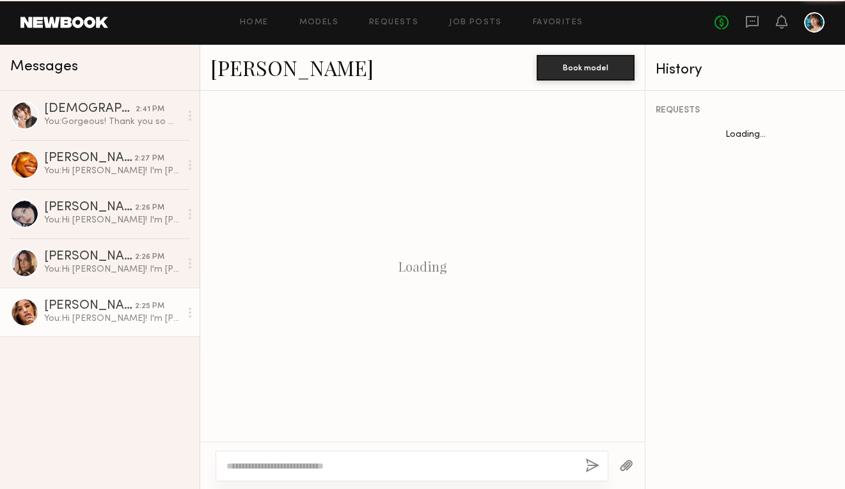
scroll to position [511, 0]
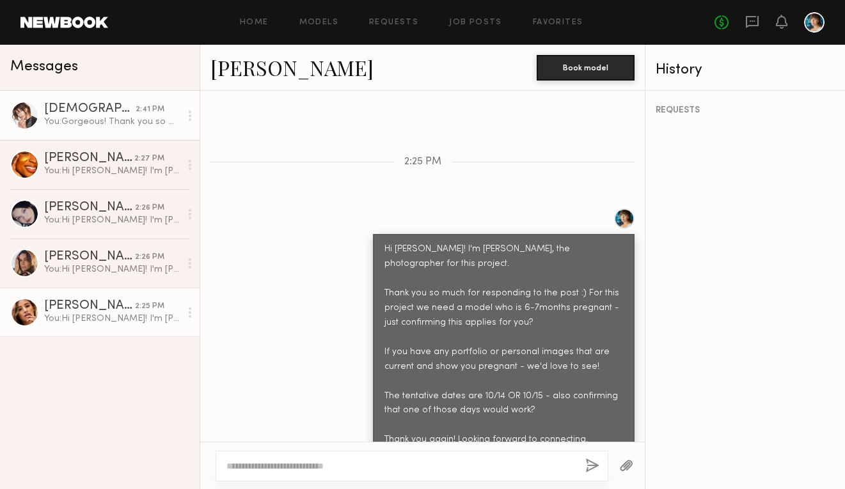
click at [117, 120] on div "You: Gorgeous! Thank you so much for sending these and for sharing your avails!…" at bounding box center [112, 122] width 136 height 12
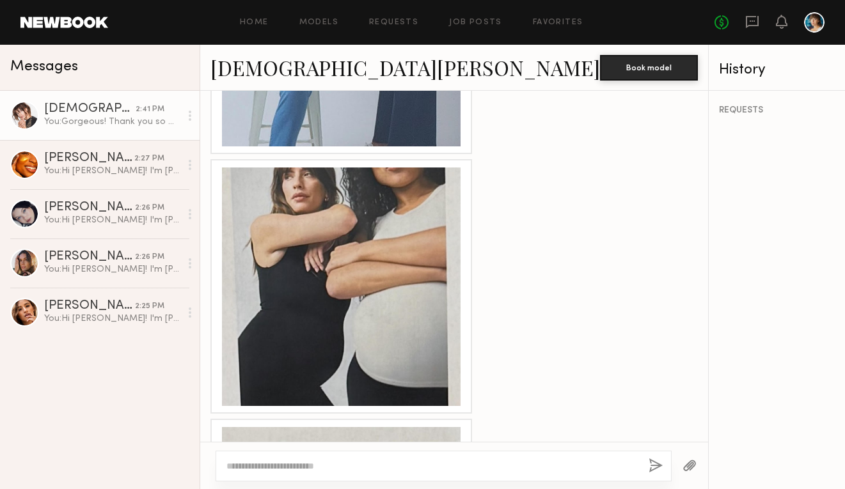
scroll to position [2269, 0]
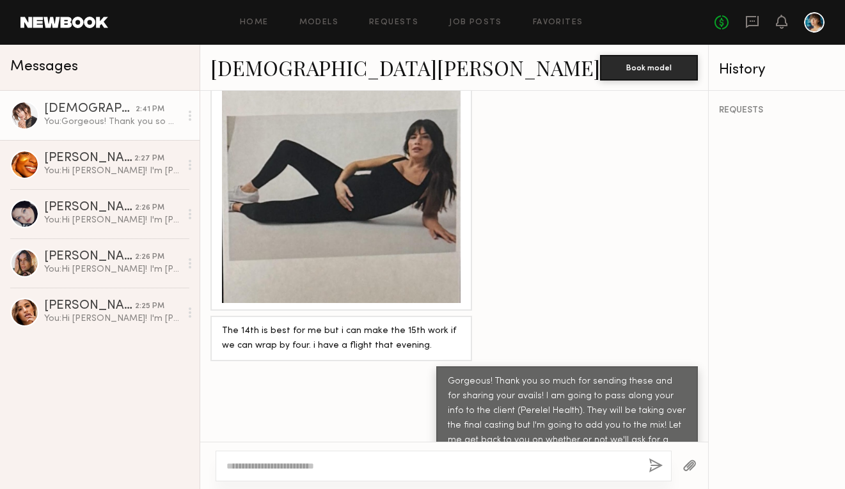
click at [401, 470] on textarea at bounding box center [433, 466] width 412 height 13
click at [376, 463] on textarea "**********" at bounding box center [401, 466] width 349 height 13
click at [429, 464] on textarea "**********" at bounding box center [401, 466] width 349 height 13
click at [245, 465] on textarea "**********" at bounding box center [401, 466] width 349 height 13
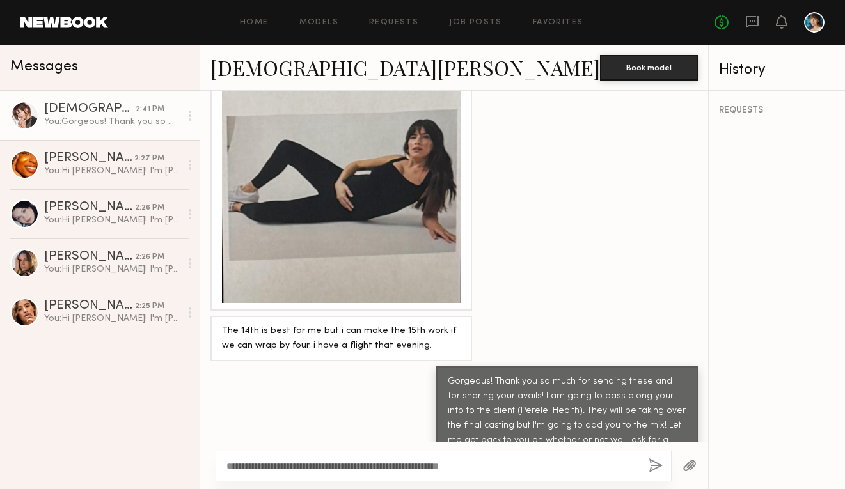
type textarea "**********"
click at [649, 468] on button "button" at bounding box center [656, 467] width 14 height 16
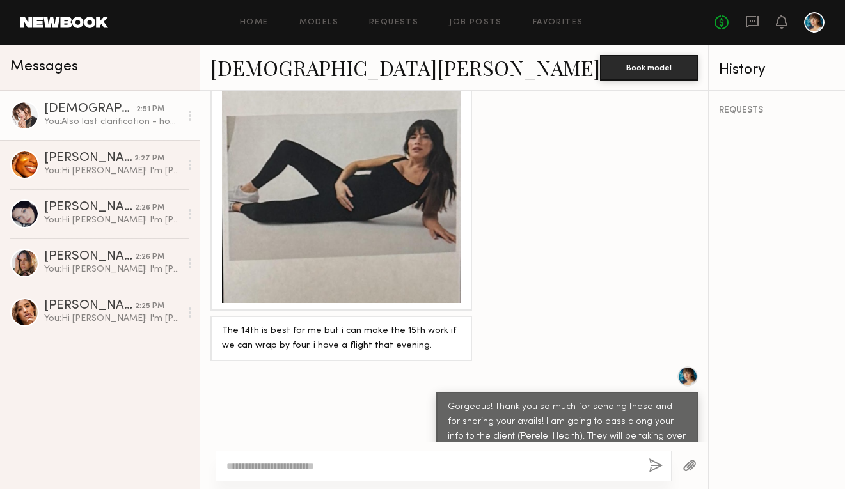
scroll to position [2442, 0]
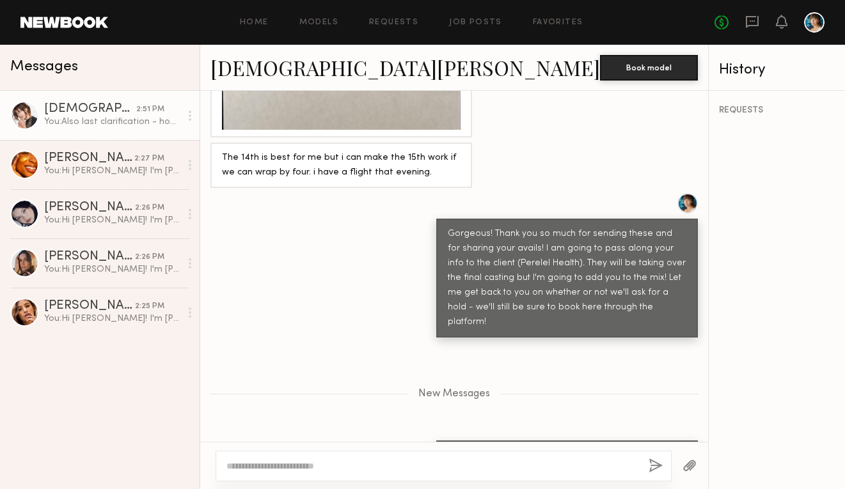
drag, startPoint x: 415, startPoint y: 417, endPoint x: 369, endPoint y: 397, distance: 50.2
click at [369, 441] on div "Also last clarification - how many weeks will you be around 10/14?" at bounding box center [454, 463] width 508 height 45
copy div "Also last clarification - how many weeks will you be around 10/14?"
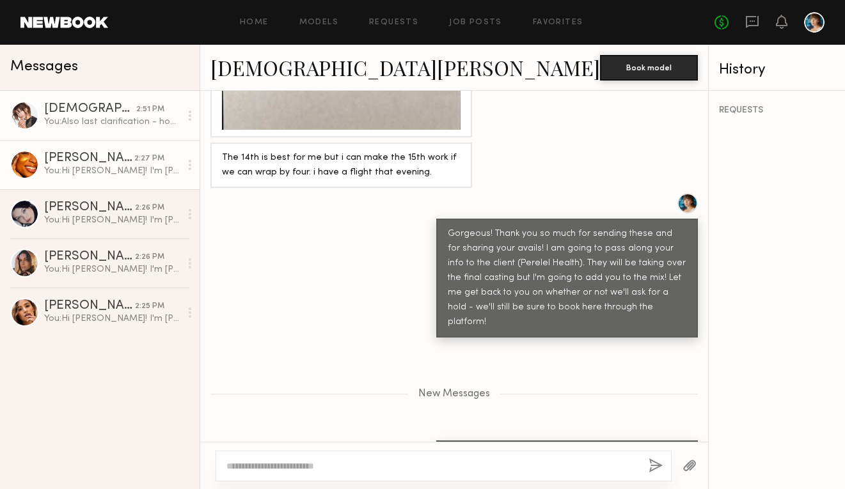
click at [92, 150] on link "Danika E. 2:27 PM You: Hi Danika! I'm Shanley, the photographer for this projec…" at bounding box center [100, 164] width 200 height 49
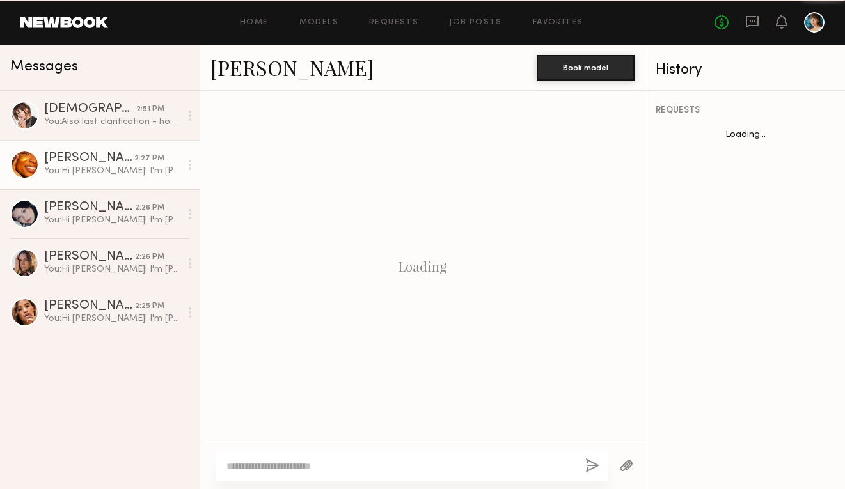
scroll to position [496, 0]
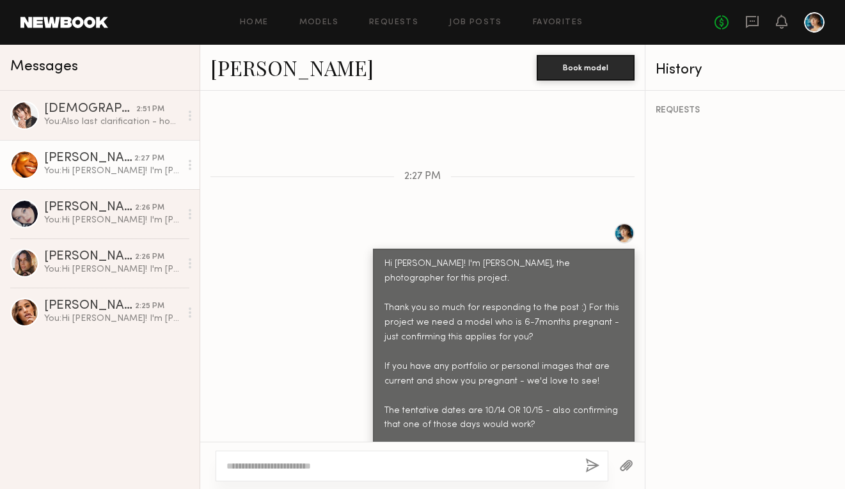
click at [383, 451] on div at bounding box center [412, 466] width 393 height 31
click at [381, 463] on textarea at bounding box center [401, 466] width 349 height 13
paste textarea "**********"
click at [319, 467] on textarea "**********" at bounding box center [401, 466] width 349 height 13
click at [553, 466] on textarea "**********" at bounding box center [401, 466] width 349 height 13
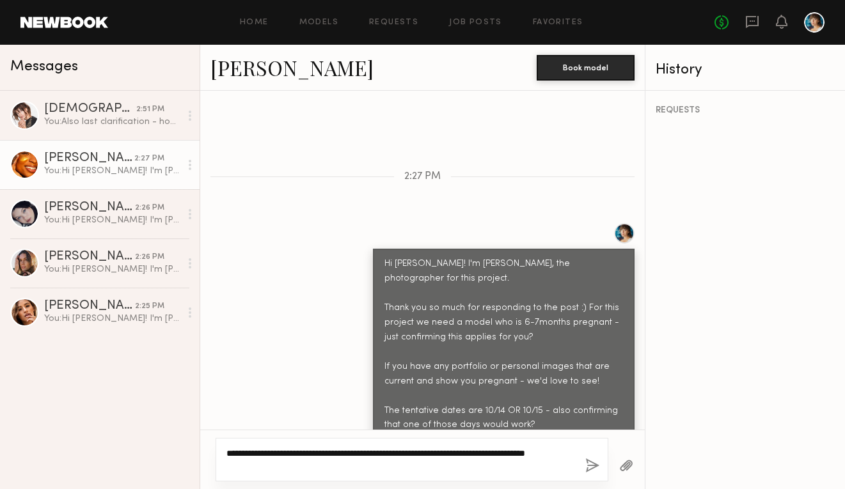
drag, startPoint x: 286, startPoint y: 466, endPoint x: 196, endPoint y: 447, distance: 92.2
click at [196, 447] on div "Messages Kristen J. 2:51 PM You: Also last clarification - how many weeks will …" at bounding box center [422, 267] width 845 height 445
type textarea "**********"
click at [591, 468] on button "button" at bounding box center [592, 467] width 14 height 16
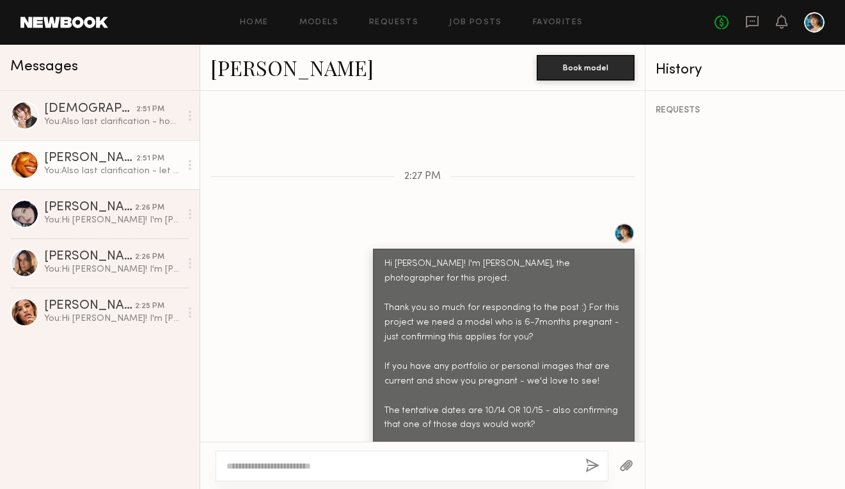
scroll to position [644, 0]
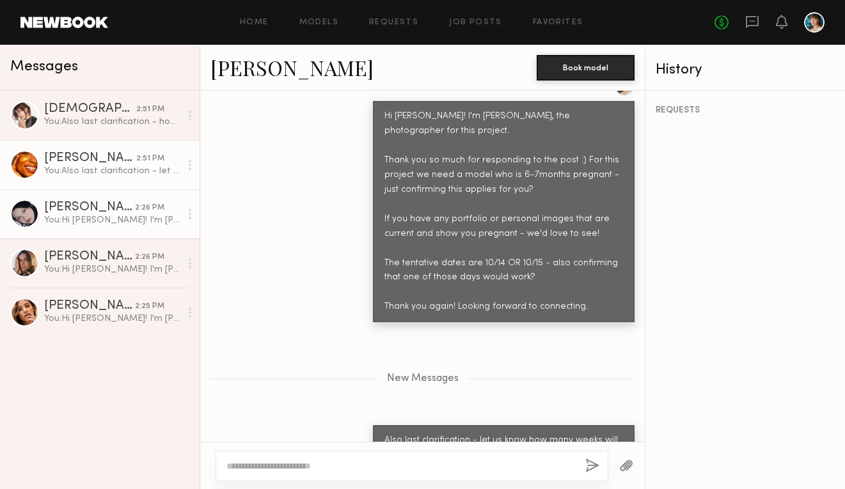
click at [88, 207] on div "[PERSON_NAME]" at bounding box center [89, 208] width 91 height 13
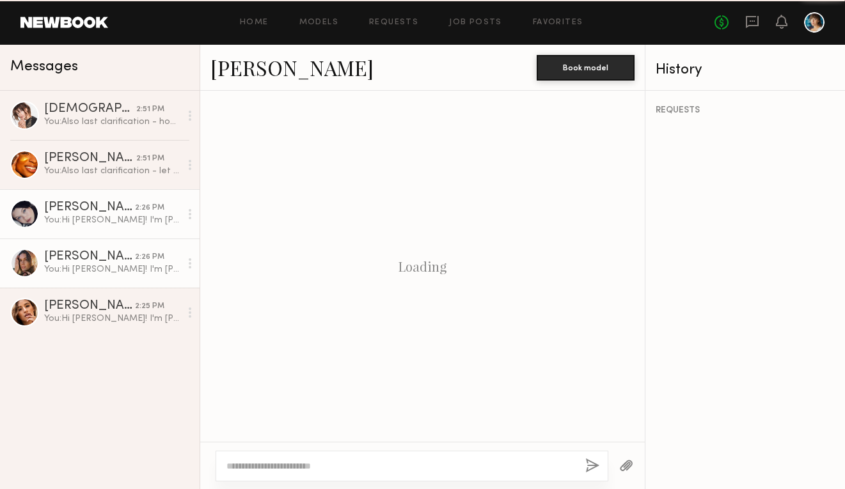
scroll to position [496, 0]
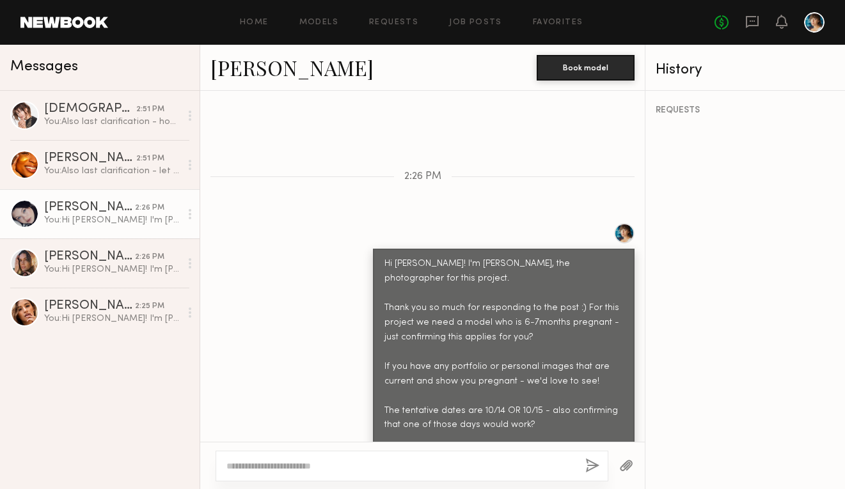
click at [458, 457] on div at bounding box center [412, 466] width 393 height 31
click at [456, 463] on textarea at bounding box center [401, 466] width 349 height 13
paste textarea "**********"
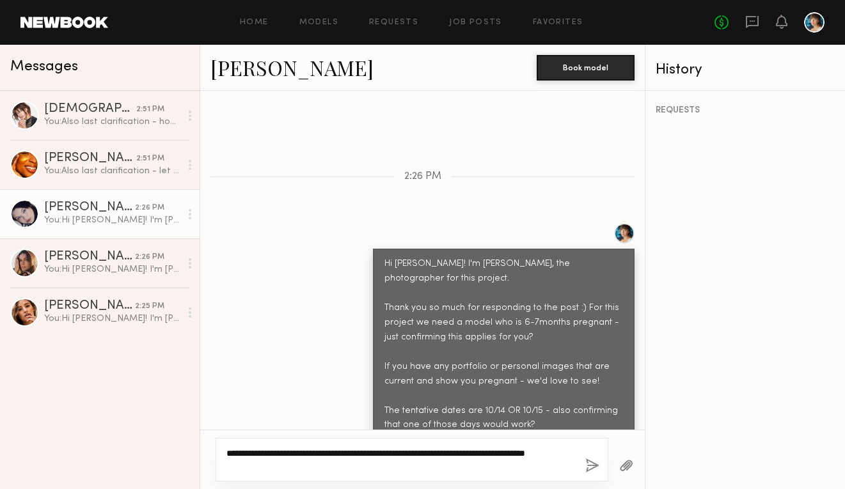
type textarea "**********"
click at [591, 463] on button "button" at bounding box center [592, 467] width 14 height 16
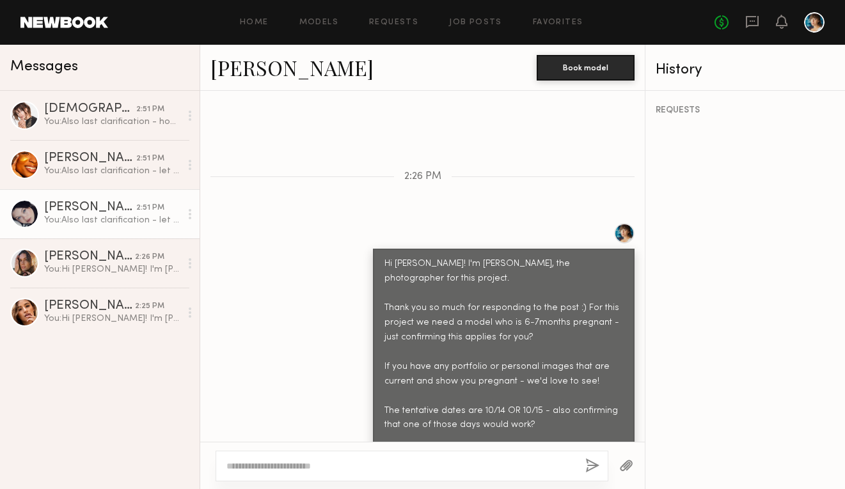
scroll to position [644, 0]
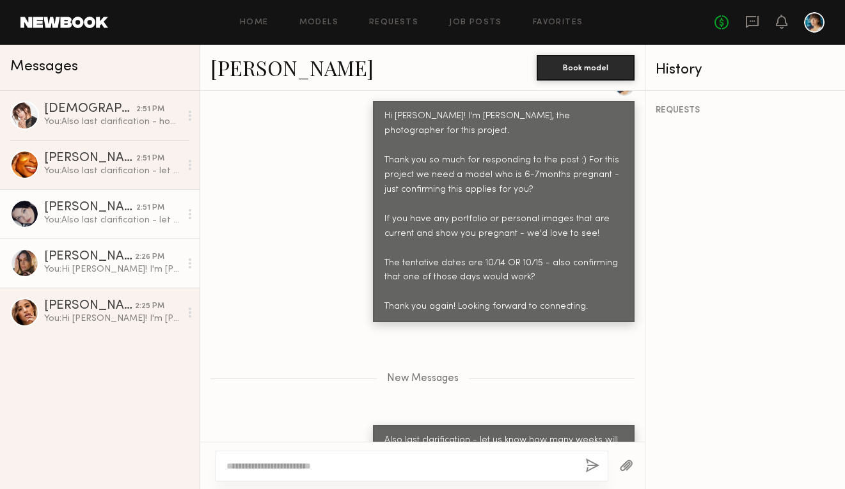
click at [112, 271] on div "You: Hi Carrie! I'm Shanley, the photographer for this project. Thank you so mu…" at bounding box center [112, 270] width 136 height 12
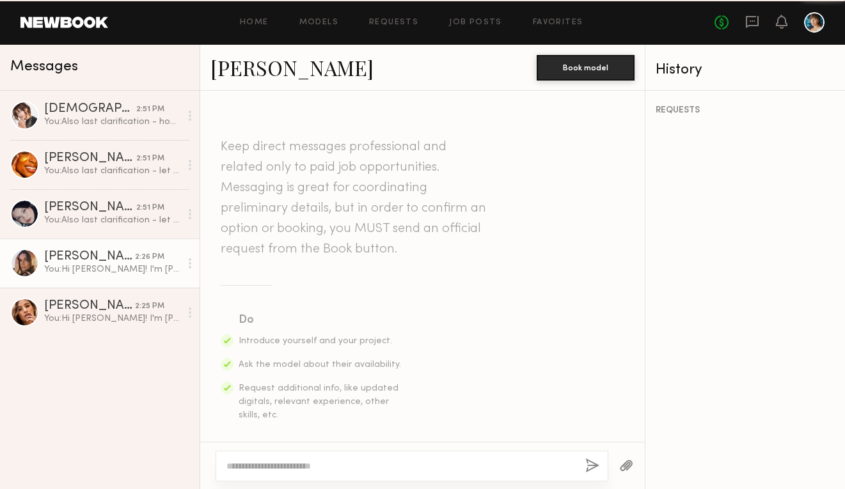
scroll to position [496, 0]
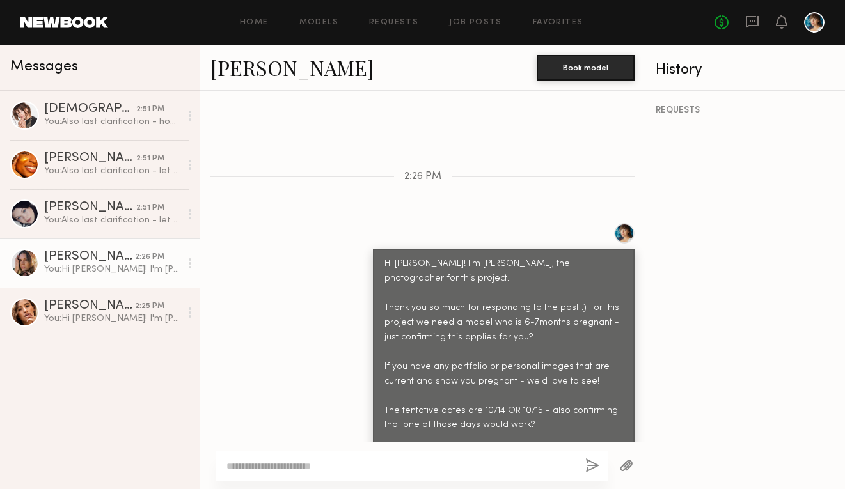
click at [396, 471] on textarea at bounding box center [401, 466] width 349 height 13
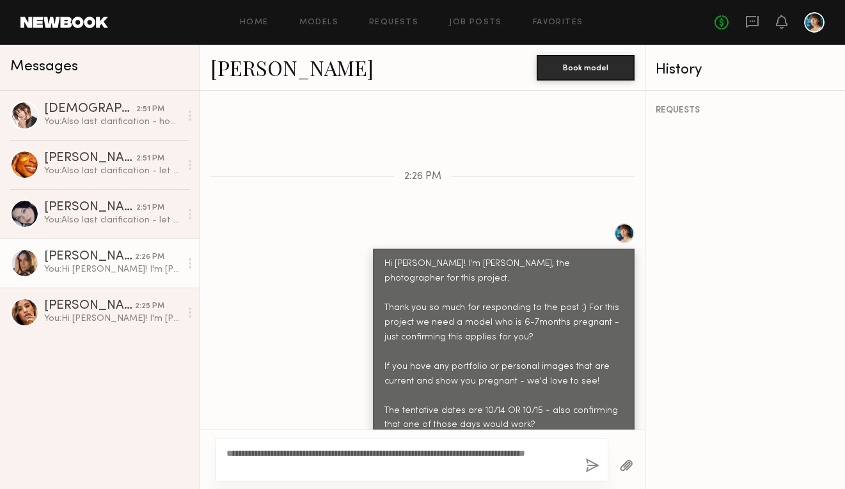
type textarea "**********"
click at [594, 463] on button "button" at bounding box center [592, 467] width 14 height 16
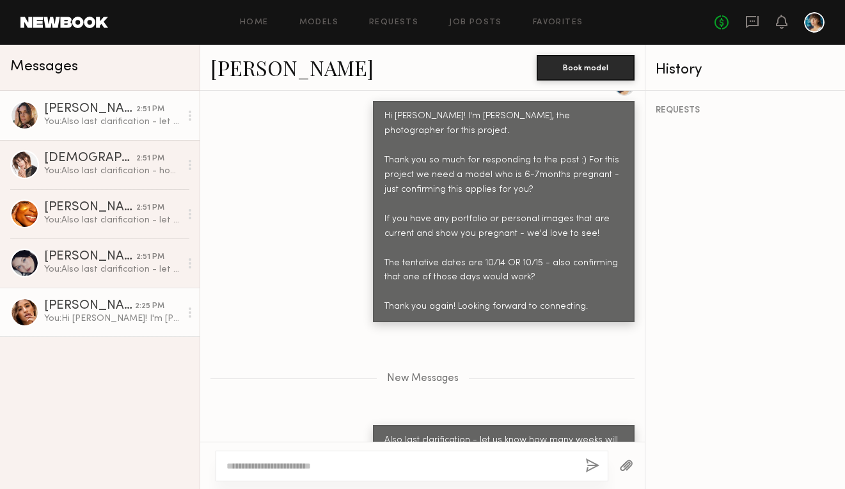
click at [99, 310] on div "[PERSON_NAME]" at bounding box center [89, 306] width 91 height 13
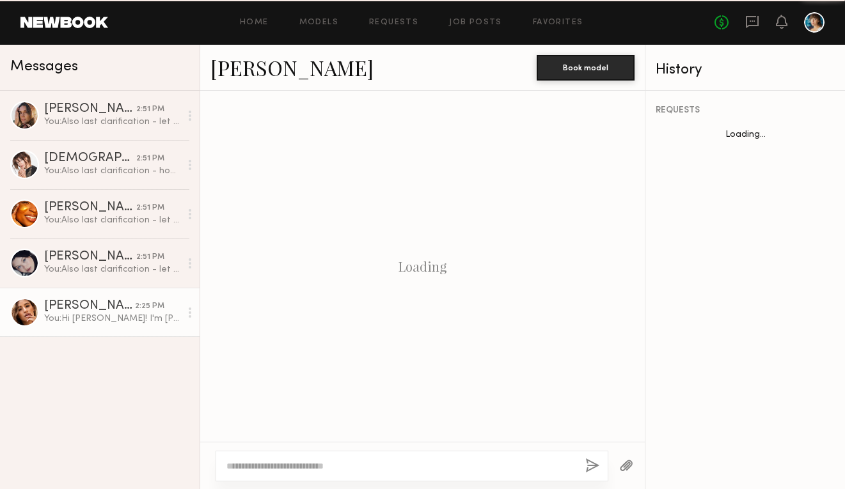
scroll to position [511, 0]
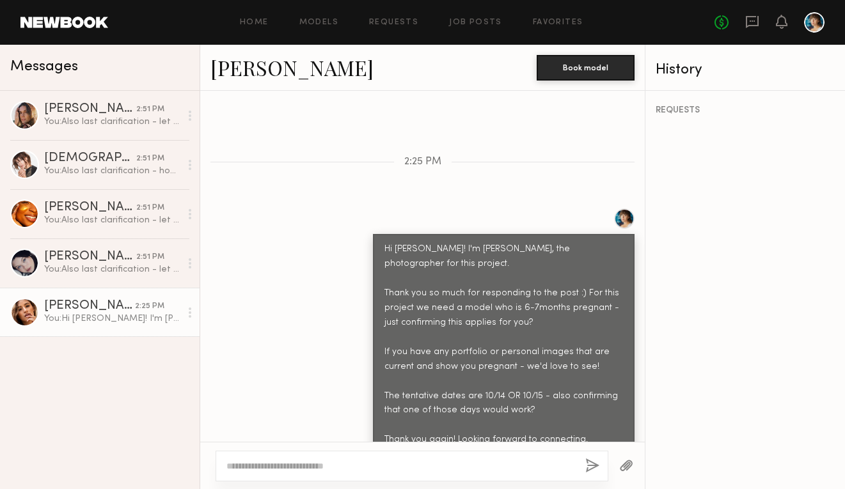
click at [302, 460] on textarea at bounding box center [401, 466] width 349 height 13
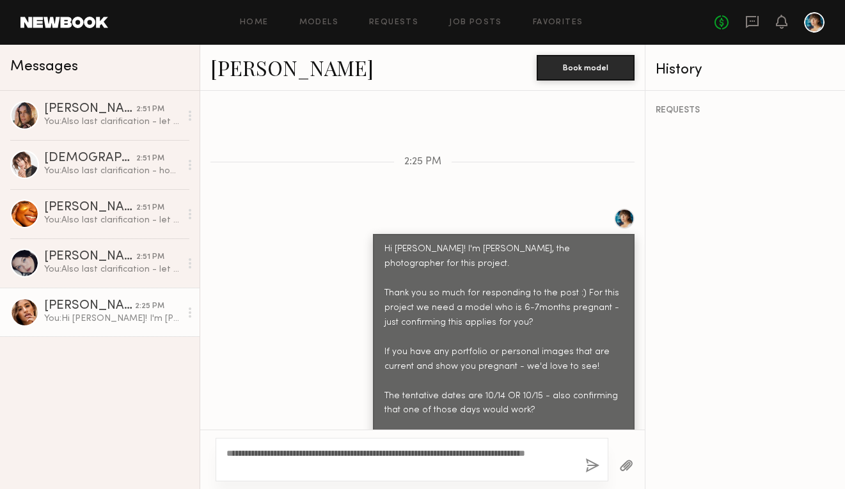
type textarea "**********"
click at [591, 466] on button "button" at bounding box center [592, 467] width 14 height 16
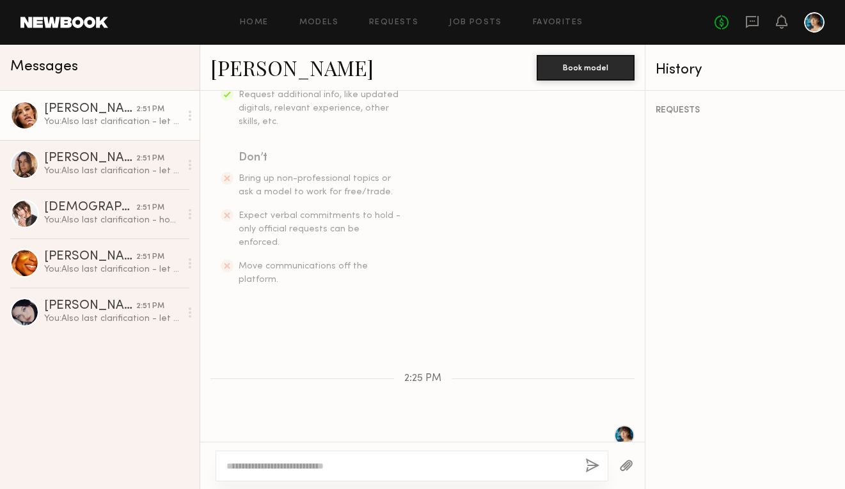
scroll to position [26, 0]
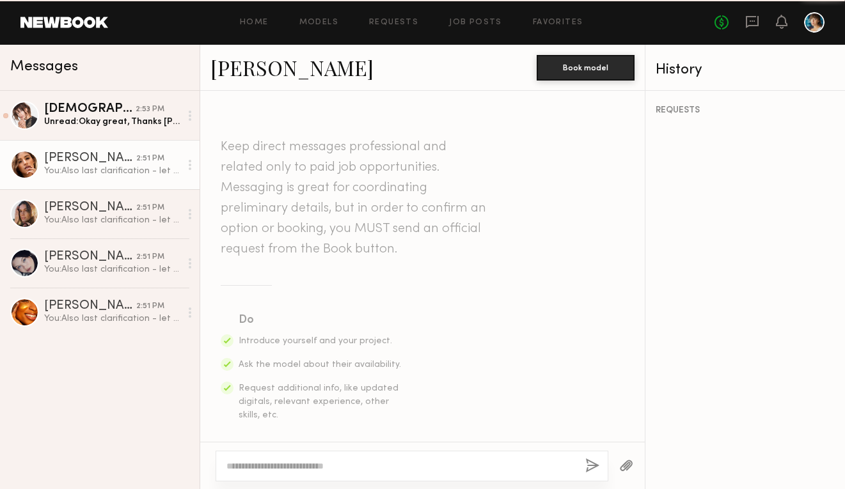
scroll to position [561, 0]
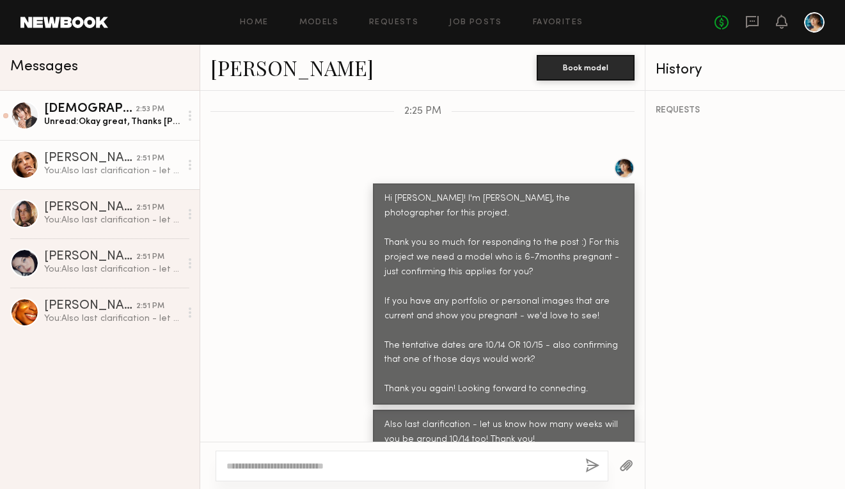
click at [132, 126] on div "Unread: Okay great, Thanks [PERSON_NAME]! I will be 30 weeks on the 15th" at bounding box center [112, 122] width 136 height 12
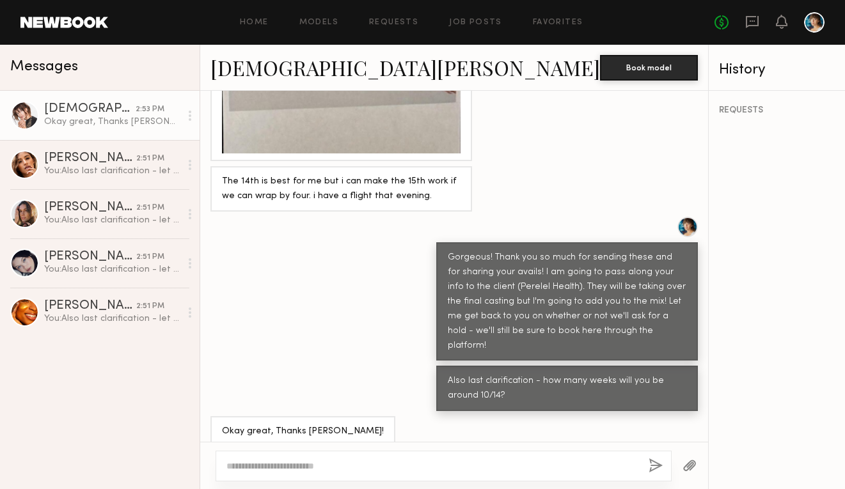
scroll to position [1657, 0]
